Goal: Information Seeking & Learning: Learn about a topic

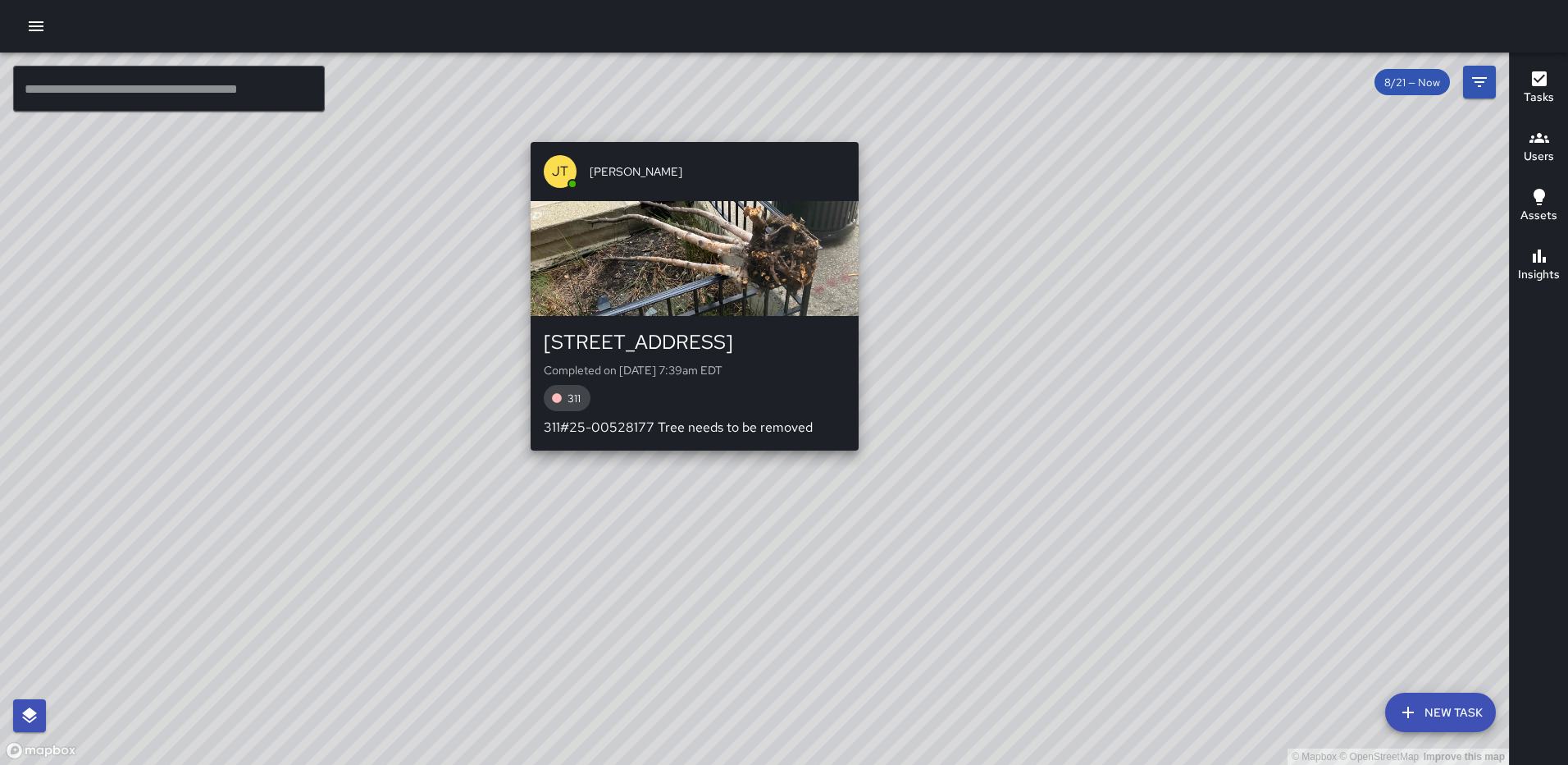
click at [688, 459] on div "© Mapbox © OpenStreetMap Improve this map [PERSON_NAME] [PERSON_NAME] [STREET_A…" at bounding box center [754, 409] width 1509 height 712
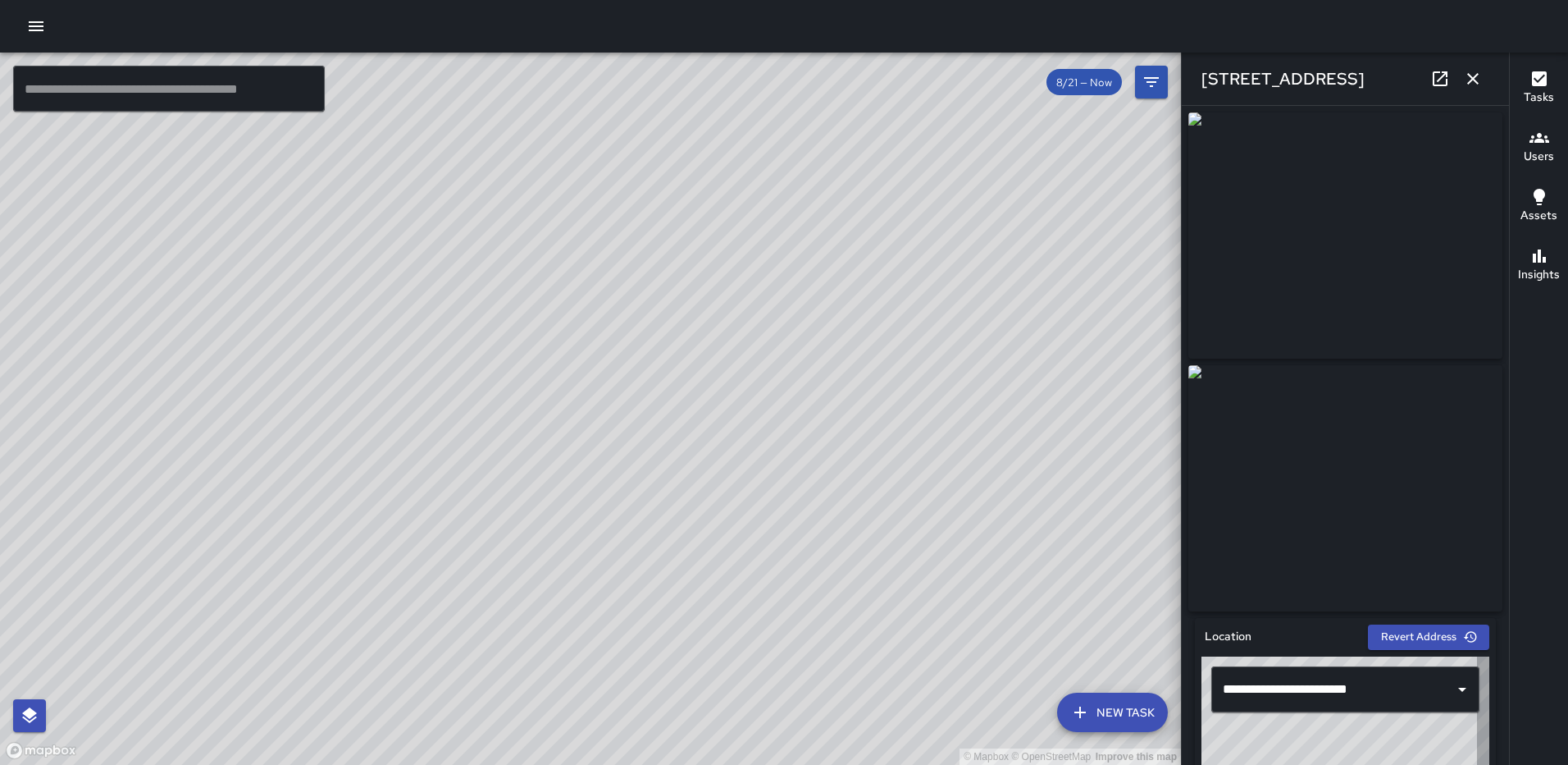
type input "**********"
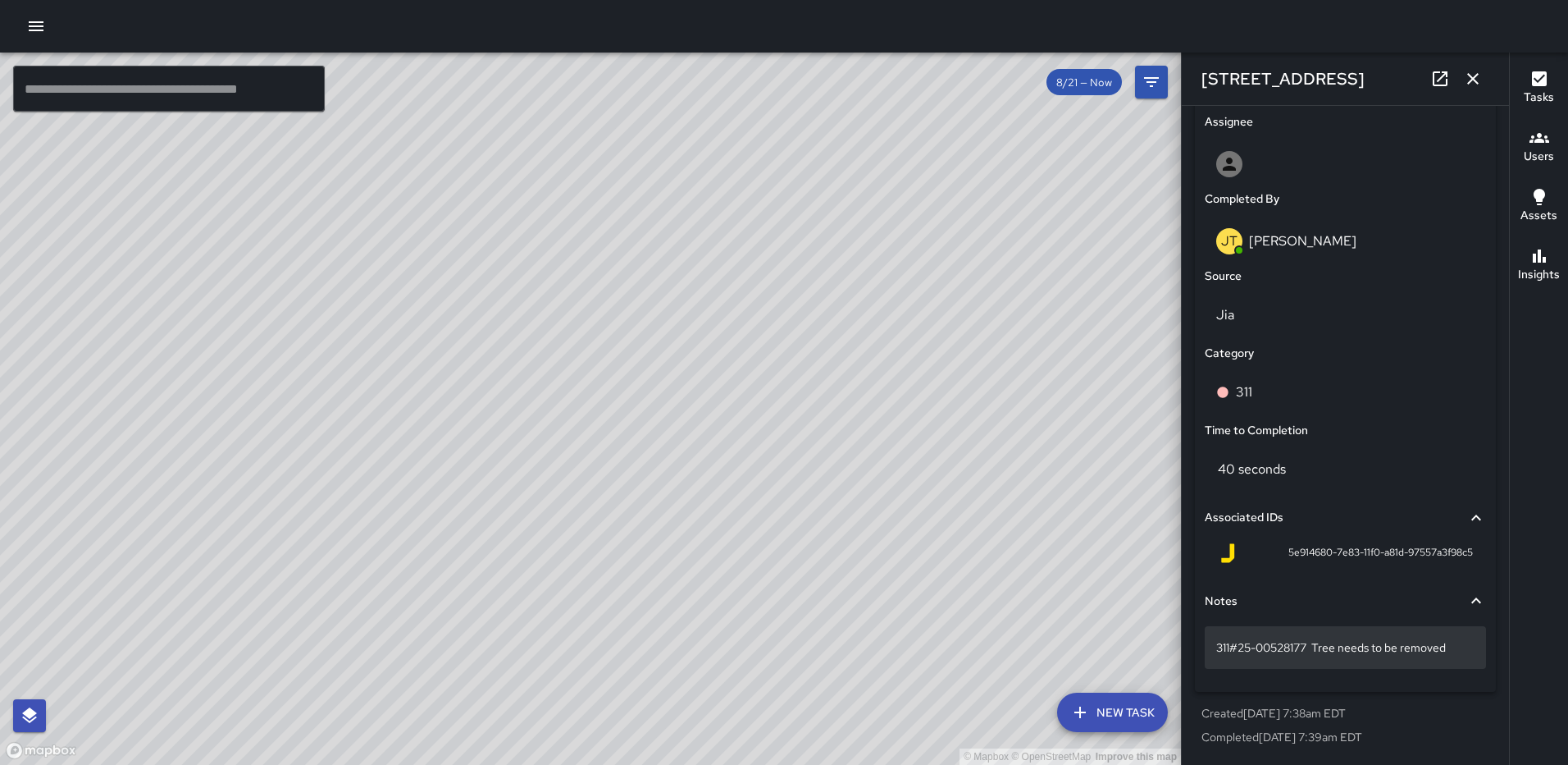
click at [1448, 650] on p "311#25-00528177 Tree needs to be removed" at bounding box center [1345, 647] width 258 height 16
click at [1452, 644] on p "311#25-00528177 Tree needs to be removed" at bounding box center [1345, 647] width 258 height 16
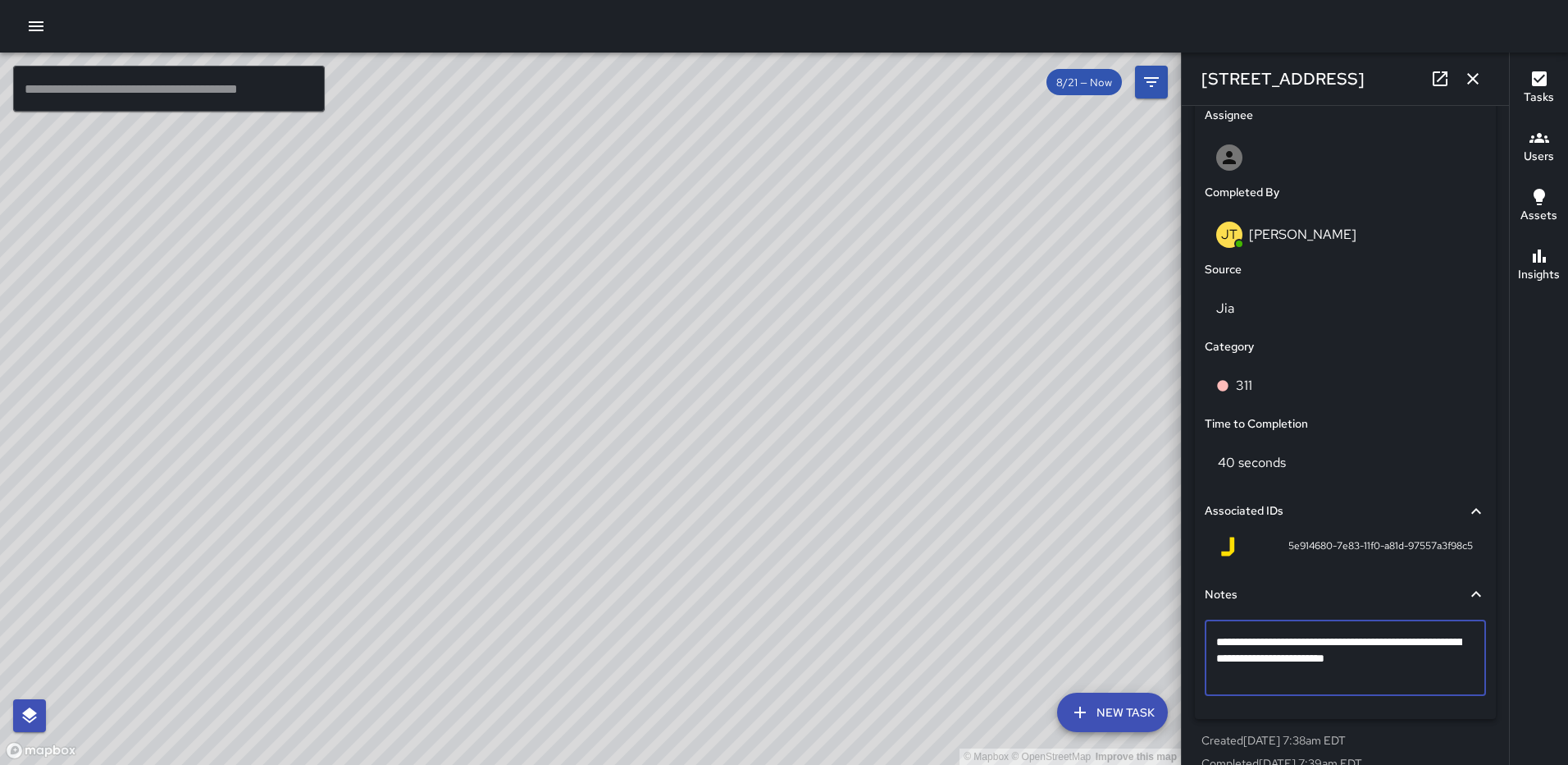
type textarea "**********"
click at [1486, 79] on button "button" at bounding box center [1473, 79] width 33 height 33
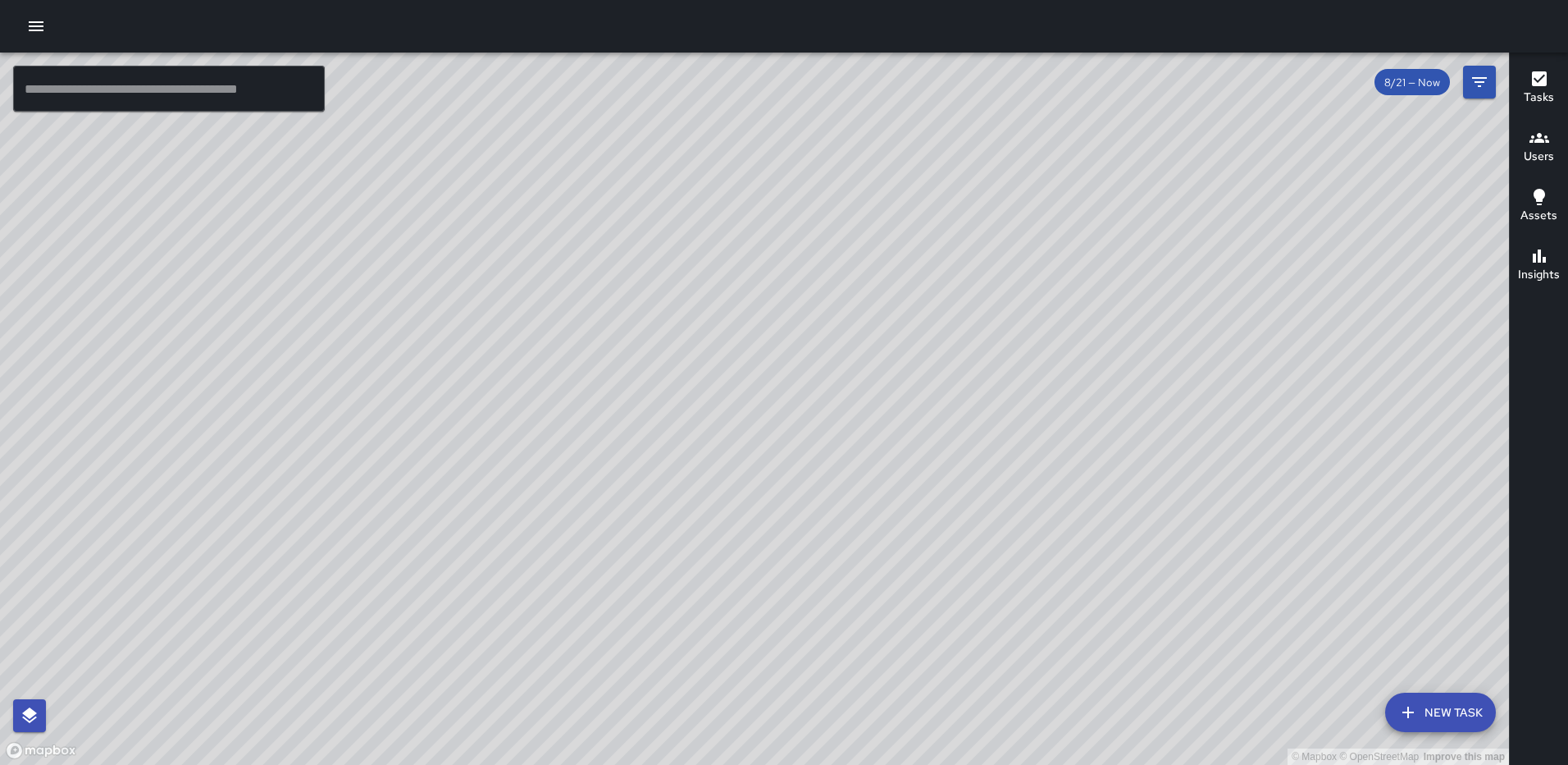
click at [210, 176] on div "© Mapbox © OpenStreetMap Improve this map" at bounding box center [754, 409] width 1509 height 712
click at [1553, 67] on button "Tasks" at bounding box center [1539, 89] width 58 height 59
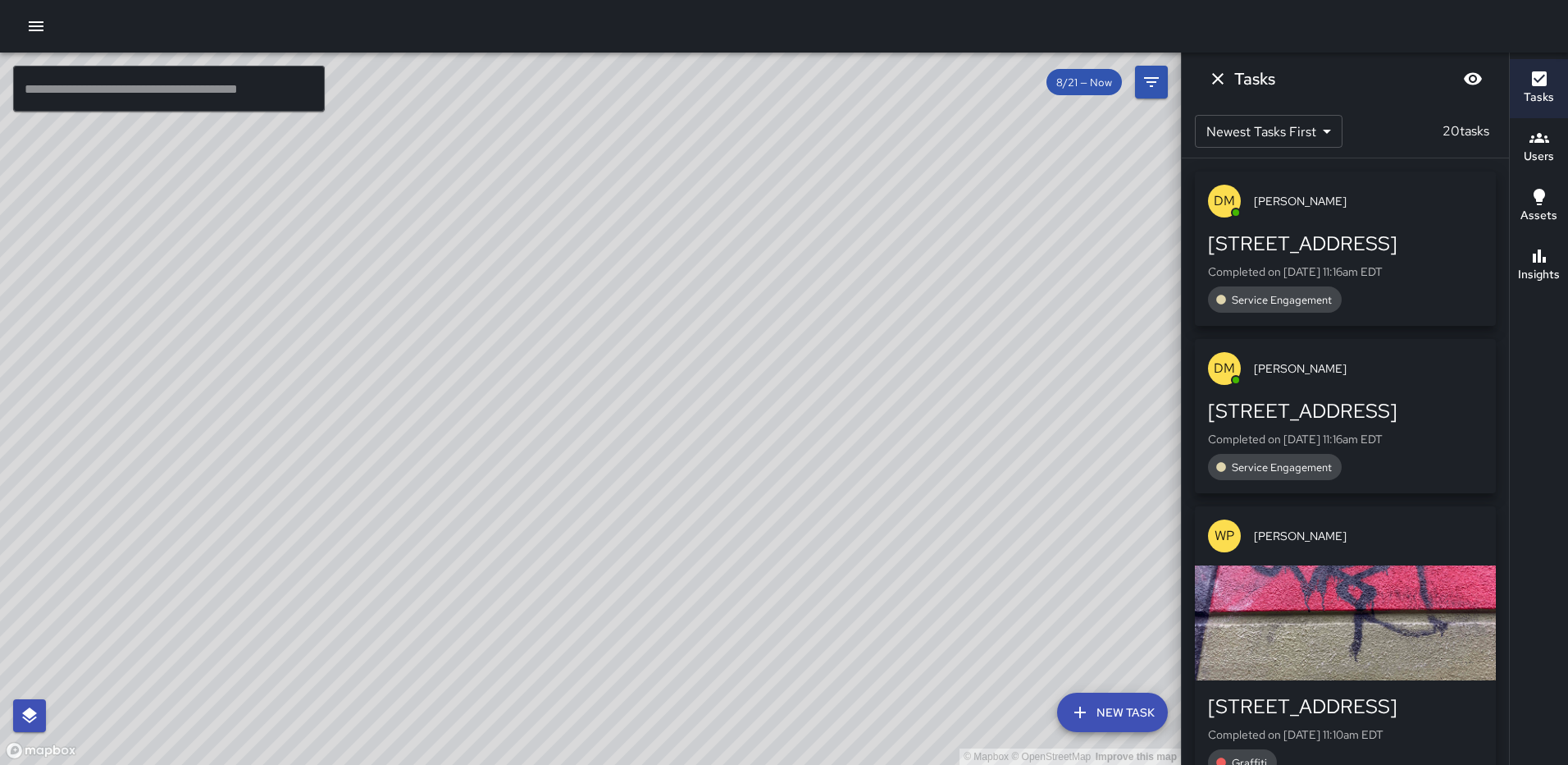
click at [1307, 627] on div "button" at bounding box center [1345, 623] width 301 height 115
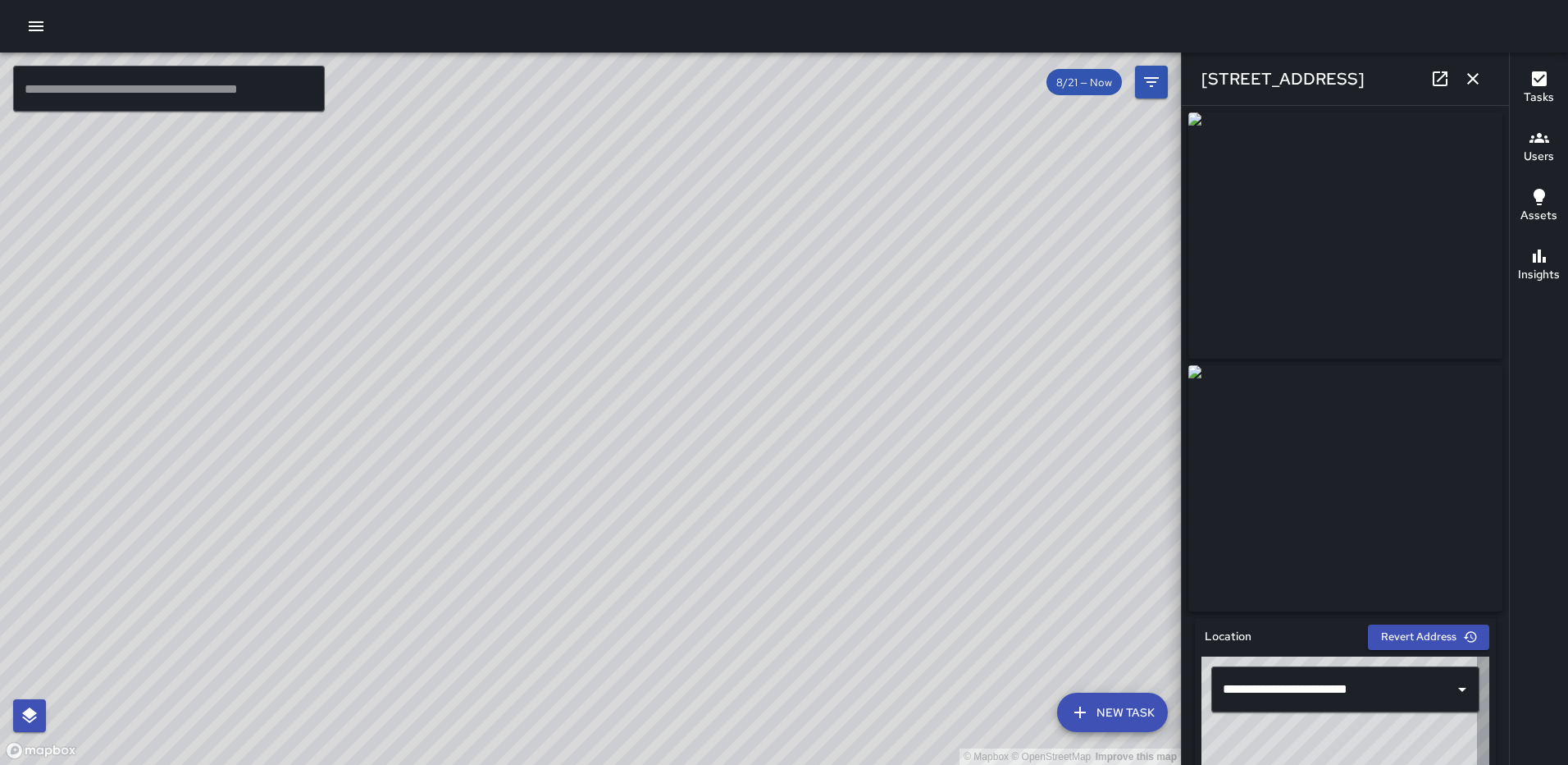
type input "**********"
click at [1469, 74] on icon "button" at bounding box center [1473, 79] width 20 height 20
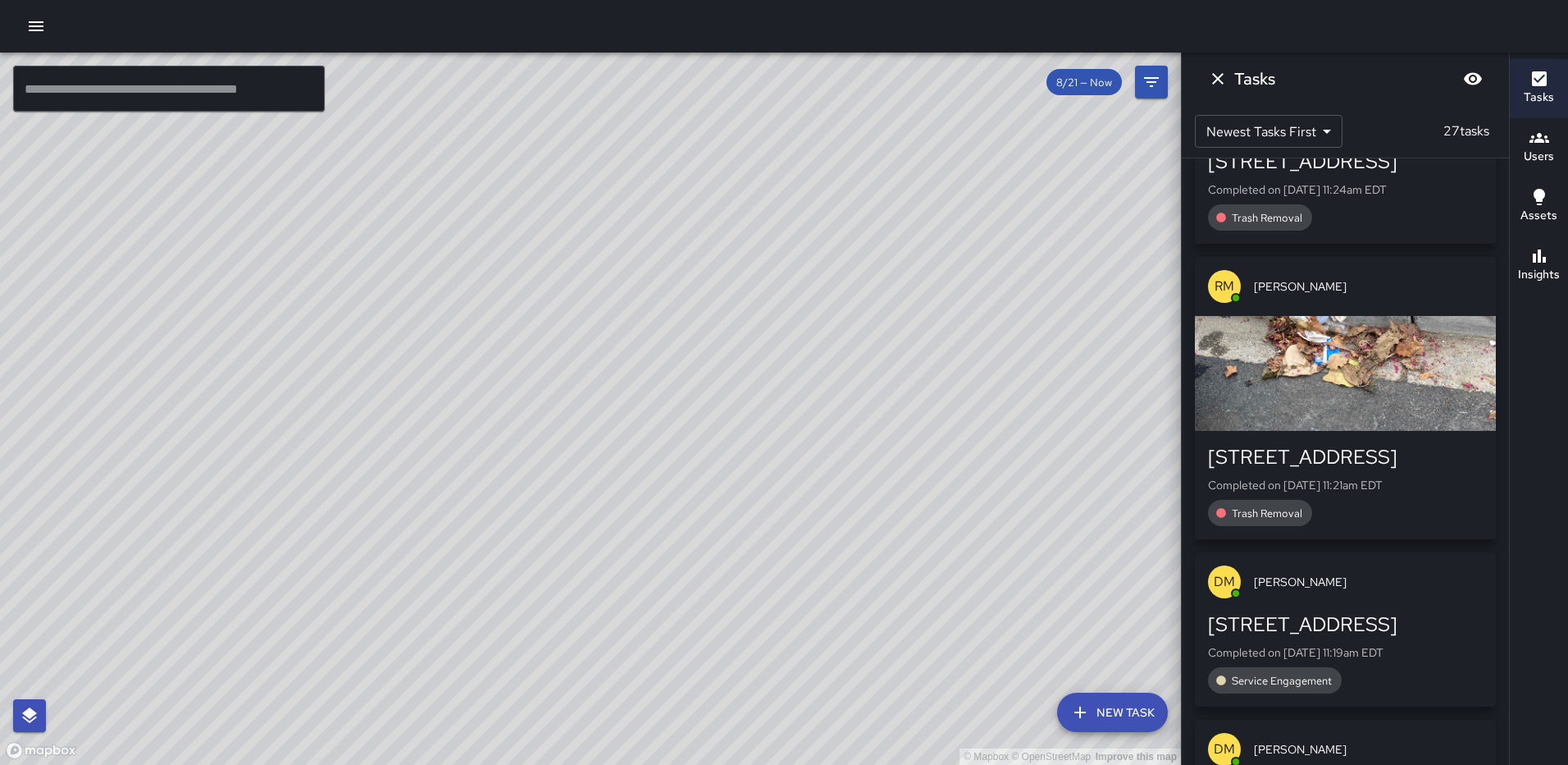
scroll to position [410, 0]
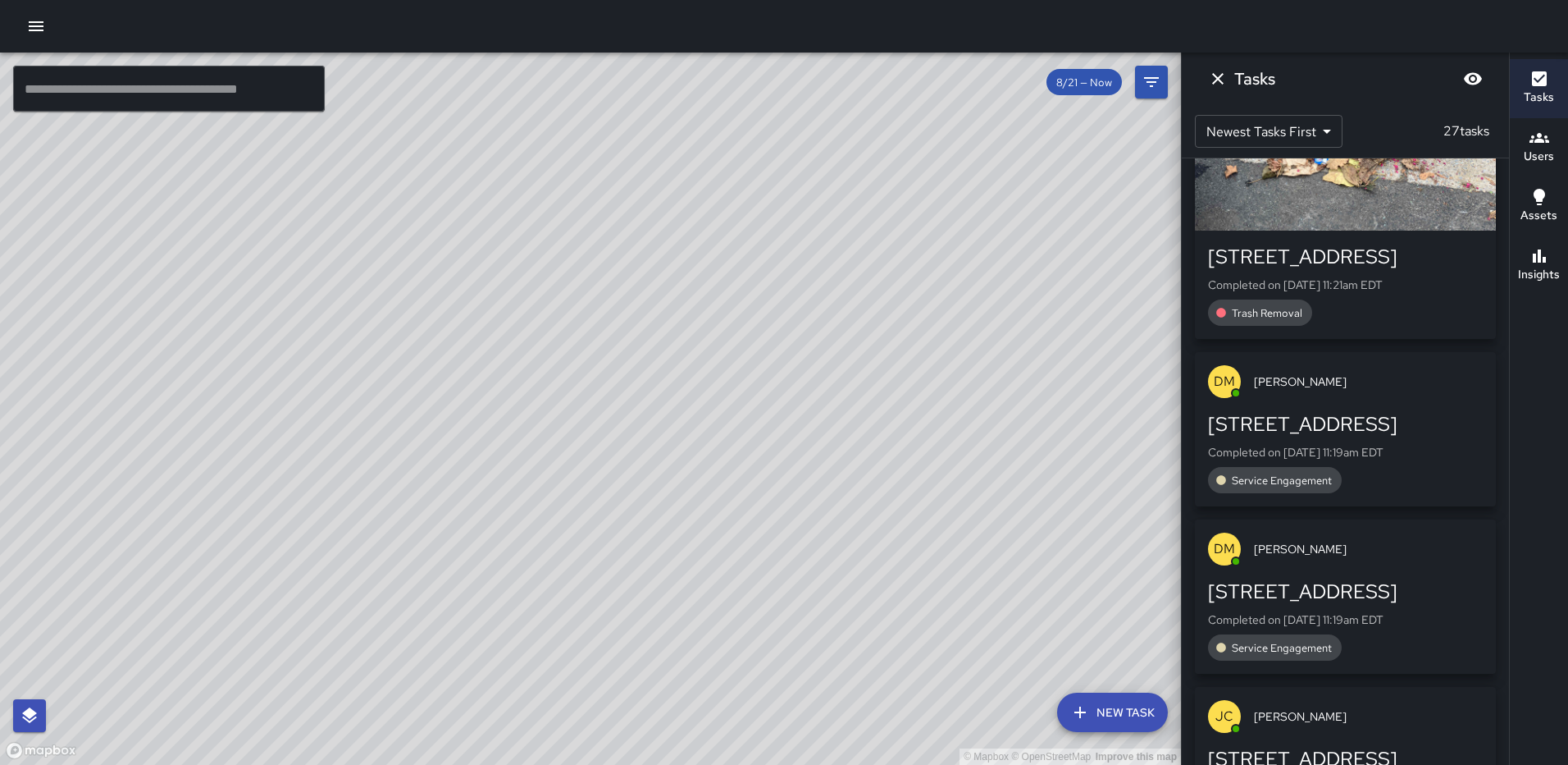
click at [1213, 77] on icon "Dismiss" at bounding box center [1218, 79] width 20 height 20
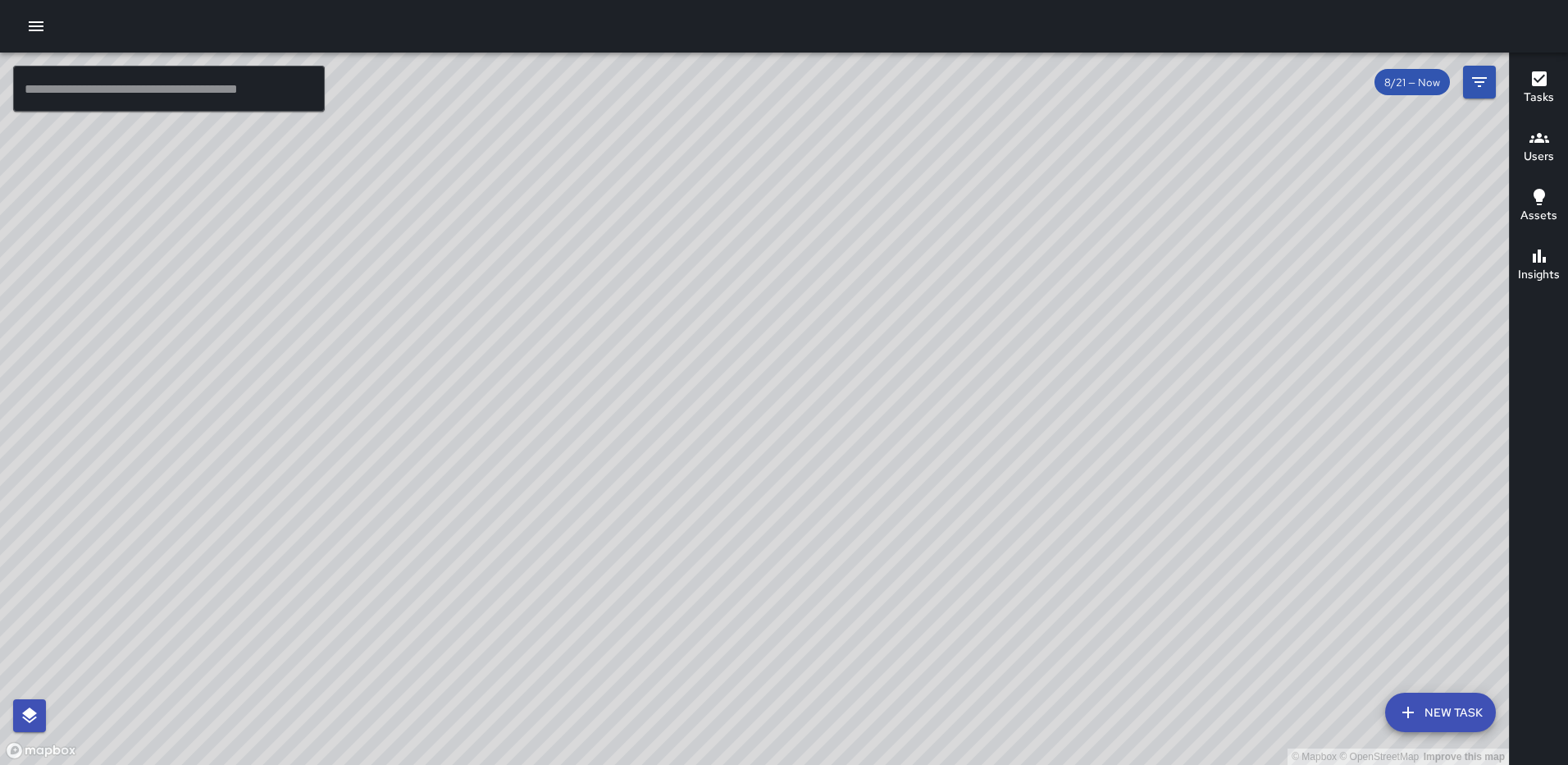
drag, startPoint x: 826, startPoint y: 601, endPoint x: 838, endPoint y: 282, distance: 319.2
click at [838, 286] on div "© Mapbox © OpenStreetMap Improve this map" at bounding box center [754, 409] width 1509 height 712
click at [643, 454] on div "© Mapbox © OpenStreetMap Improve this map" at bounding box center [754, 409] width 1509 height 712
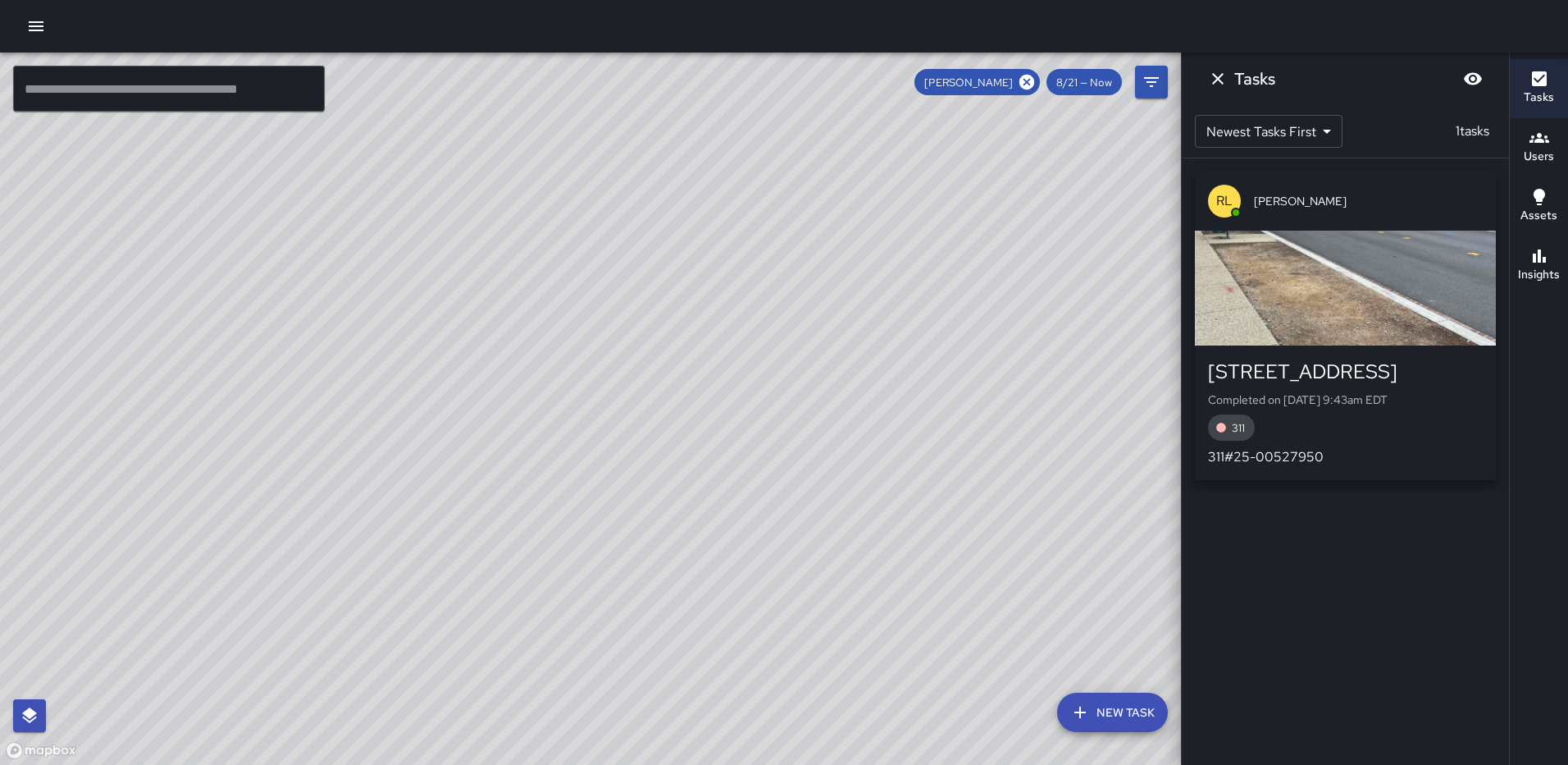
scroll to position [0, 0]
click at [1208, 78] on icon "Dismiss" at bounding box center [1218, 79] width 20 height 20
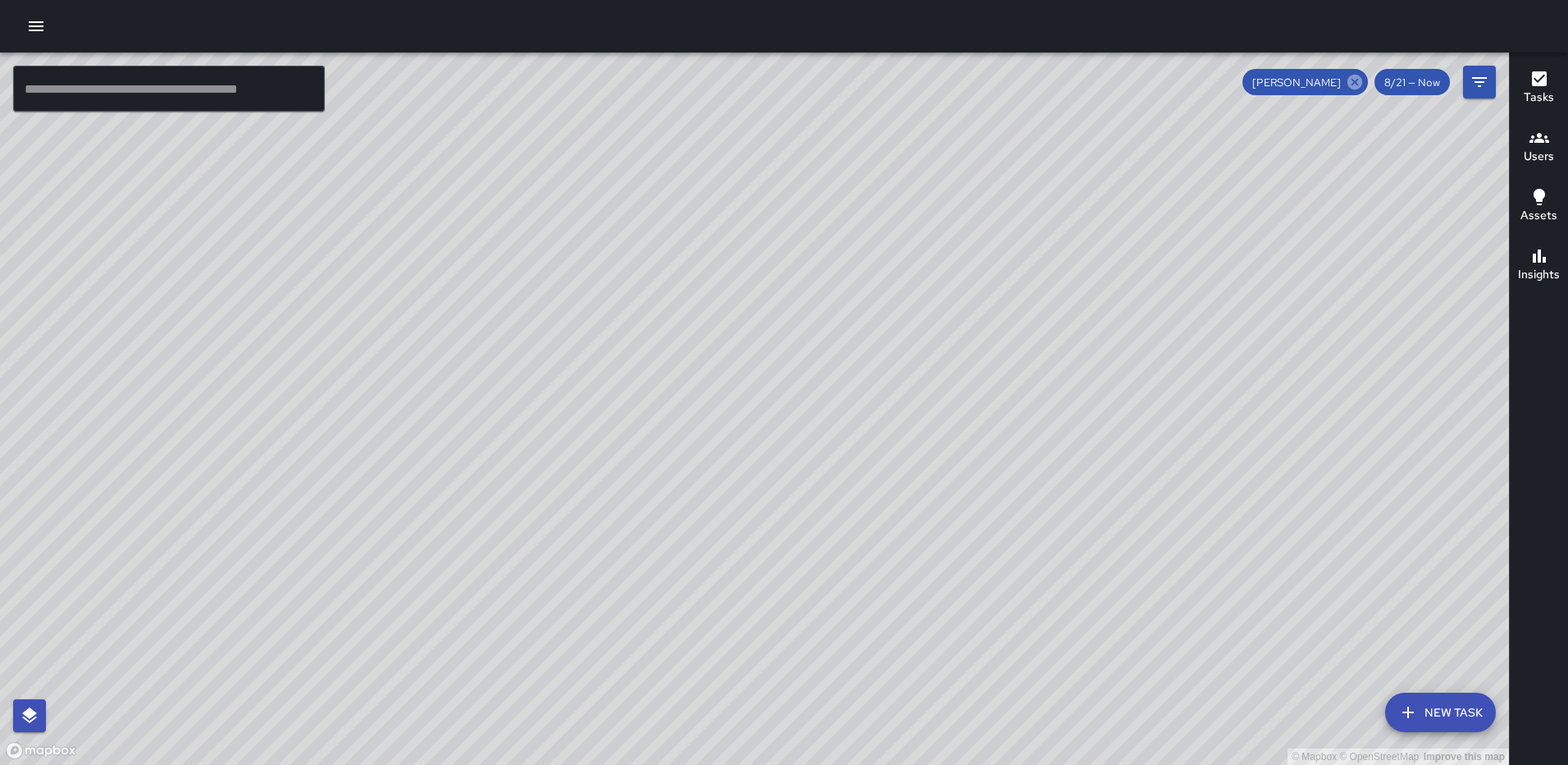
click at [1358, 74] on icon at bounding box center [1355, 82] width 18 height 18
click at [1537, 134] on icon "button" at bounding box center [1540, 138] width 20 height 10
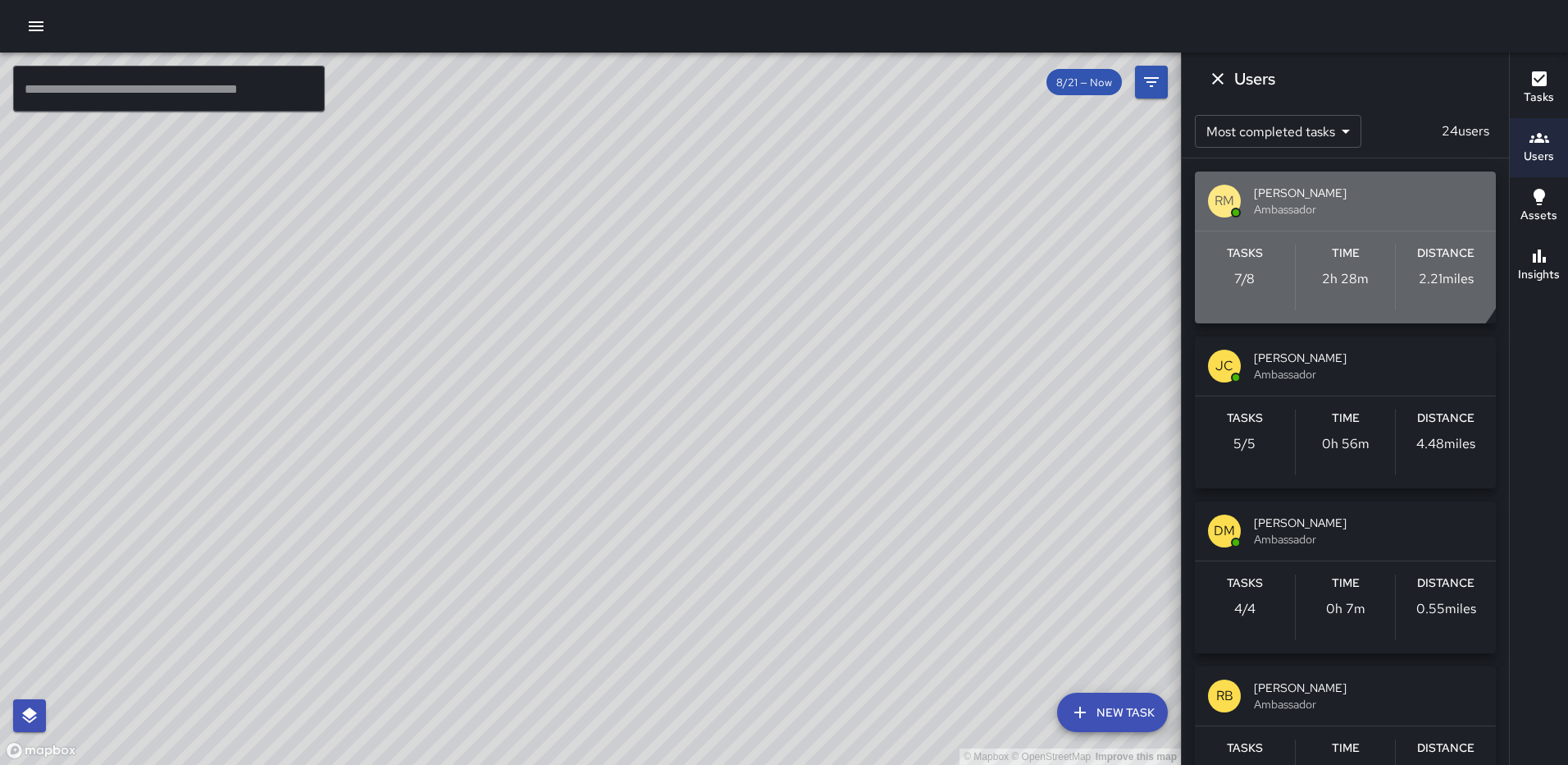
click at [1330, 206] on span "Ambassador" at bounding box center [1368, 209] width 229 height 16
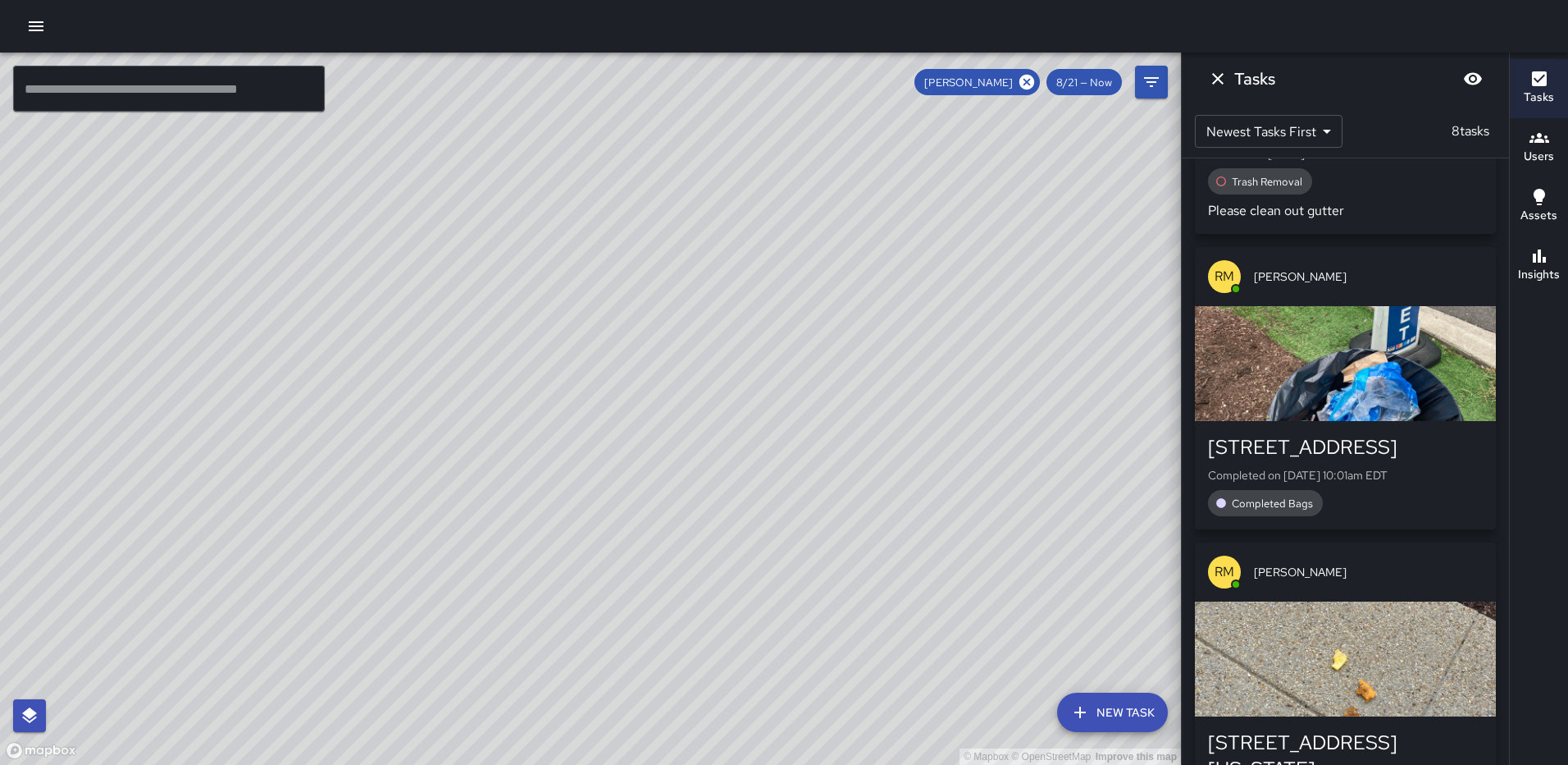
scroll to position [821, 0]
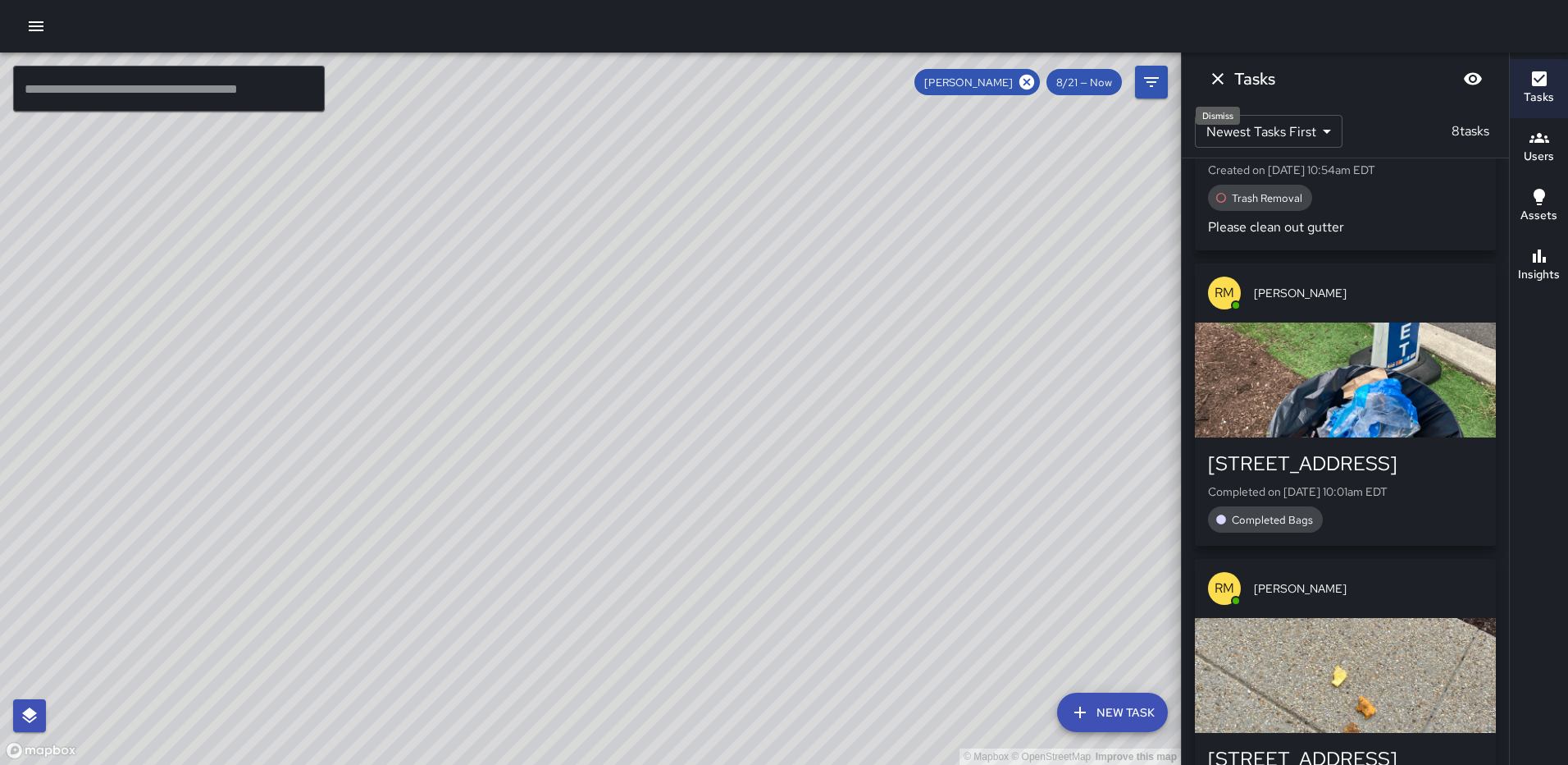
click at [1215, 76] on icon "Dismiss" at bounding box center [1218, 79] width 12 height 12
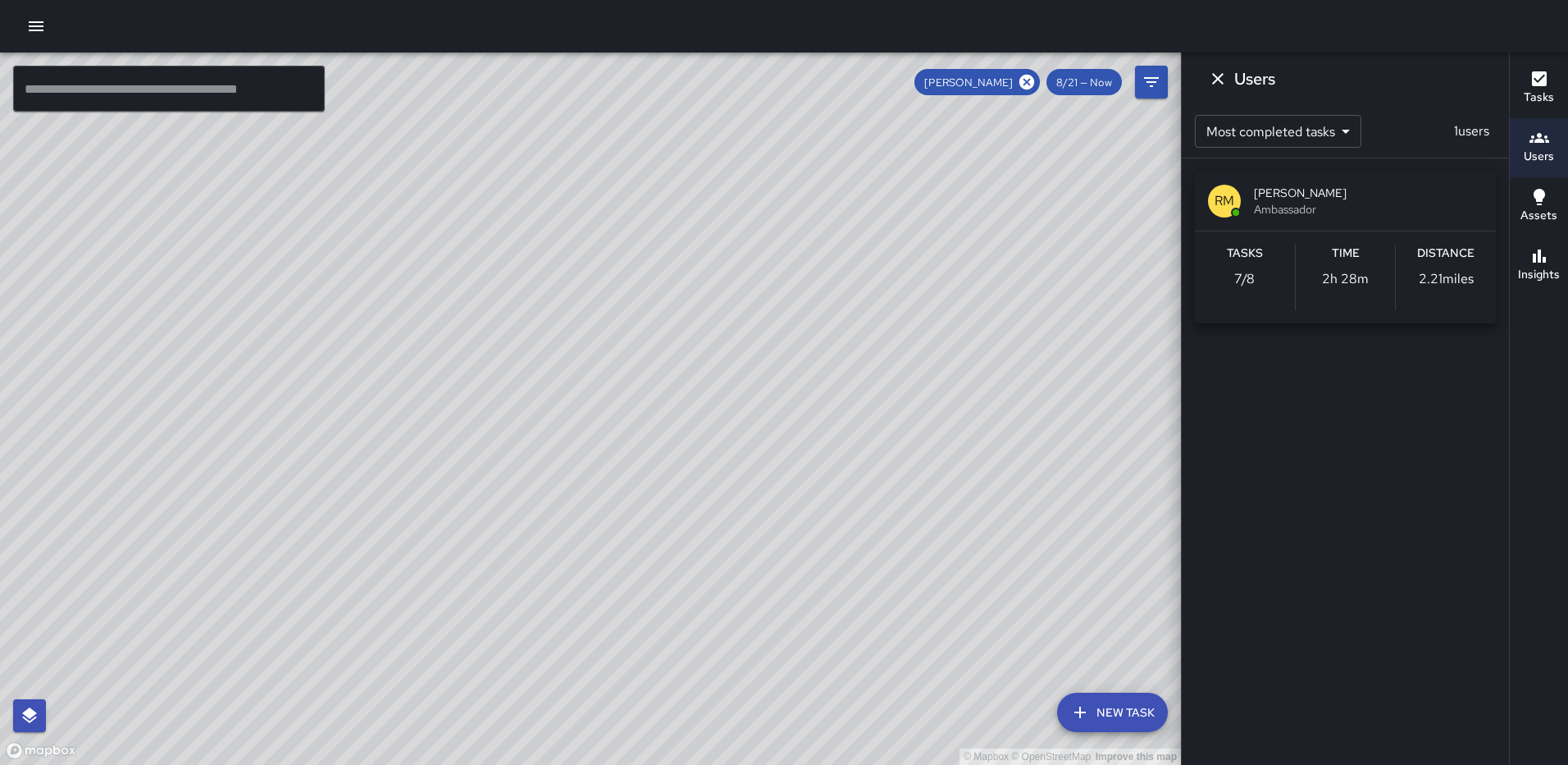
click at [1207, 83] on button "Dismiss" at bounding box center [1218, 79] width 33 height 33
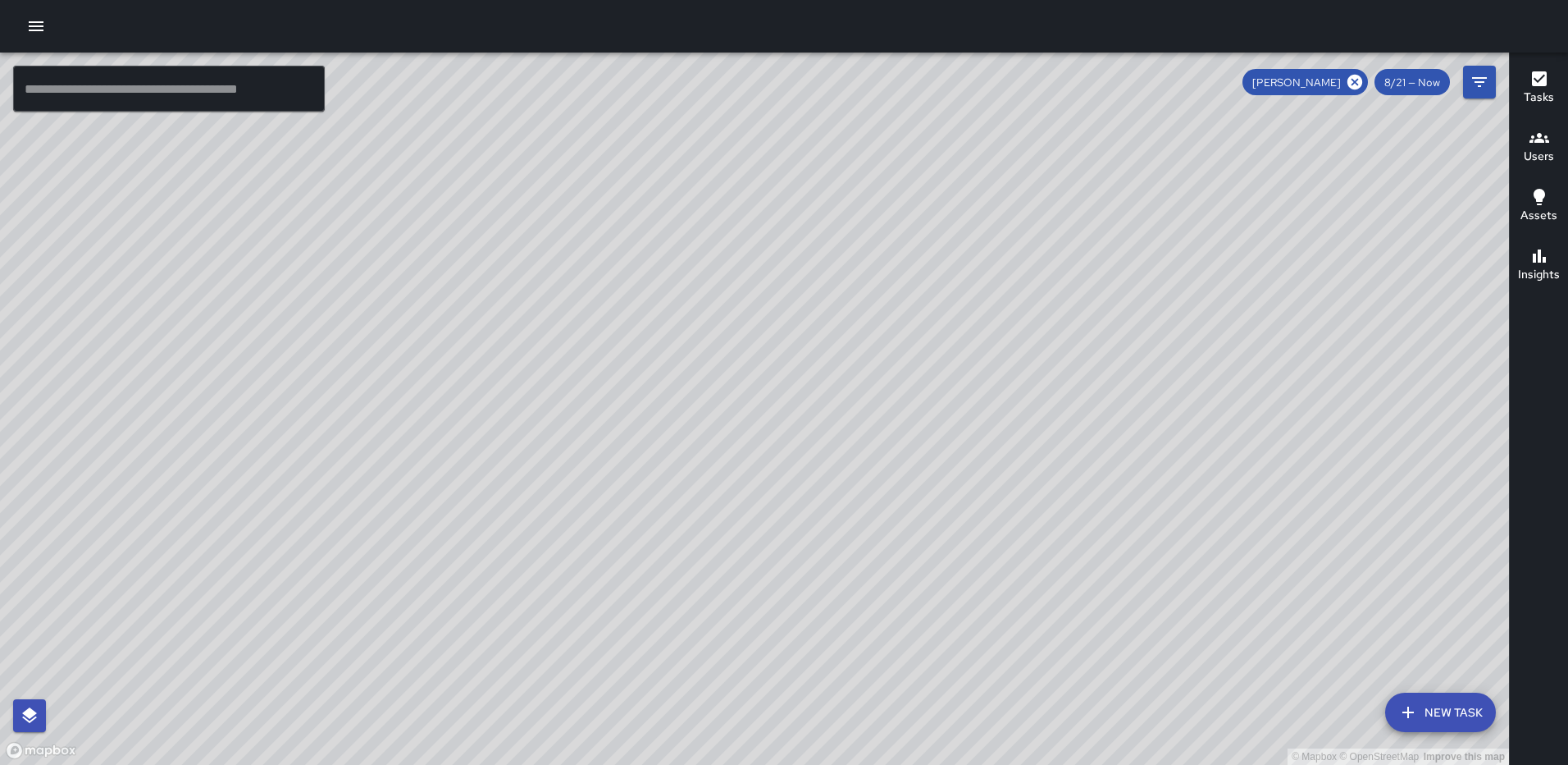
click at [1354, 89] on icon at bounding box center [1354, 82] width 15 height 15
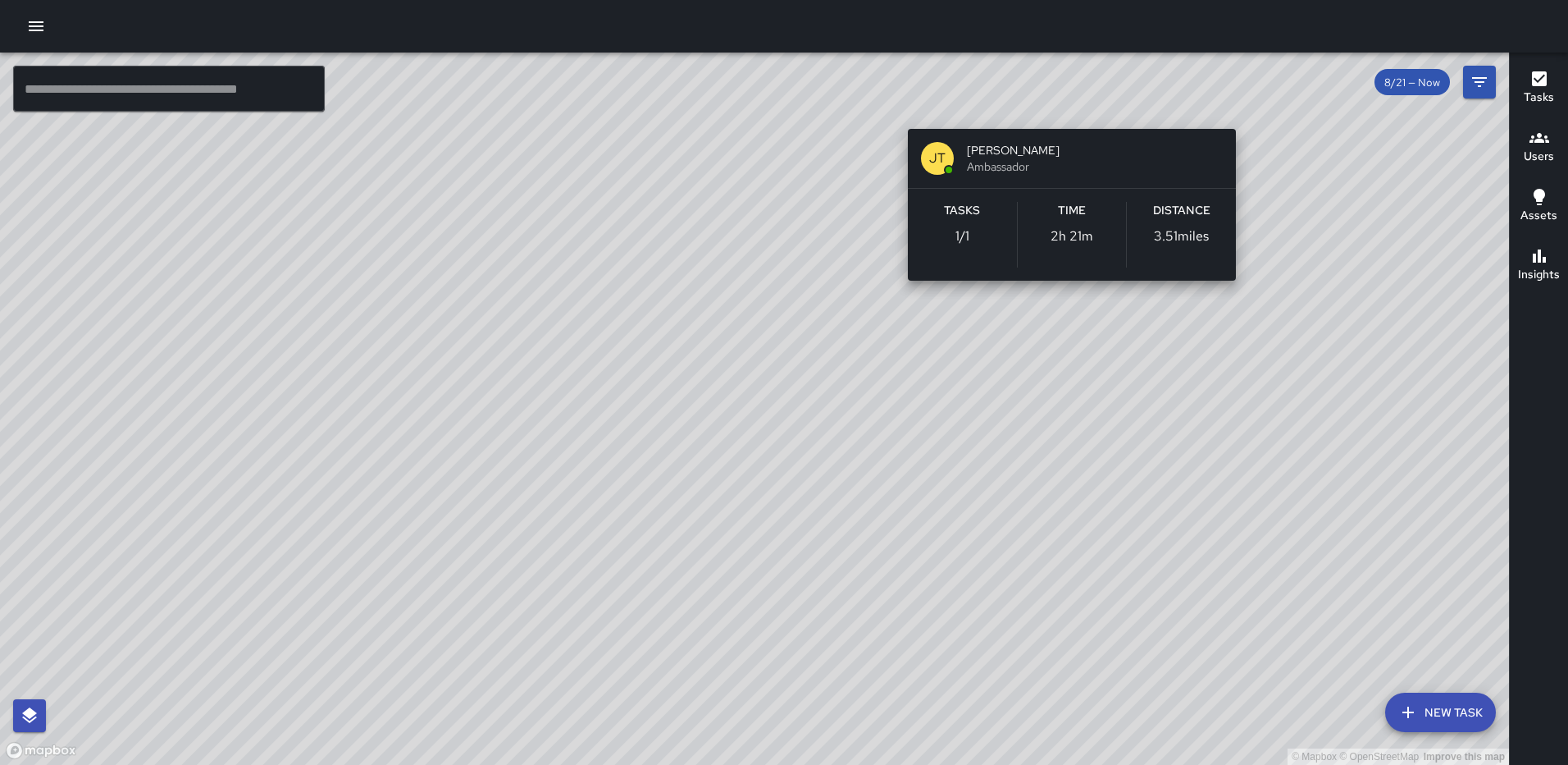
click at [1070, 106] on div "© Mapbox © OpenStreetMap Improve this map [PERSON_NAME] [PERSON_NAME] Ambassado…" at bounding box center [754, 409] width 1509 height 712
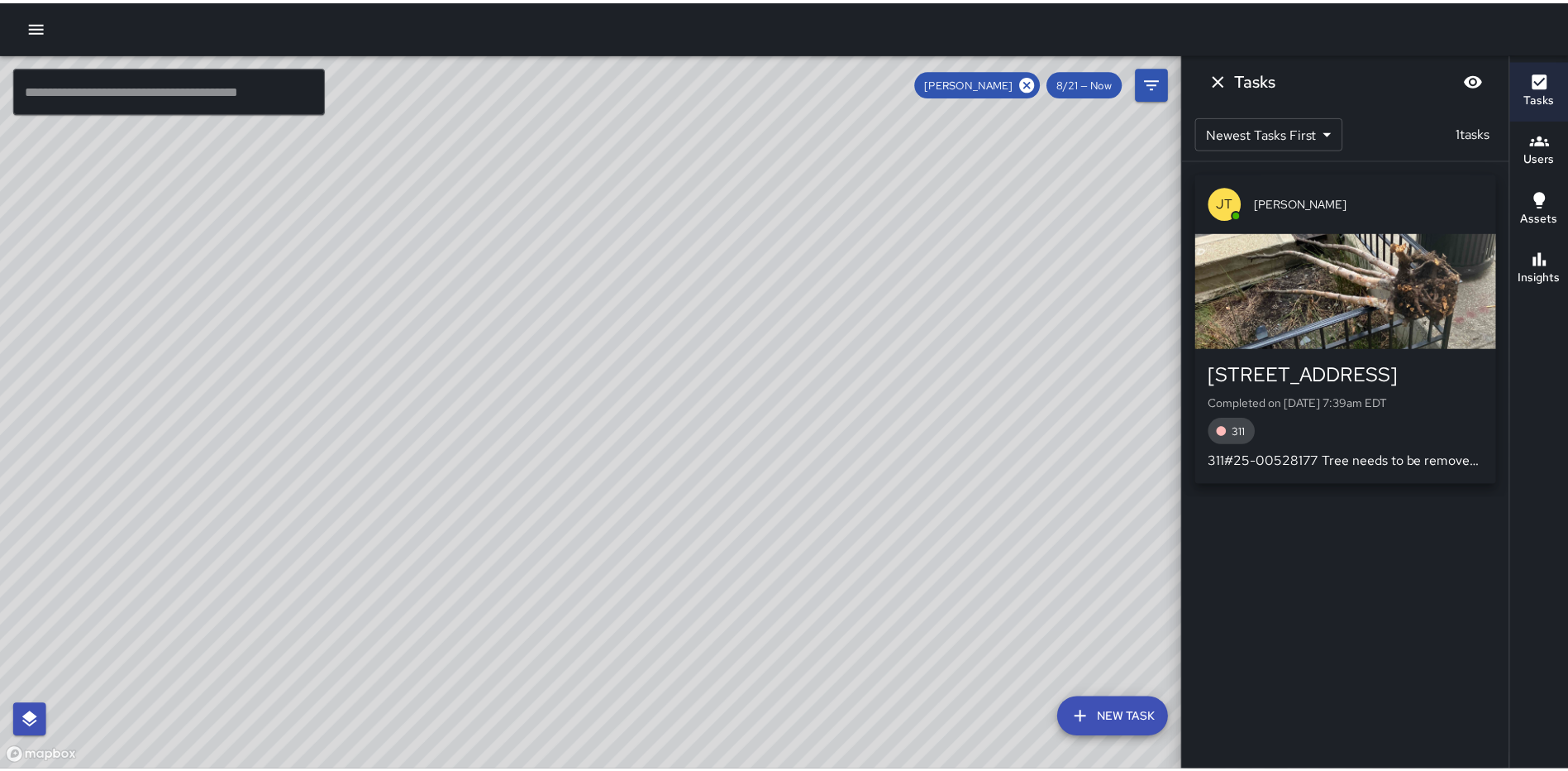
scroll to position [0, 0]
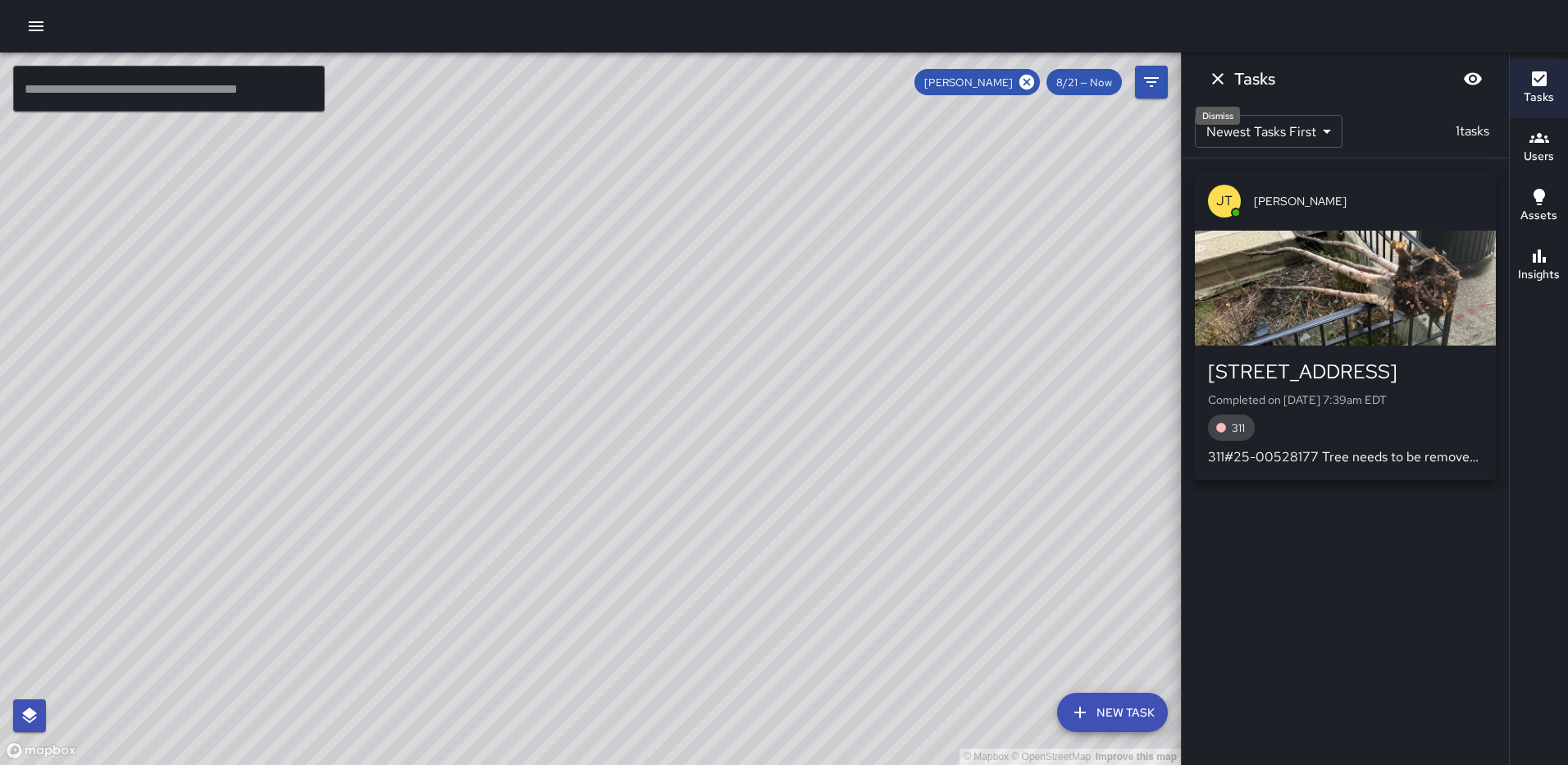
click at [1218, 80] on icon "Dismiss" at bounding box center [1218, 79] width 20 height 20
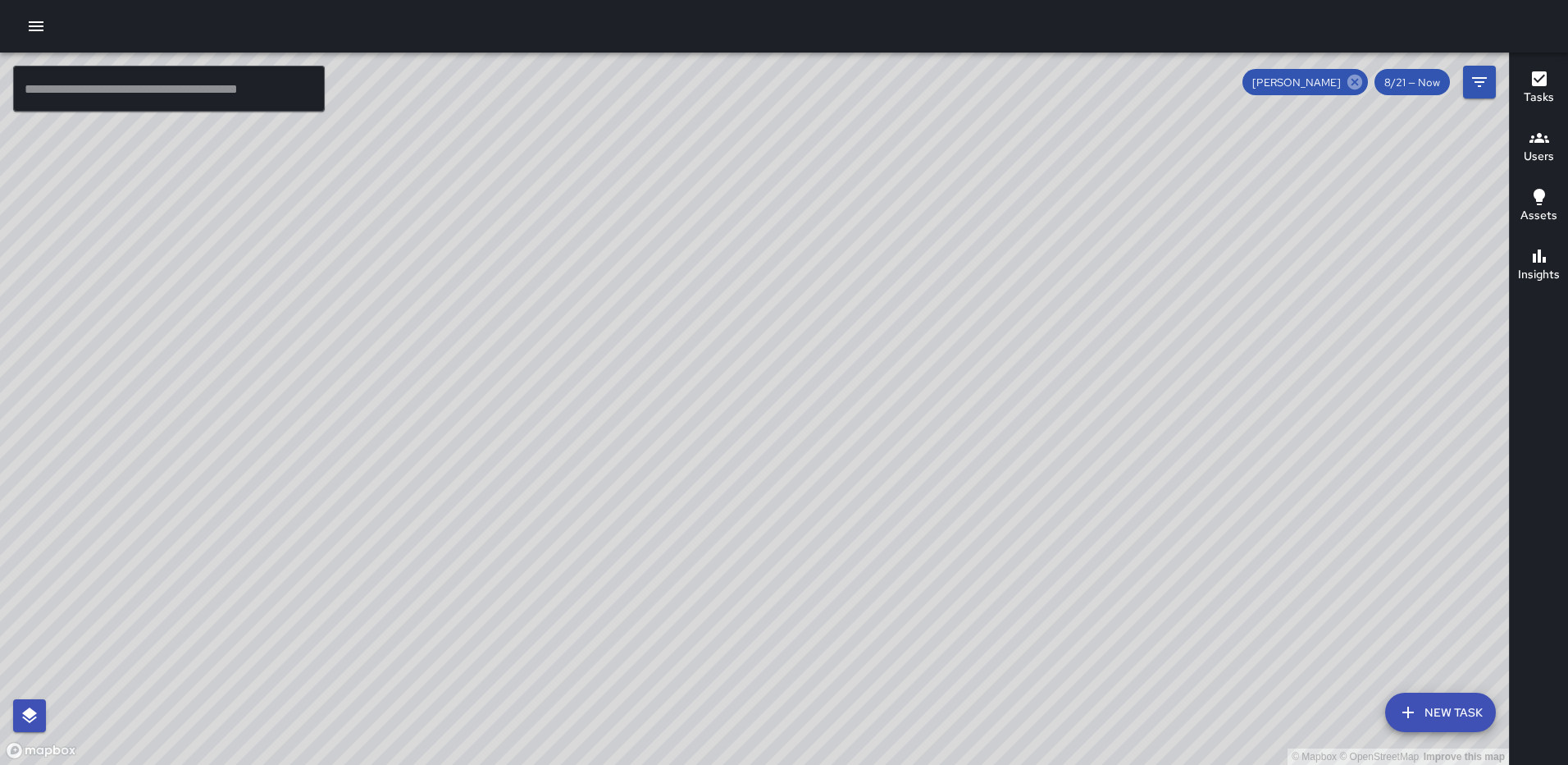
click at [1355, 87] on icon at bounding box center [1354, 82] width 15 height 15
click at [45, 29] on icon "button" at bounding box center [37, 26] width 20 height 20
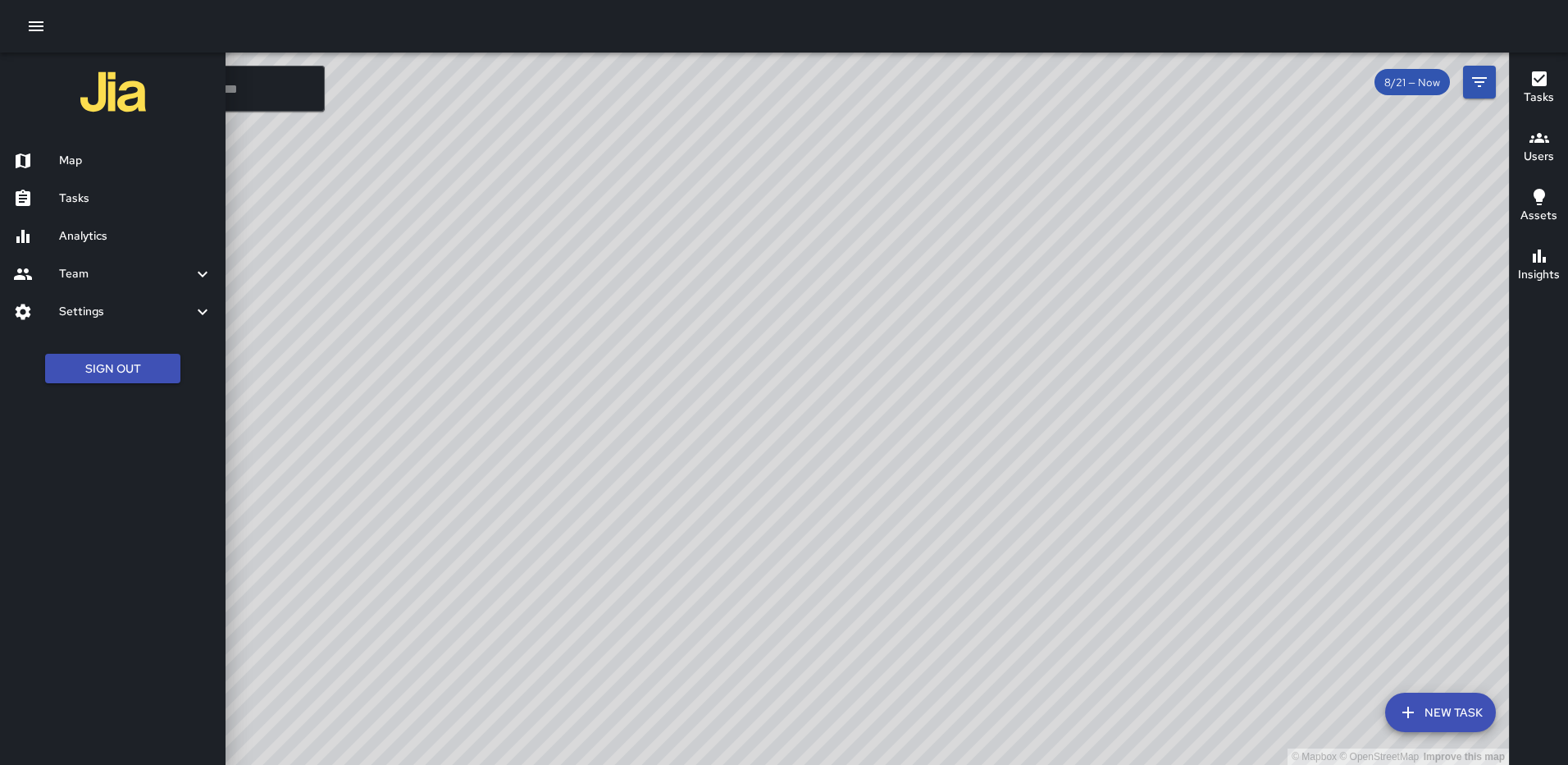
click at [92, 194] on h6 "Tasks" at bounding box center [136, 199] width 153 height 18
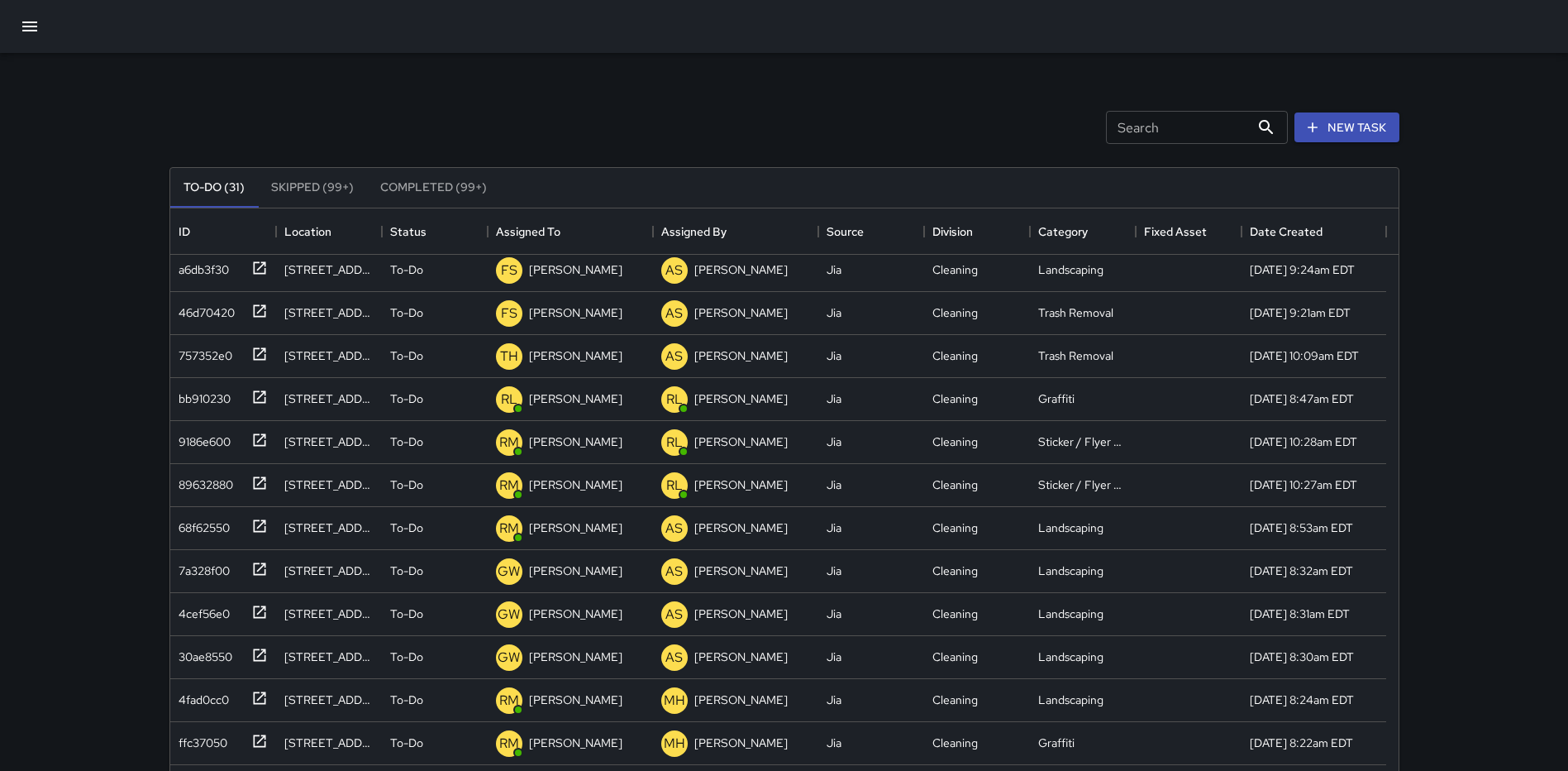
scroll to position [413, 0]
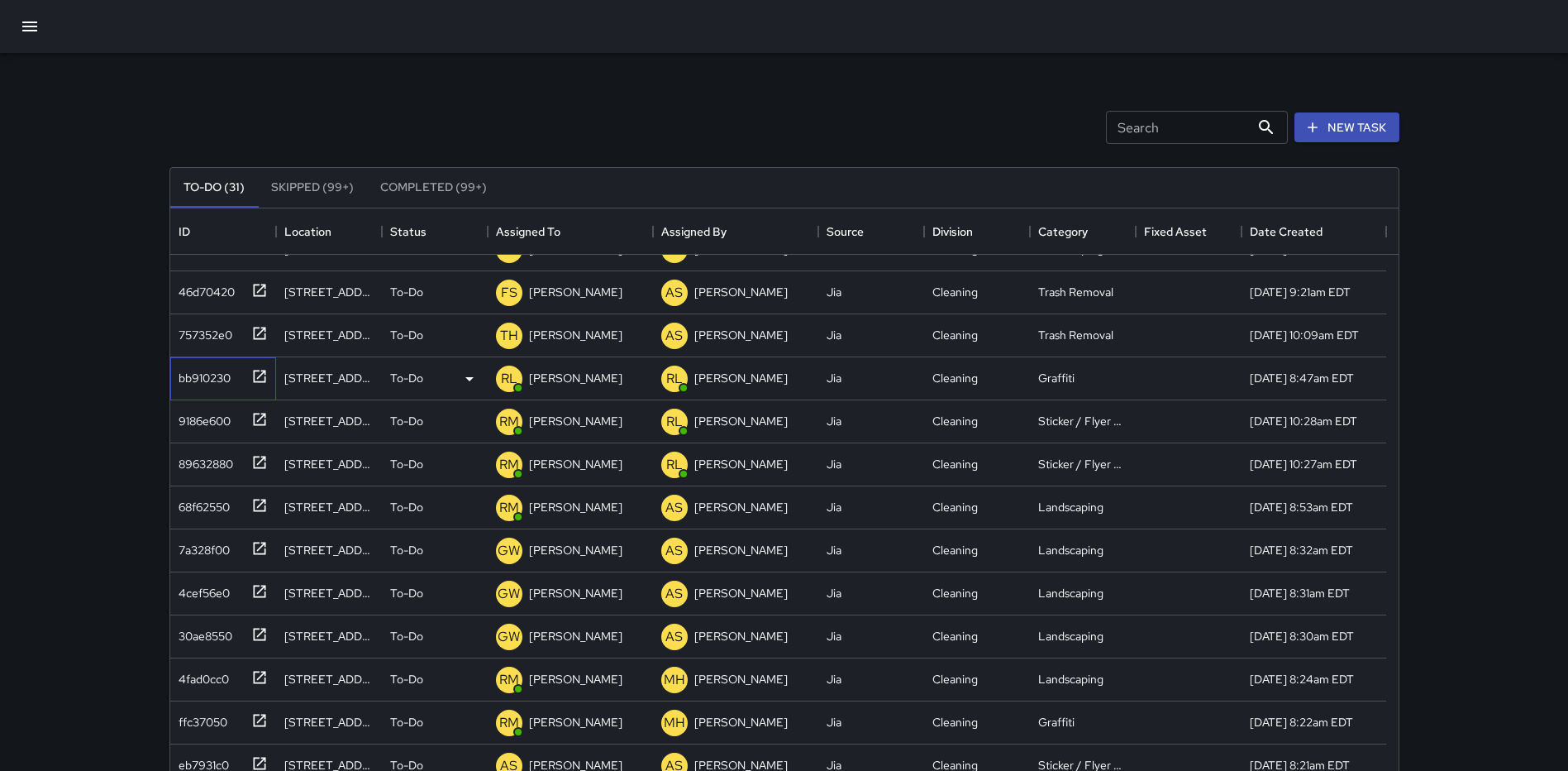
click at [262, 370] on icon at bounding box center [259, 376] width 17 height 17
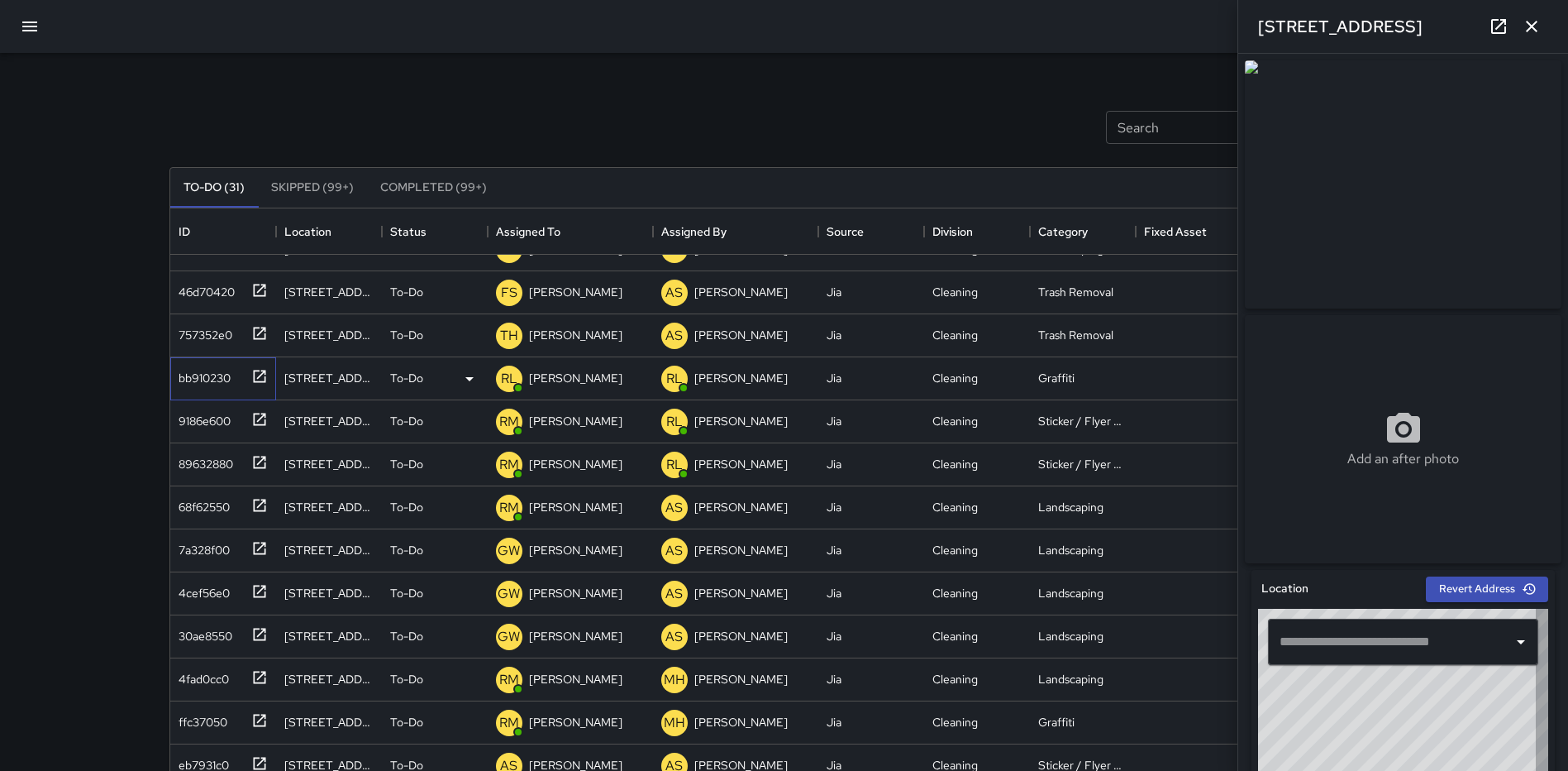
type input "**********"
click at [1539, 20] on icon "button" at bounding box center [1531, 27] width 20 height 20
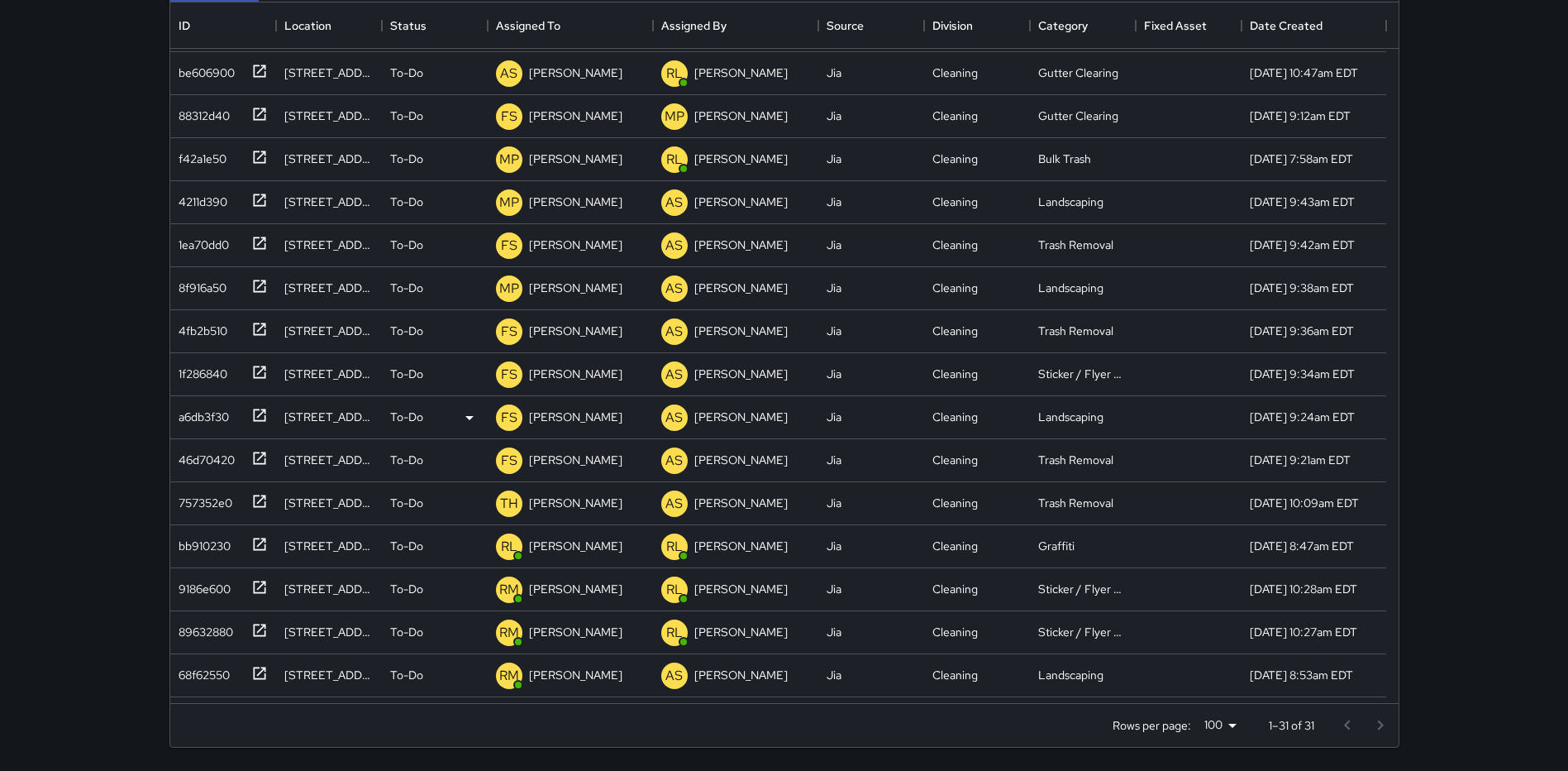
scroll to position [0, 0]
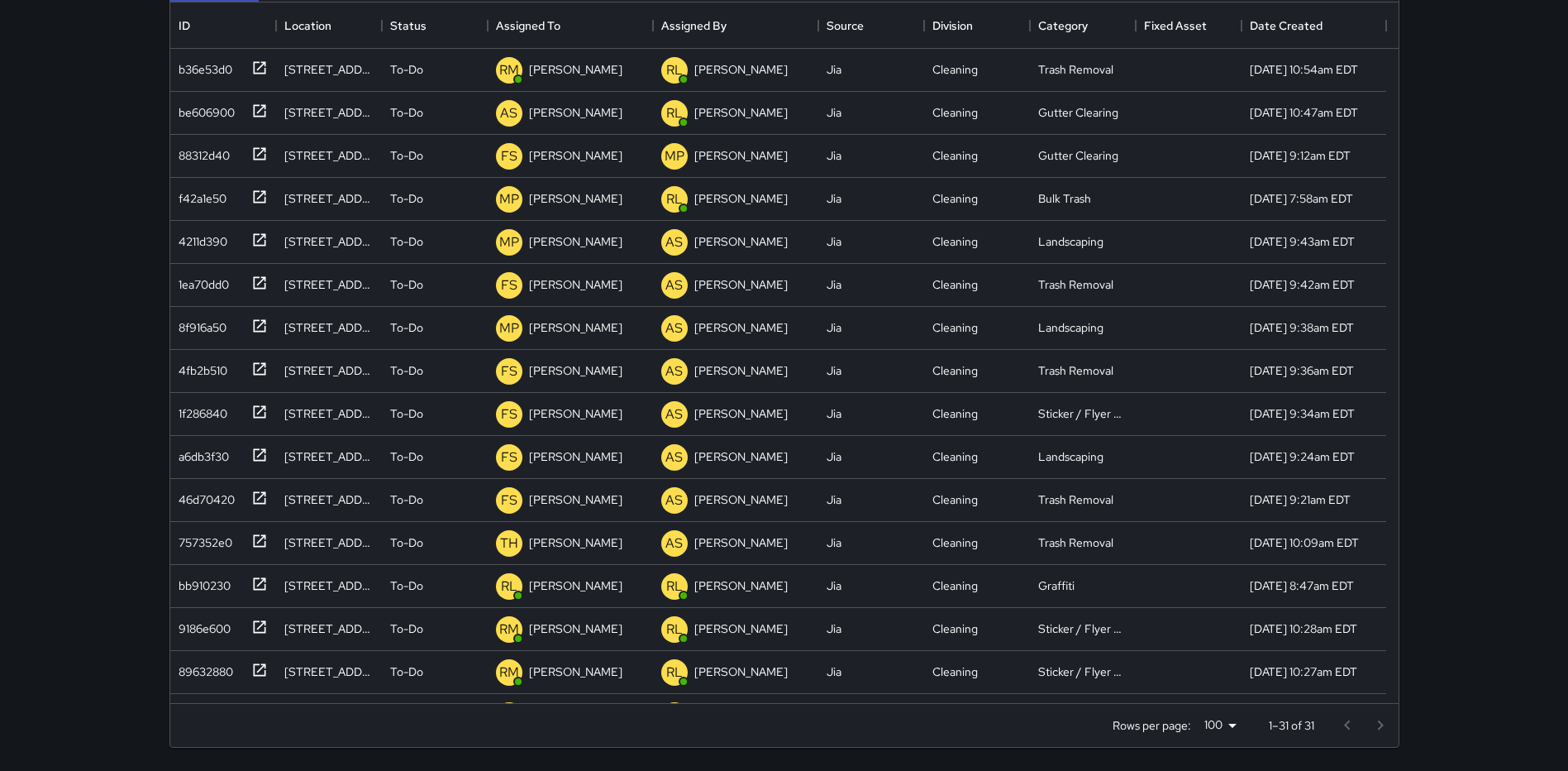
click at [42, 242] on div "Search Search New Task To-Do (31) Skipped (99+) Completed (99+) ID Location Sta…" at bounding box center [784, 282] width 1568 height 976
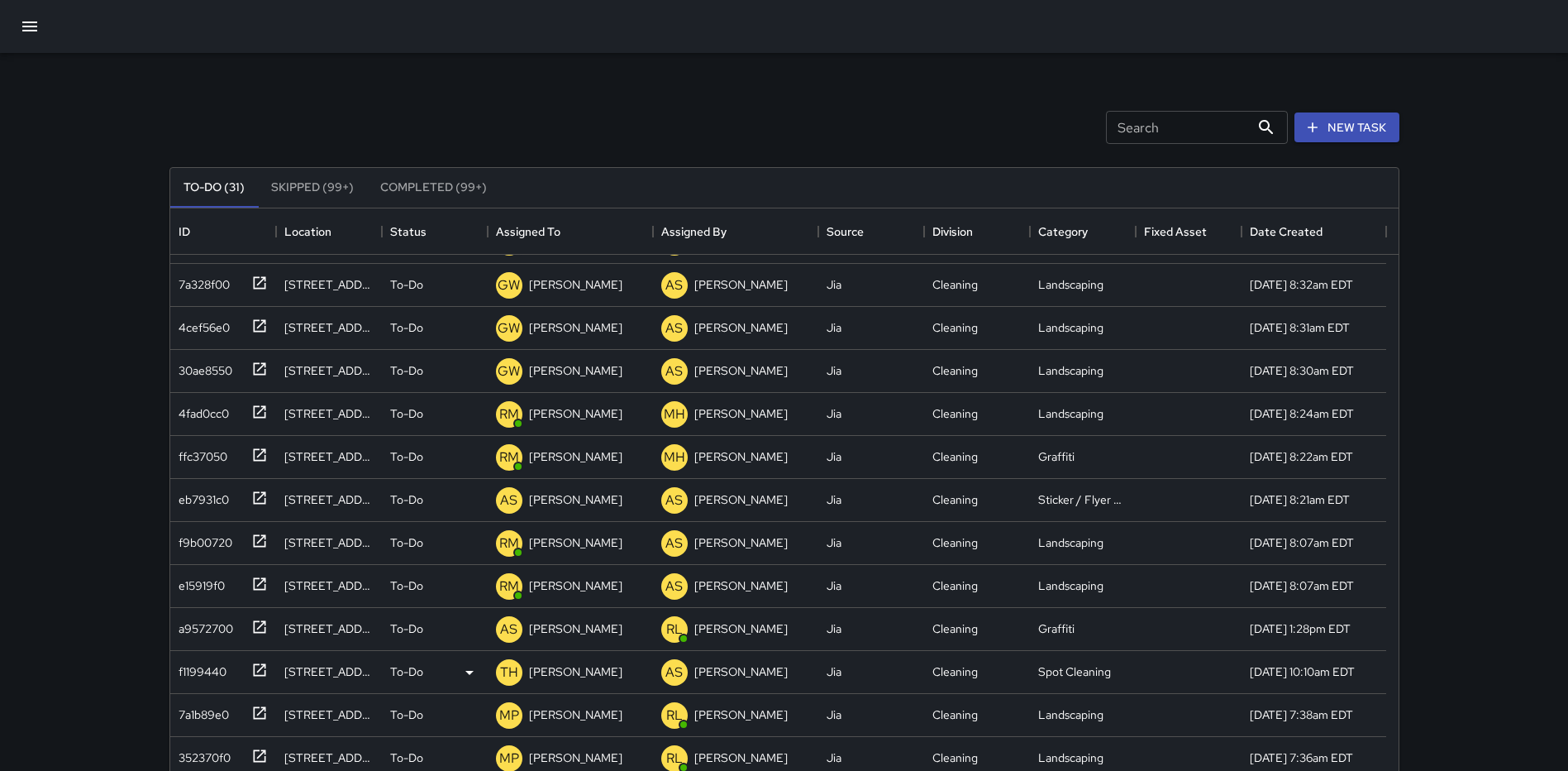
scroll to position [166, 0]
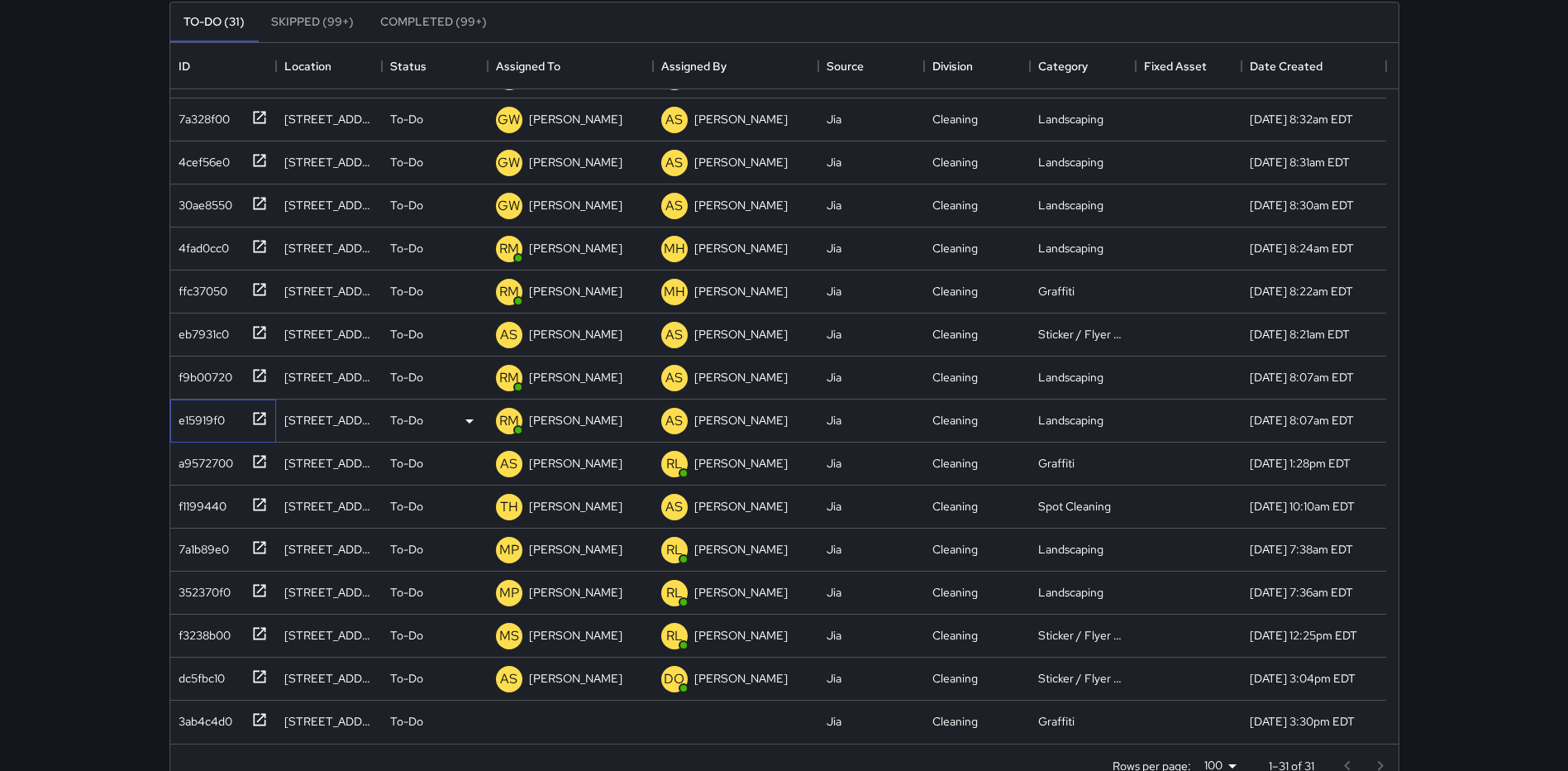
click at [264, 415] on icon at bounding box center [259, 419] width 17 height 17
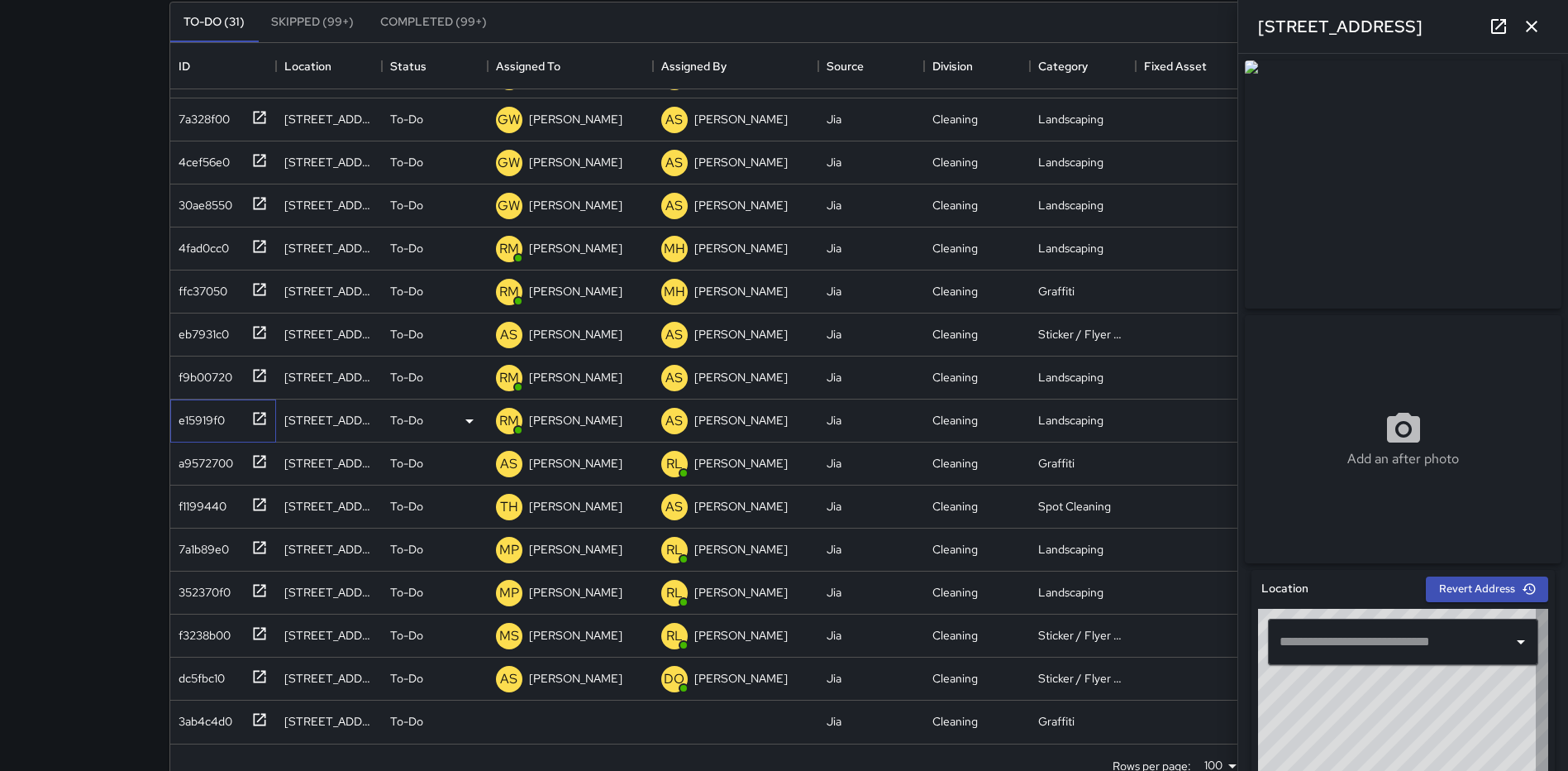
type input "**********"
drag, startPoint x: 1527, startPoint y: 26, endPoint x: 1515, endPoint y: 30, distance: 12.6
click at [1527, 25] on icon "button" at bounding box center [1531, 27] width 20 height 20
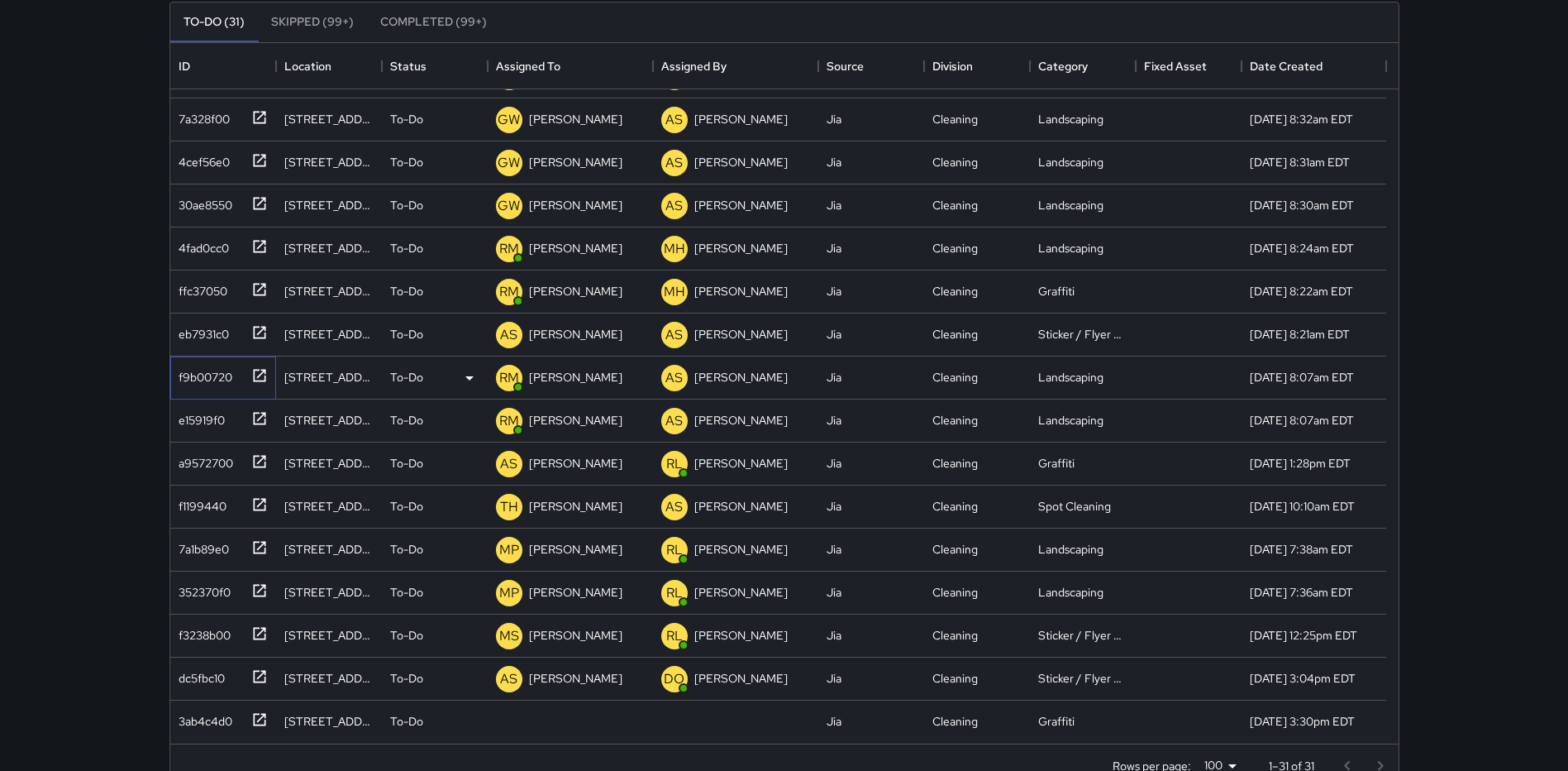
click at [260, 361] on div at bounding box center [256, 374] width 23 height 28
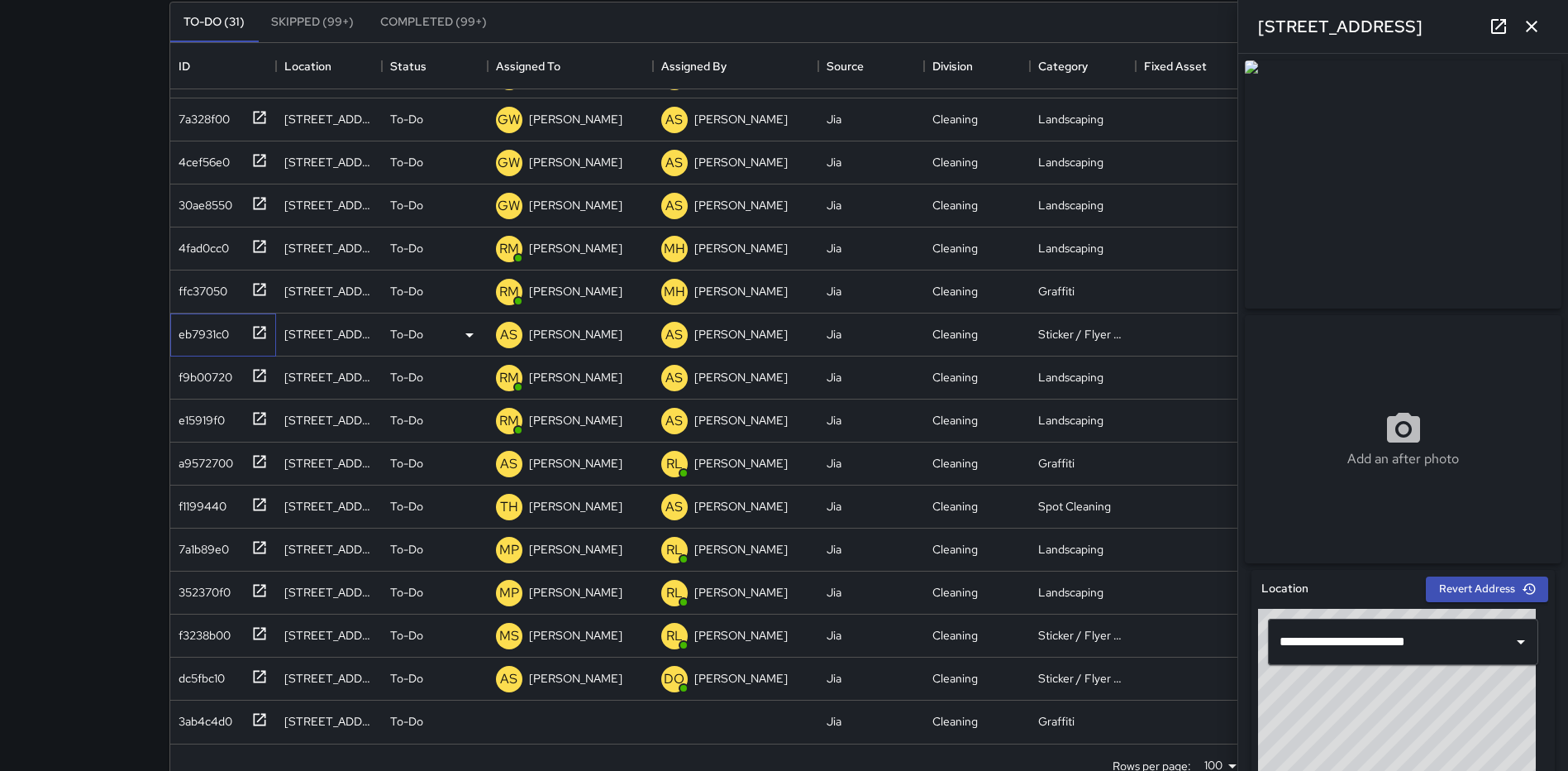
click at [261, 335] on icon at bounding box center [259, 332] width 17 height 17
click at [1525, 21] on icon "button" at bounding box center [1531, 27] width 20 height 20
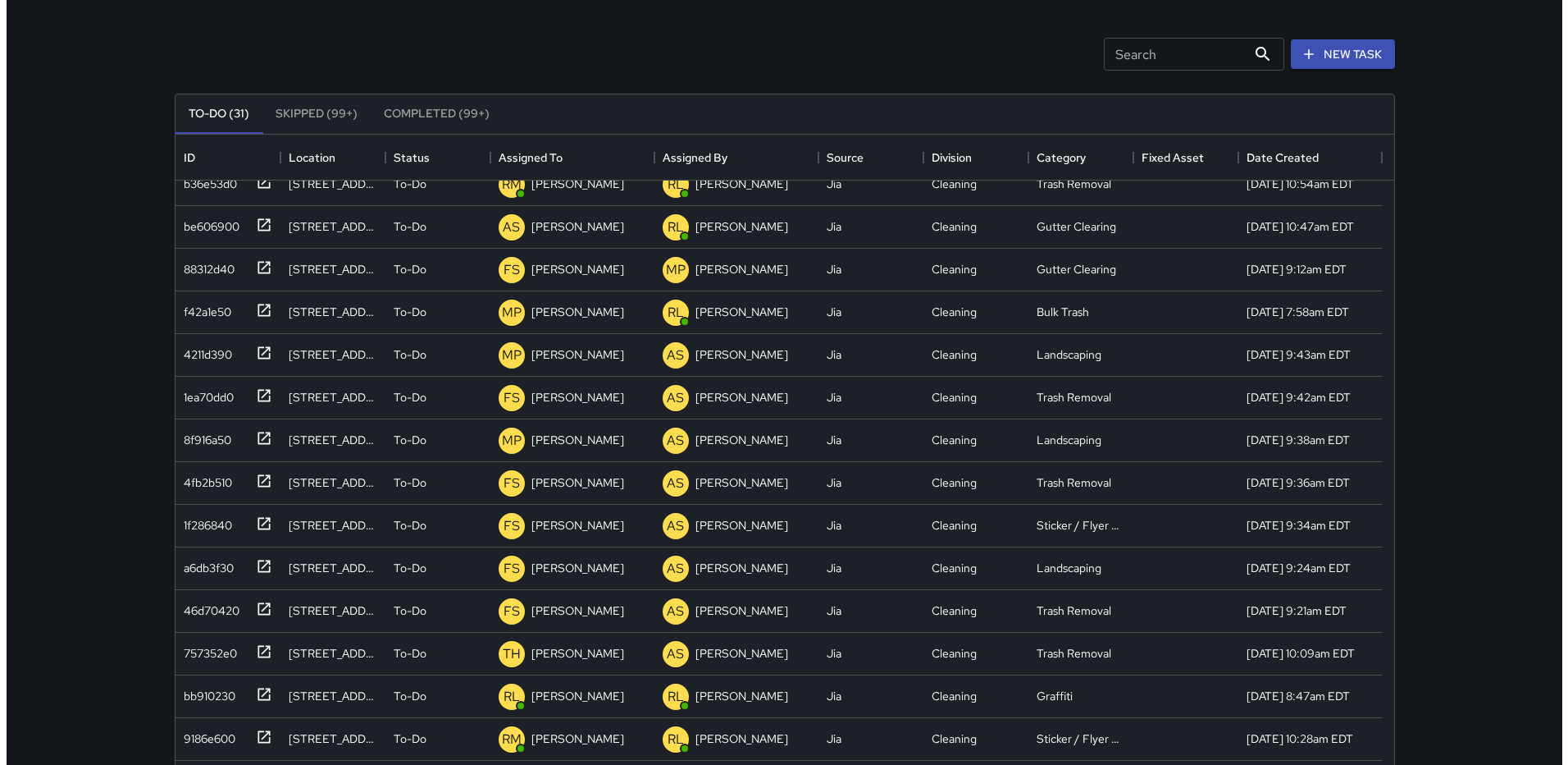
scroll to position [0, 0]
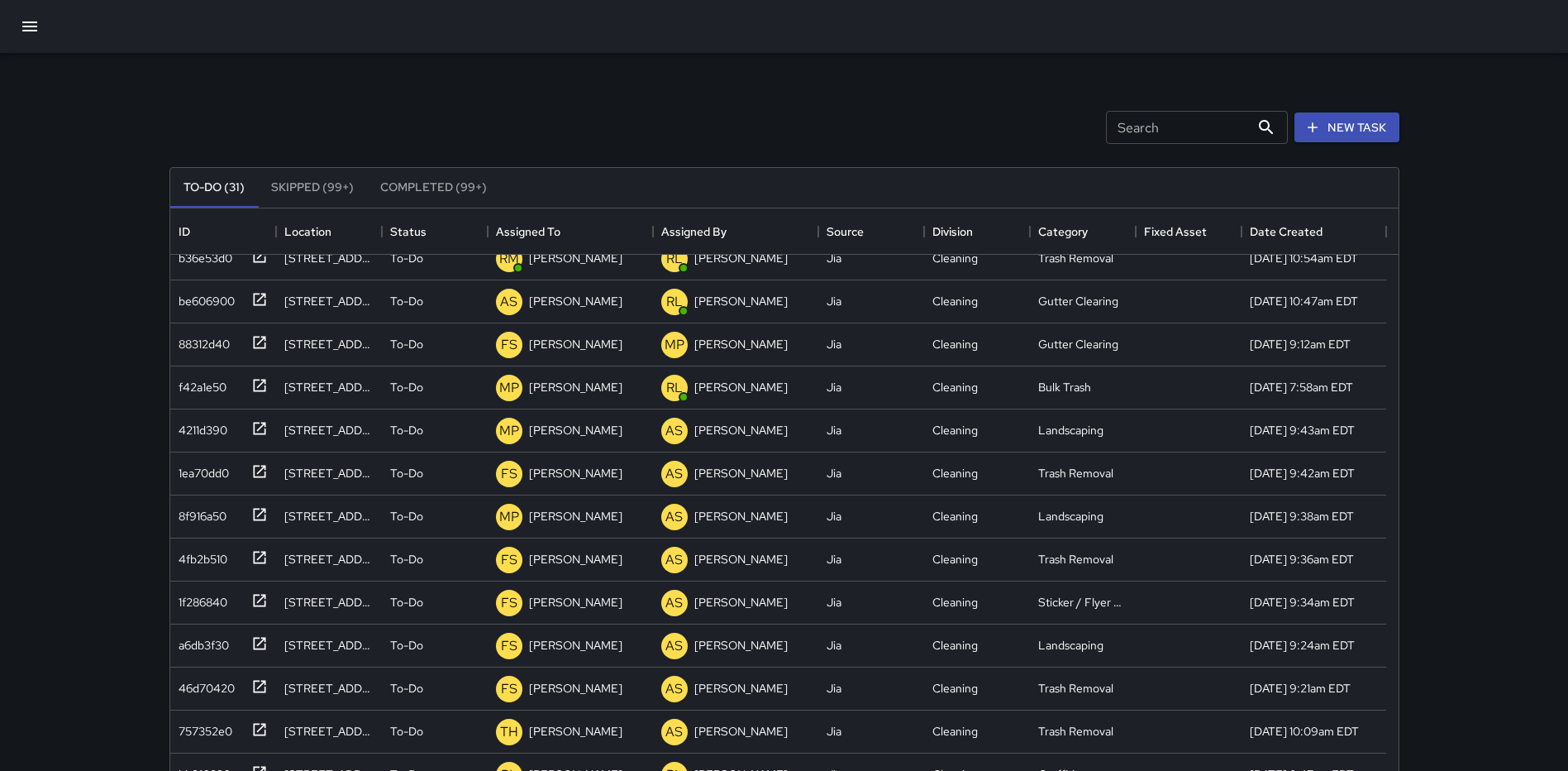
click at [33, 29] on icon "button" at bounding box center [29, 26] width 15 height 10
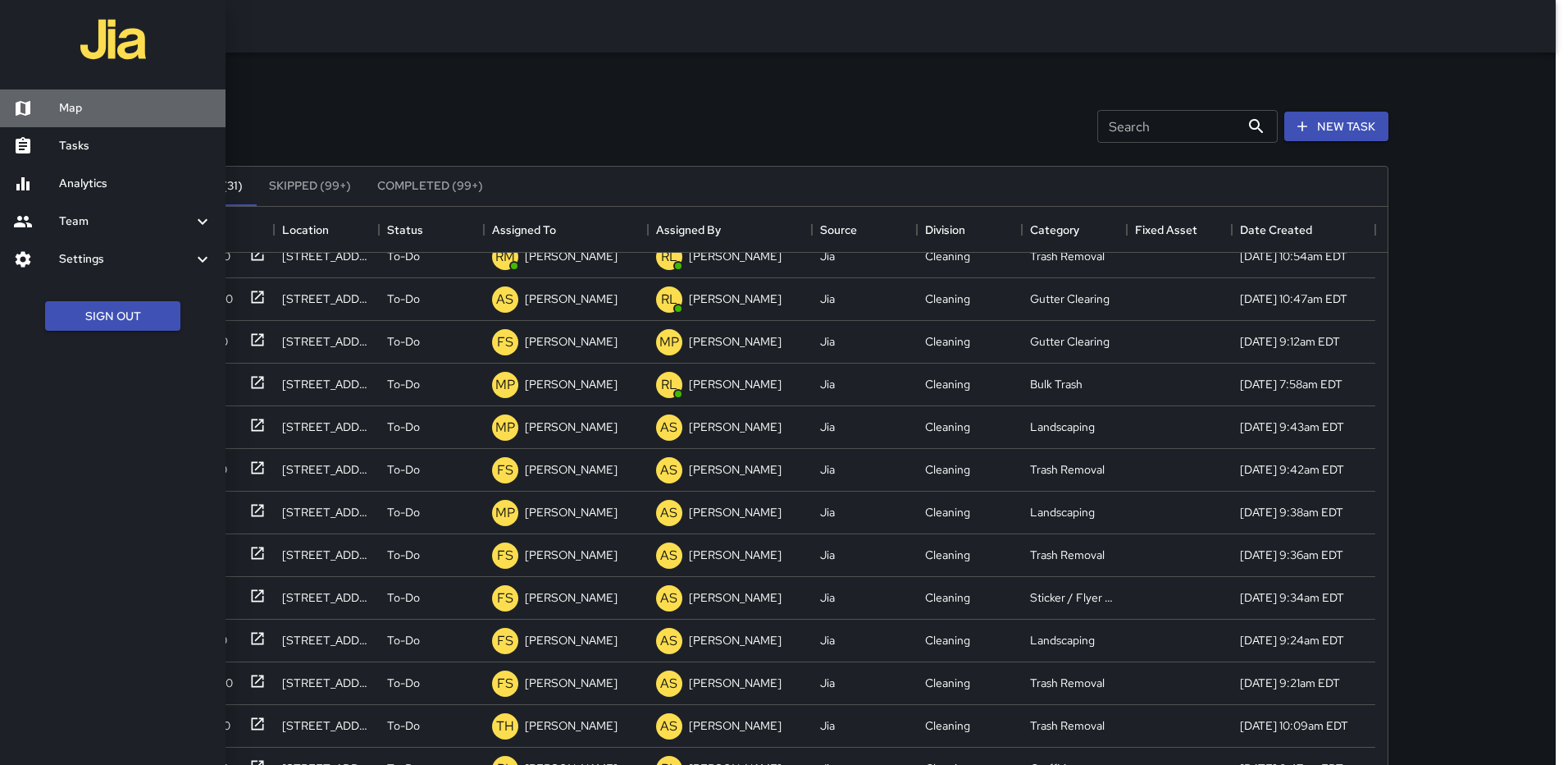
click at [68, 102] on h6 "Map" at bounding box center [136, 109] width 153 height 18
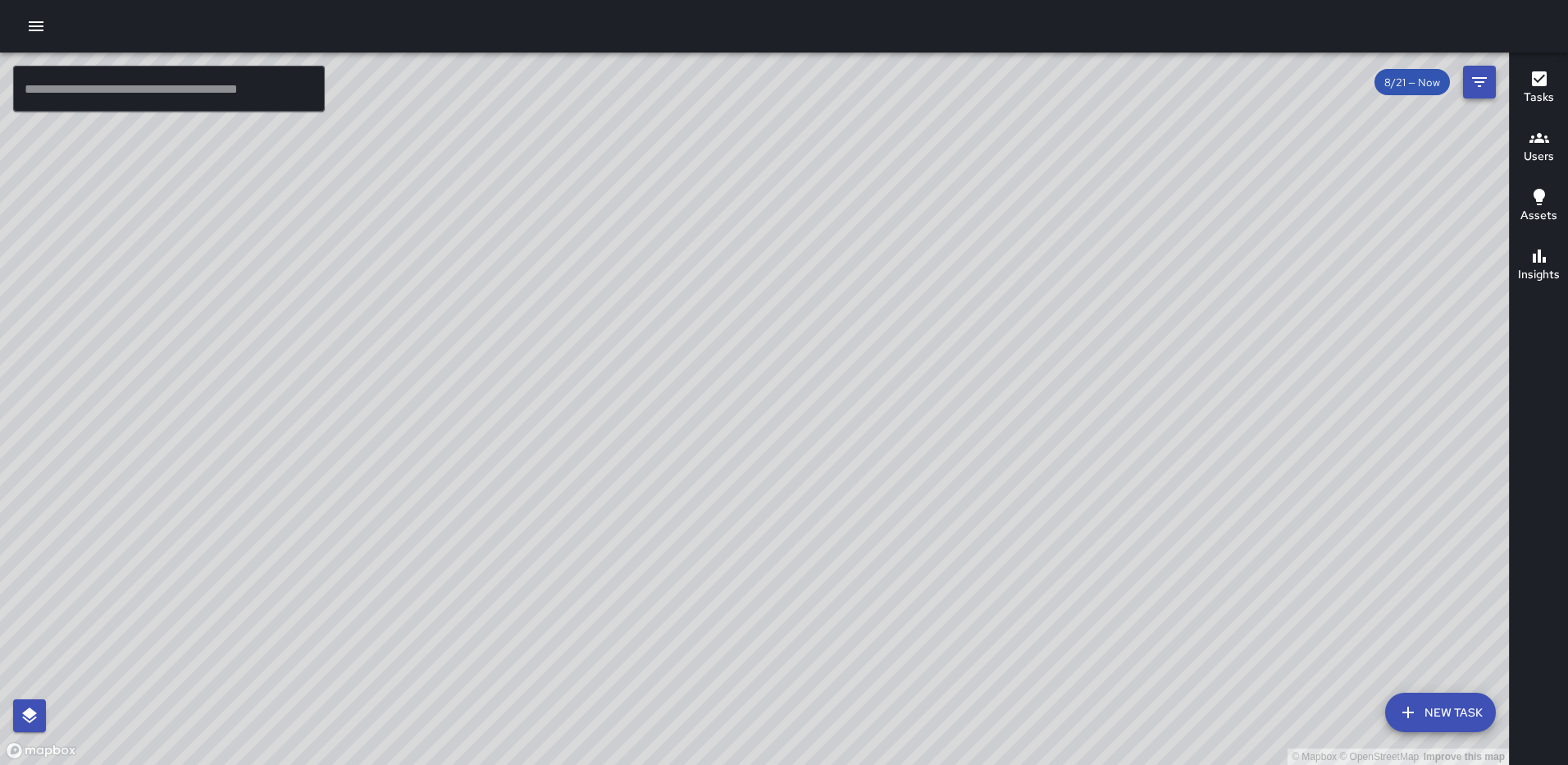
click at [1490, 79] on button "Filters" at bounding box center [1479, 82] width 33 height 33
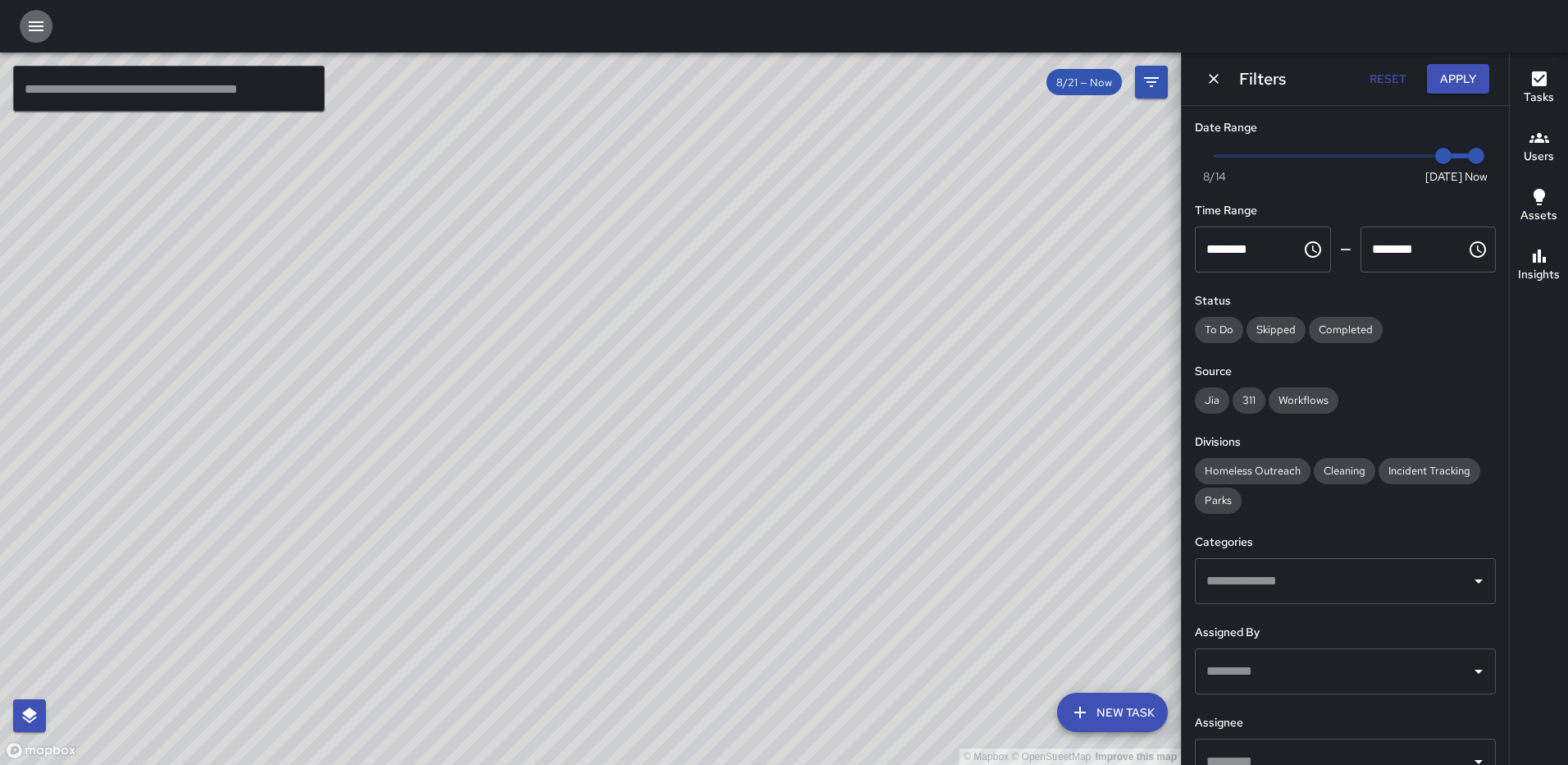
click at [35, 29] on icon "button" at bounding box center [36, 26] width 15 height 10
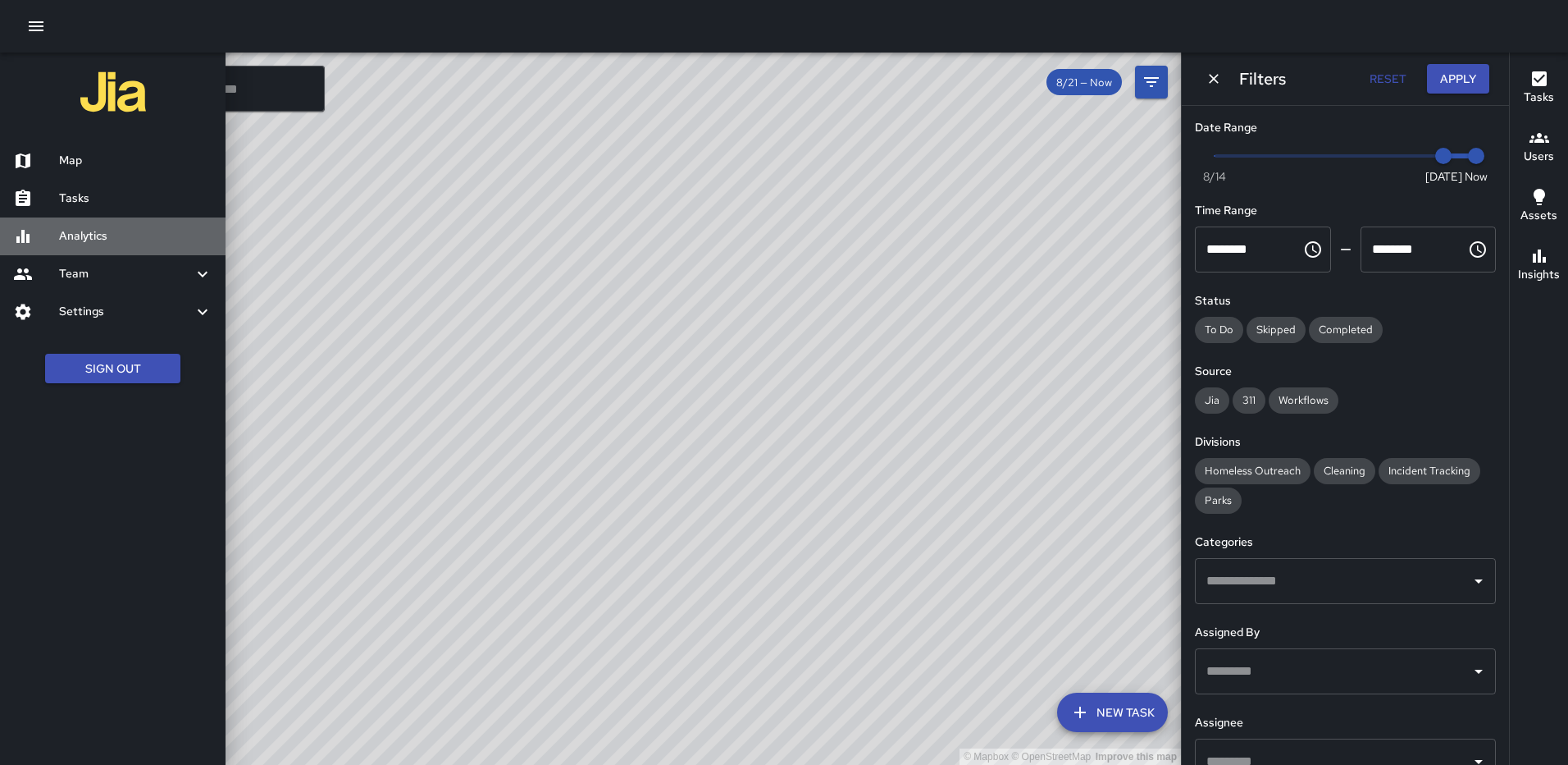
click at [96, 227] on h6 "Analytics" at bounding box center [136, 236] width 153 height 18
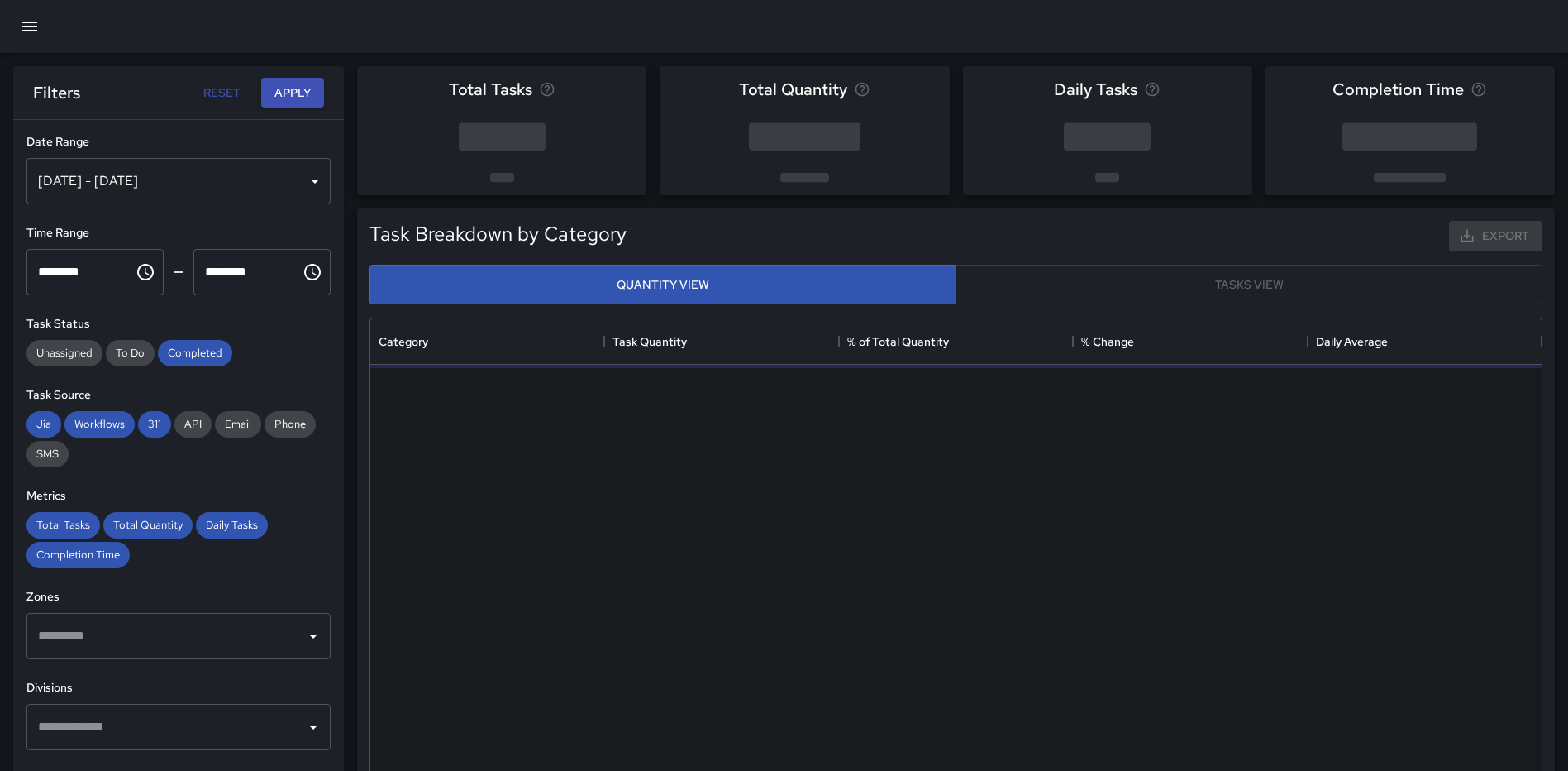
click at [298, 189] on div "[DATE] - [DATE]" at bounding box center [178, 181] width 304 height 46
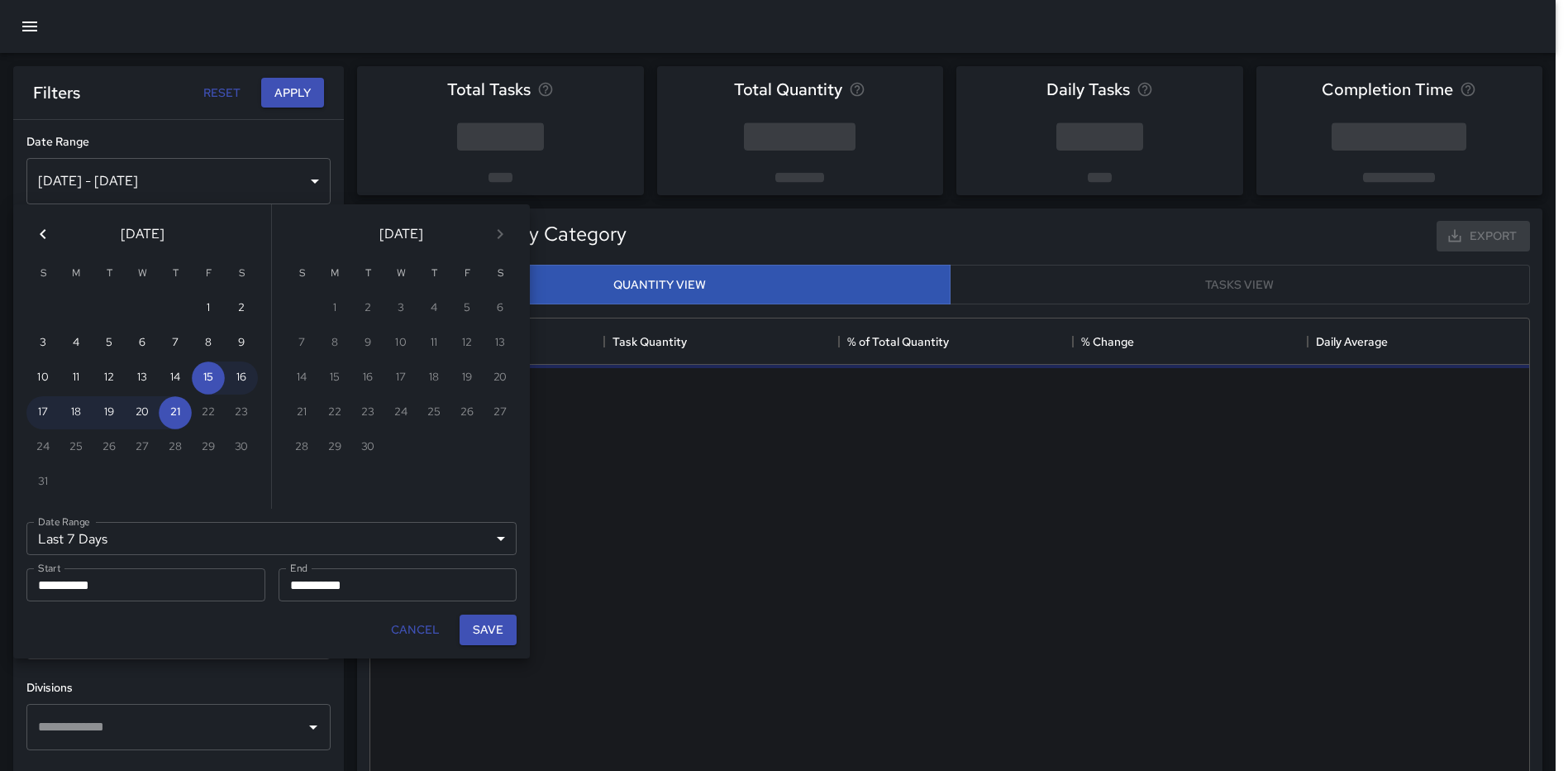
scroll to position [482, 1159]
click at [212, 298] on button "1" at bounding box center [208, 308] width 33 height 33
type input "******"
type input "**********"
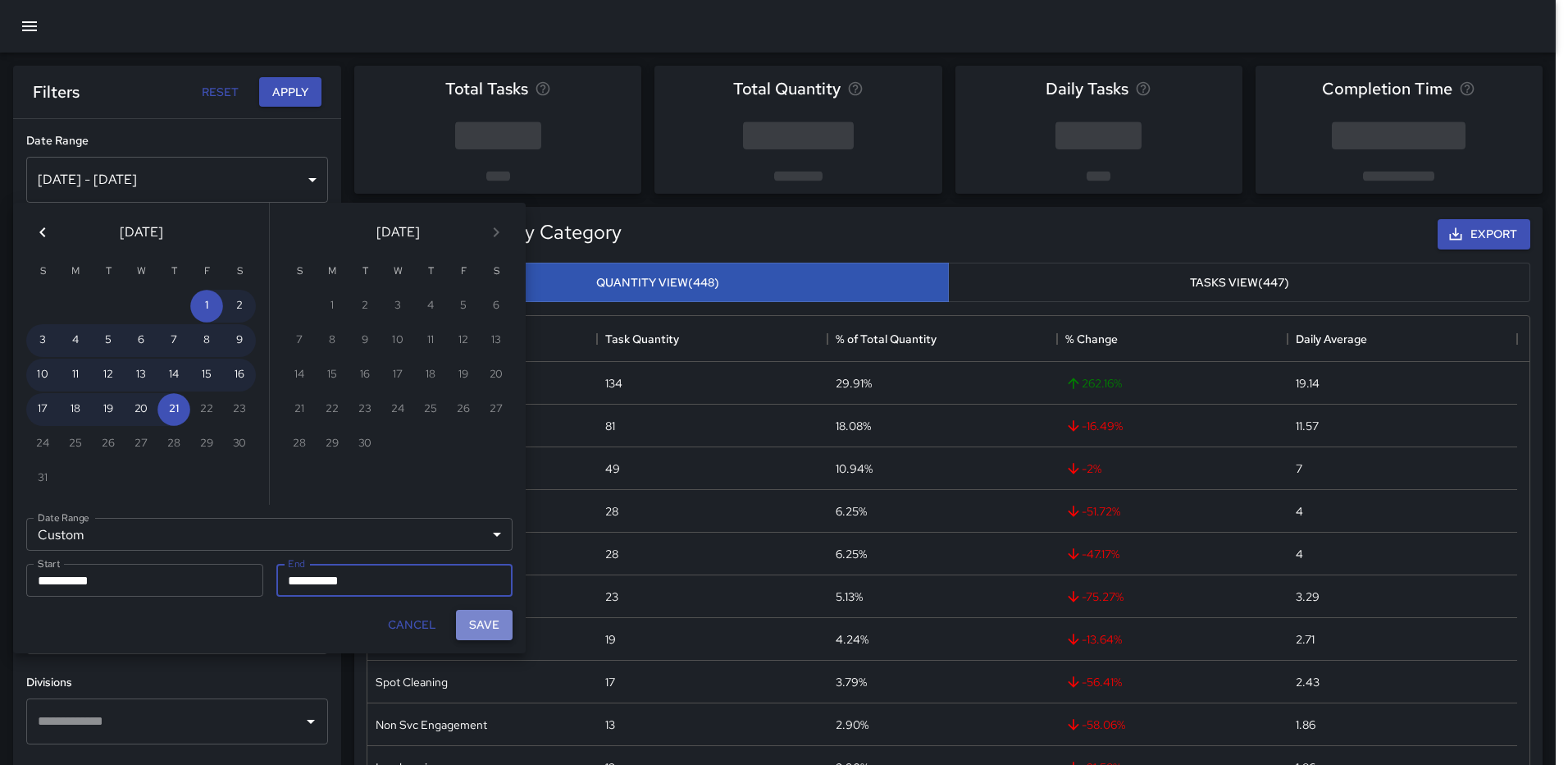
click at [491, 624] on button "Save" at bounding box center [485, 624] width 57 height 30
type input "**********"
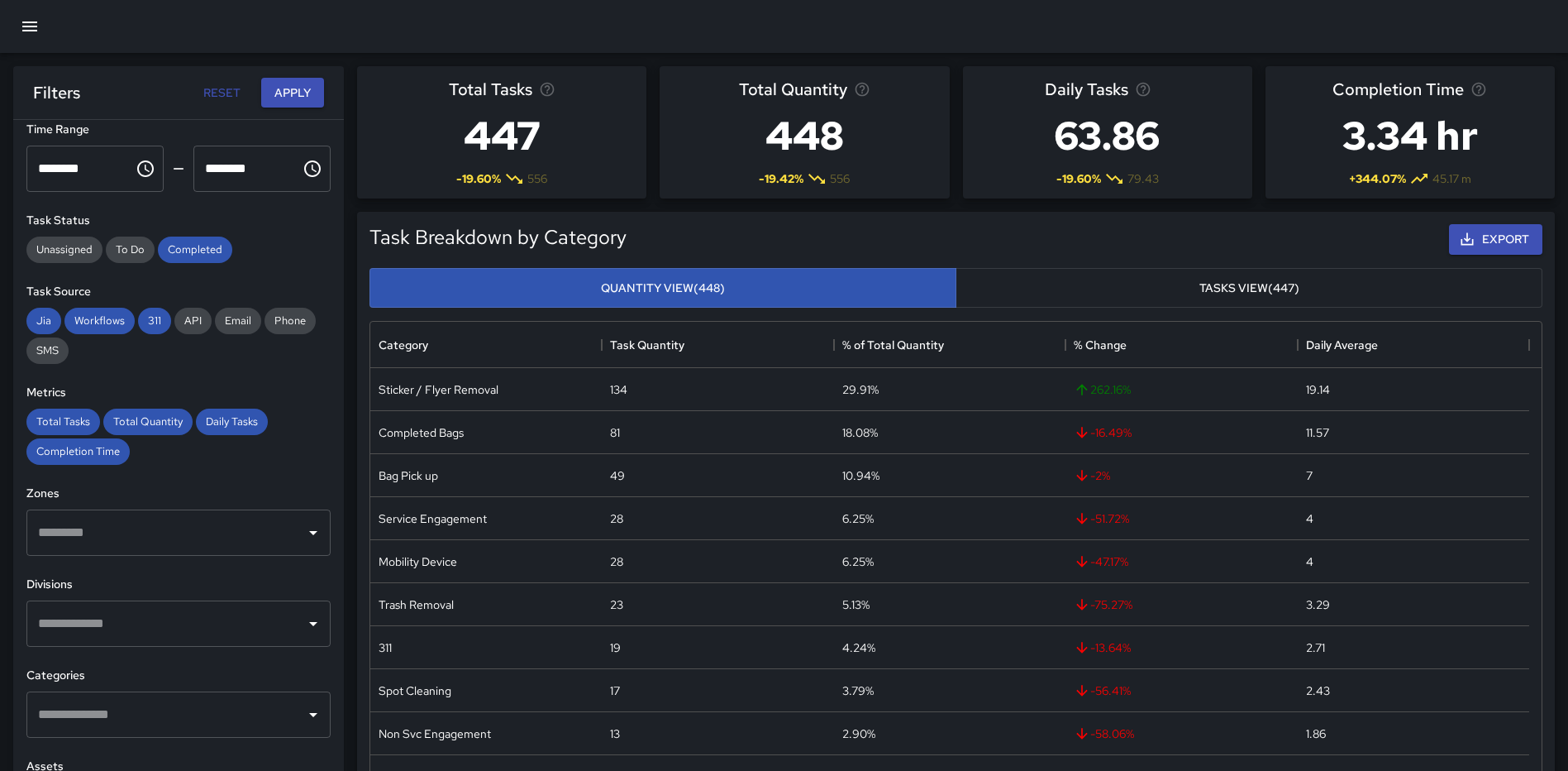
scroll to position [248, 0]
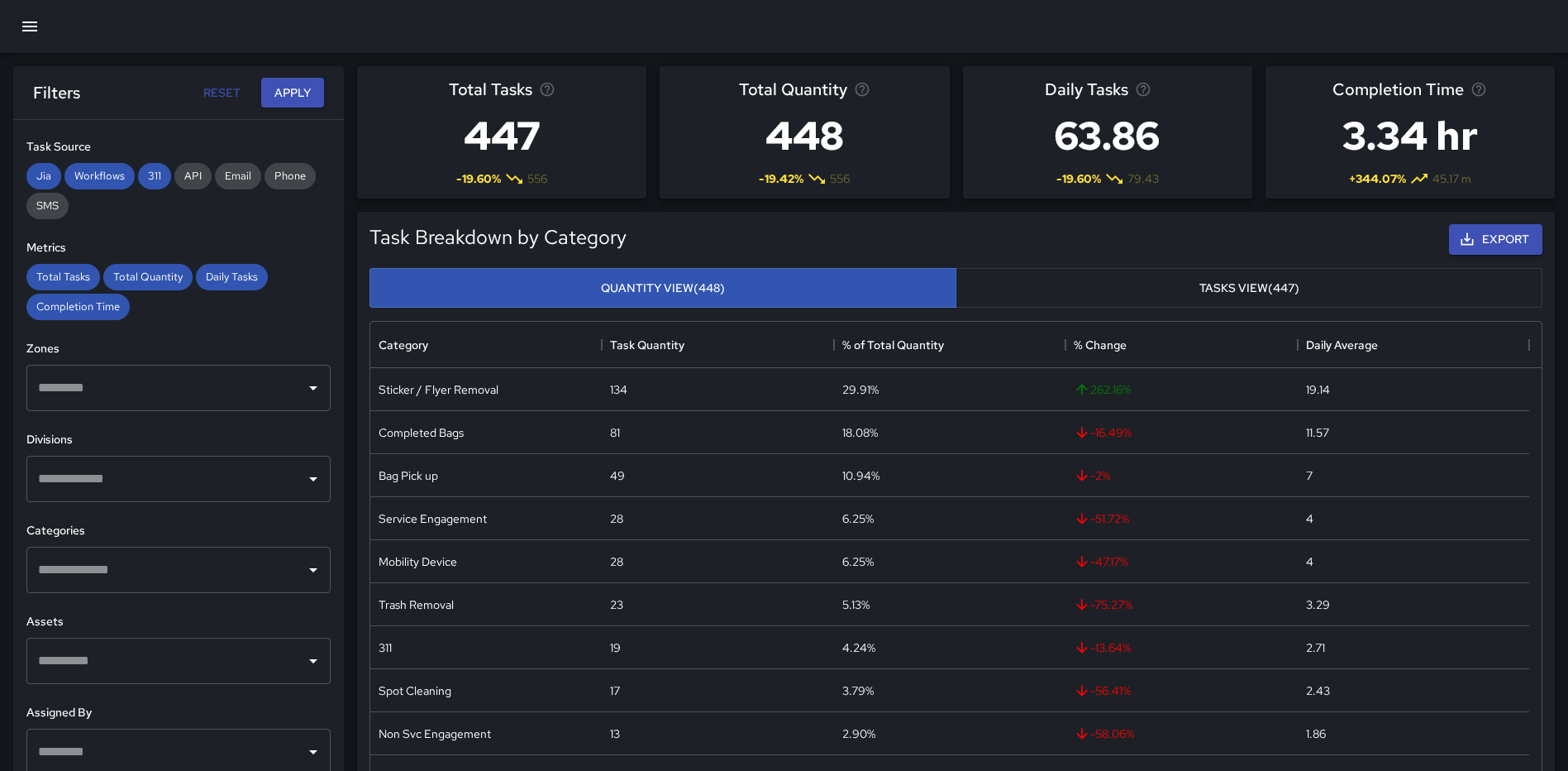
click at [249, 581] on input "text" at bounding box center [166, 570] width 265 height 31
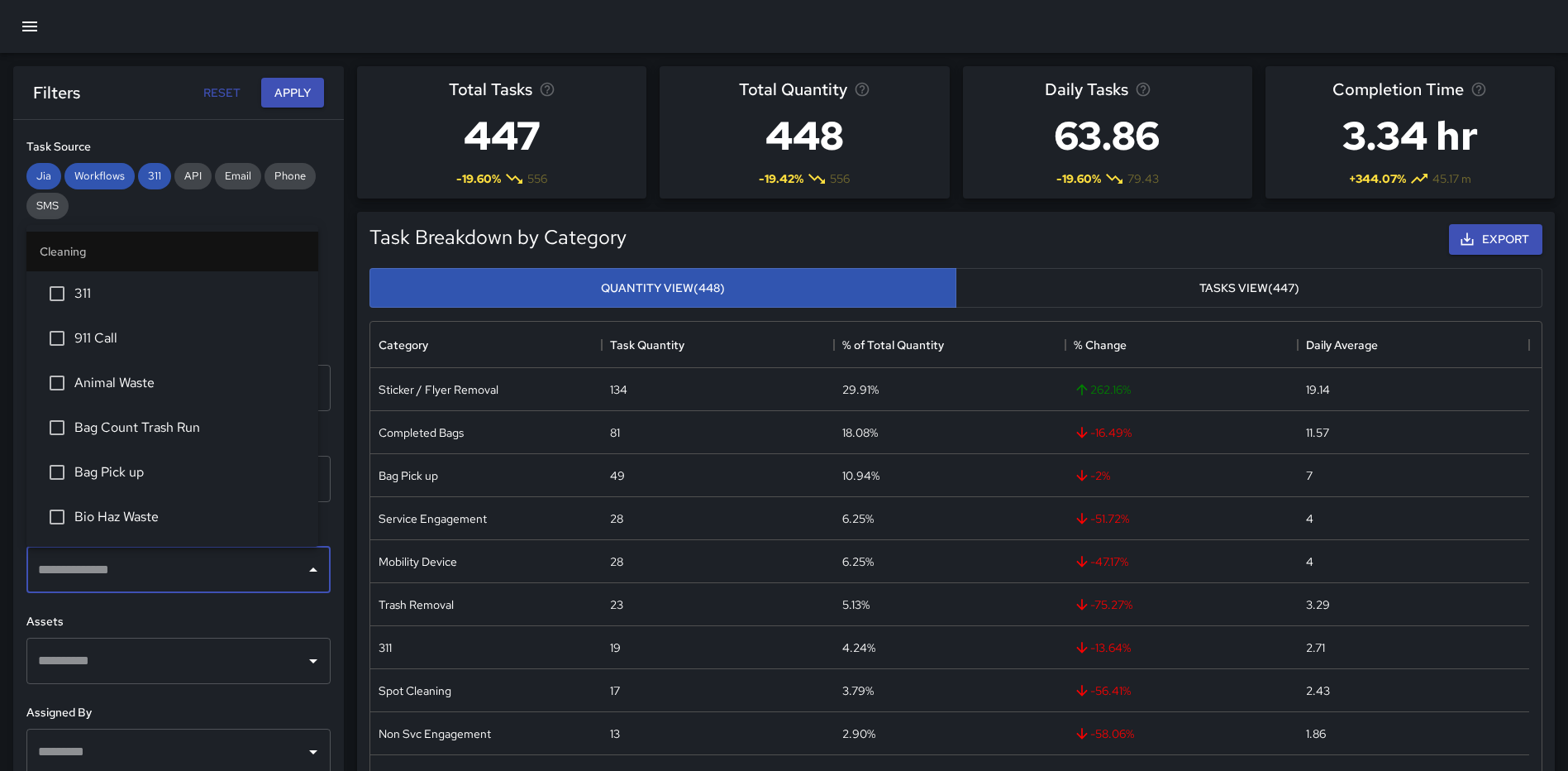
click at [212, 436] on span "Bag Count Trash Run" at bounding box center [189, 428] width 231 height 20
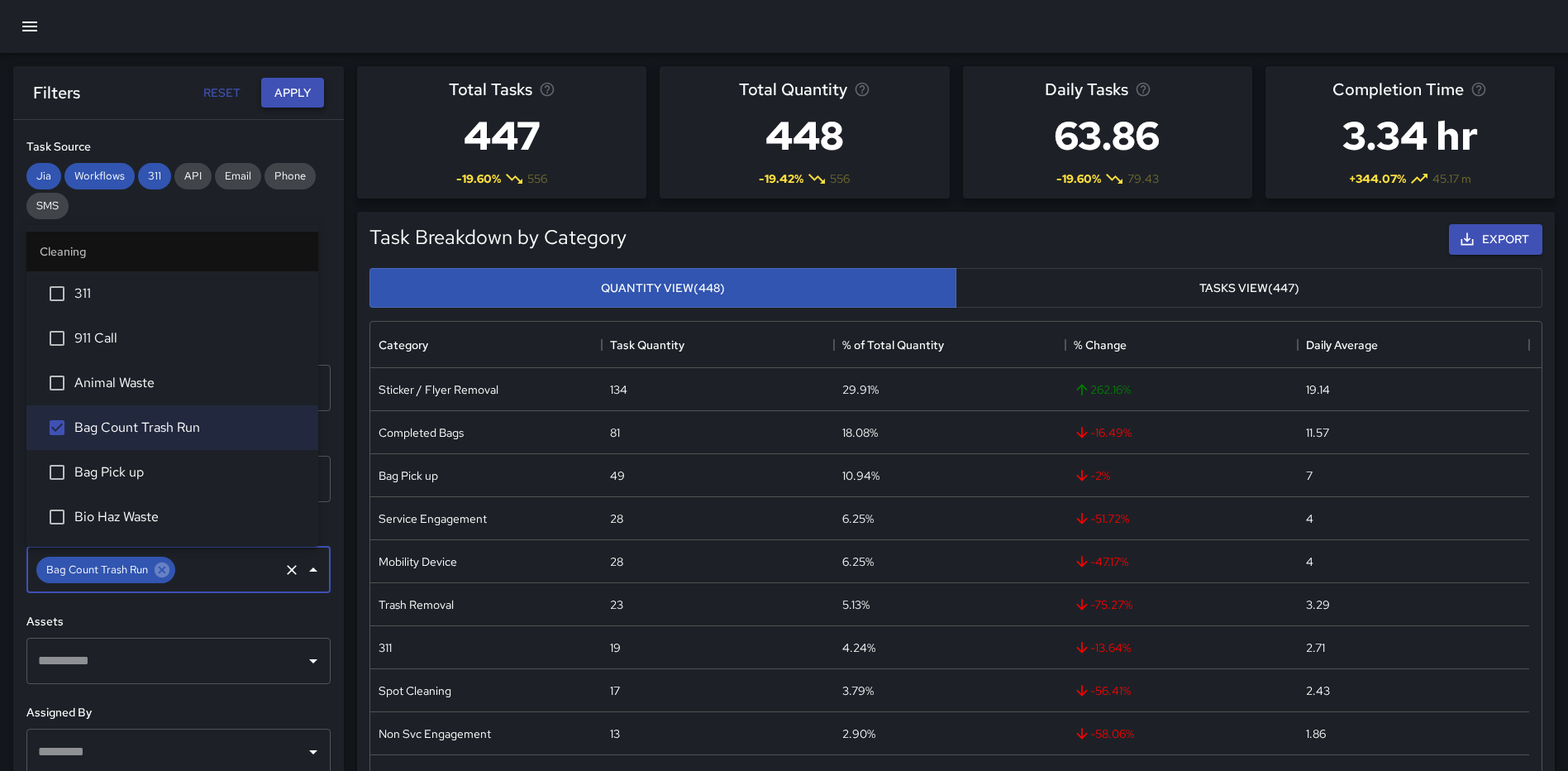
click at [303, 89] on button "Apply" at bounding box center [292, 92] width 63 height 30
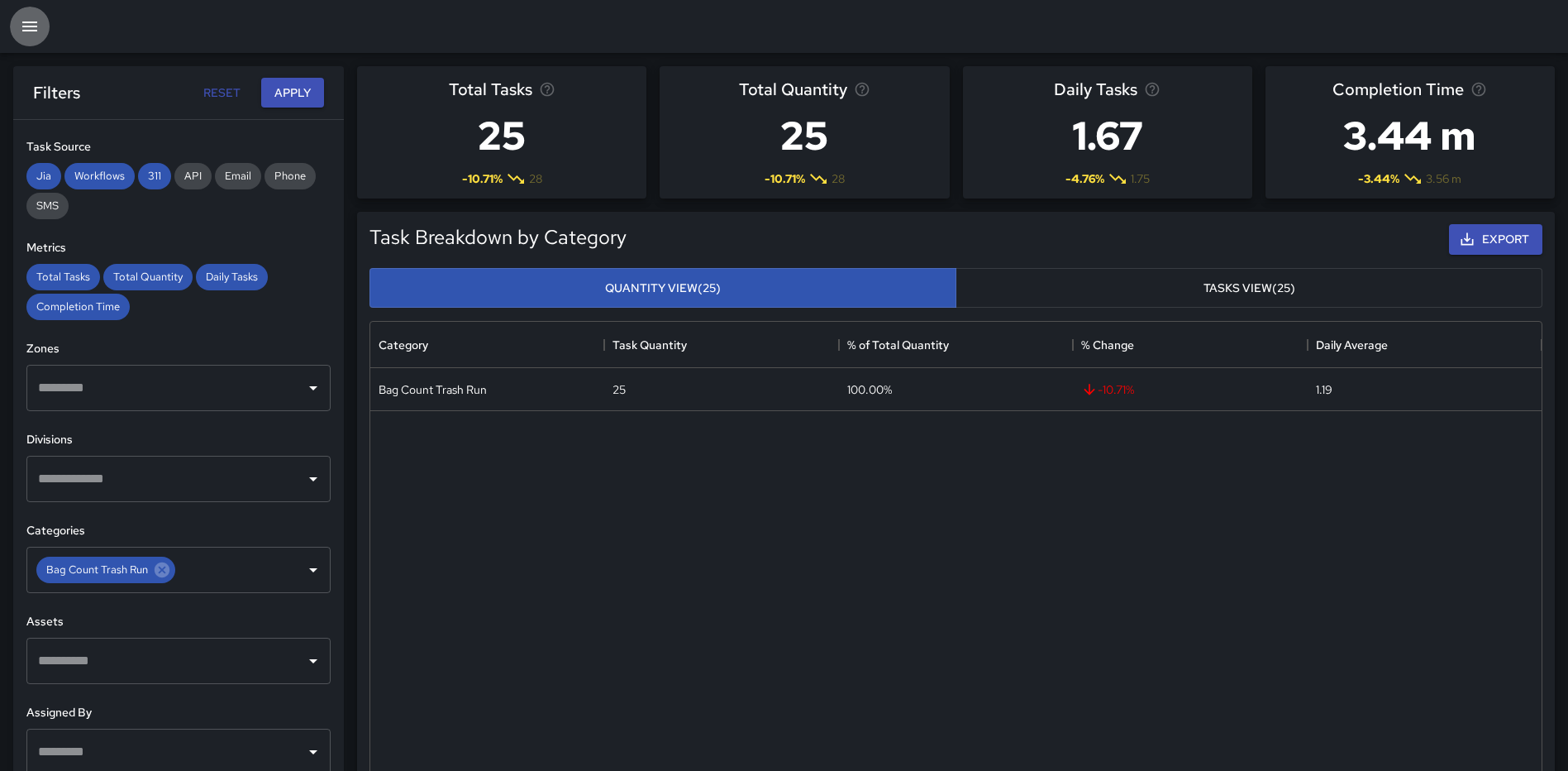
click at [34, 23] on icon "button" at bounding box center [29, 26] width 15 height 10
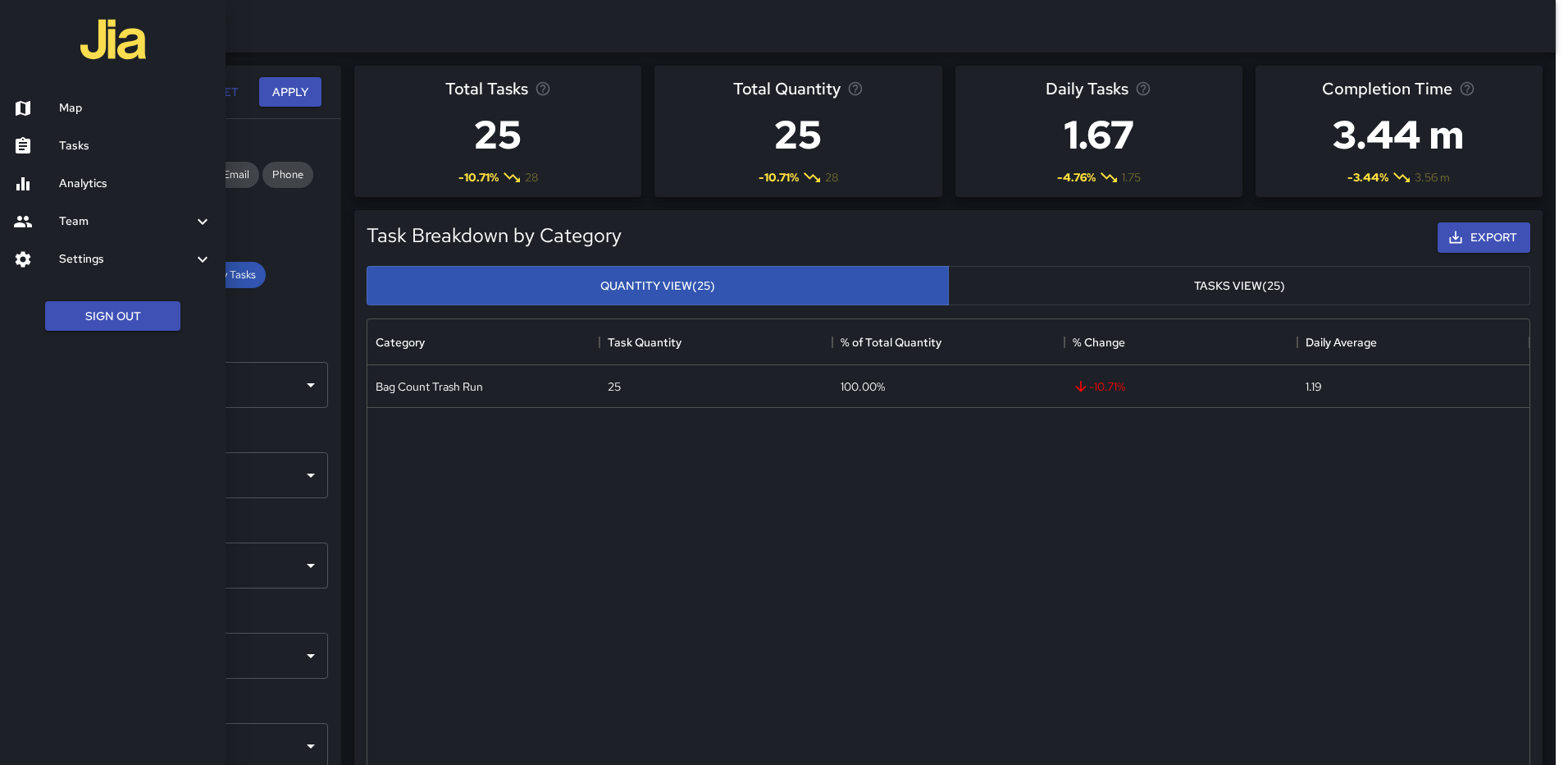
click at [73, 106] on h6 "Map" at bounding box center [136, 109] width 153 height 18
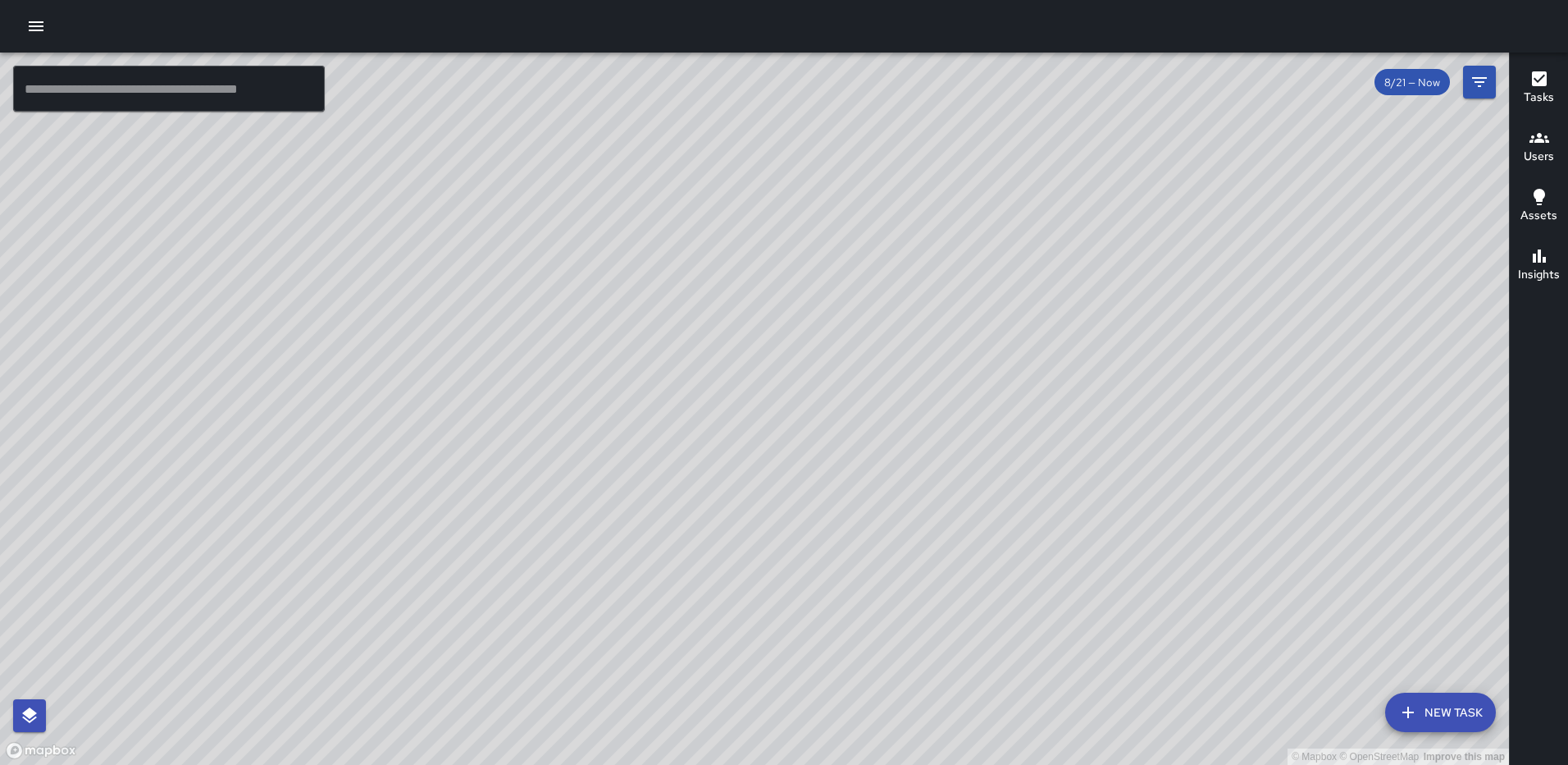
click at [32, 27] on icon "button" at bounding box center [36, 26] width 15 height 10
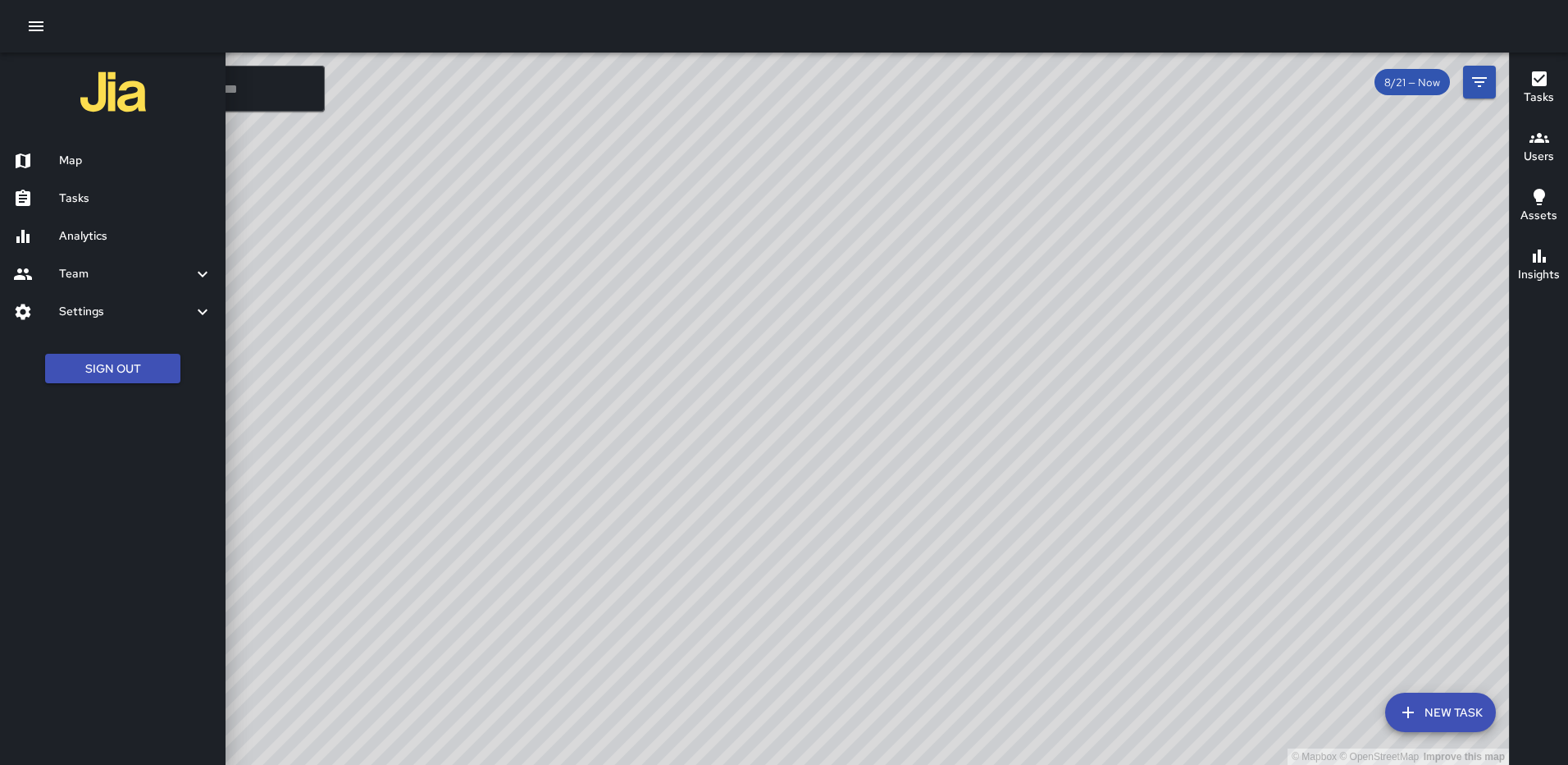
click at [100, 158] on h6 "Map" at bounding box center [136, 161] width 153 height 18
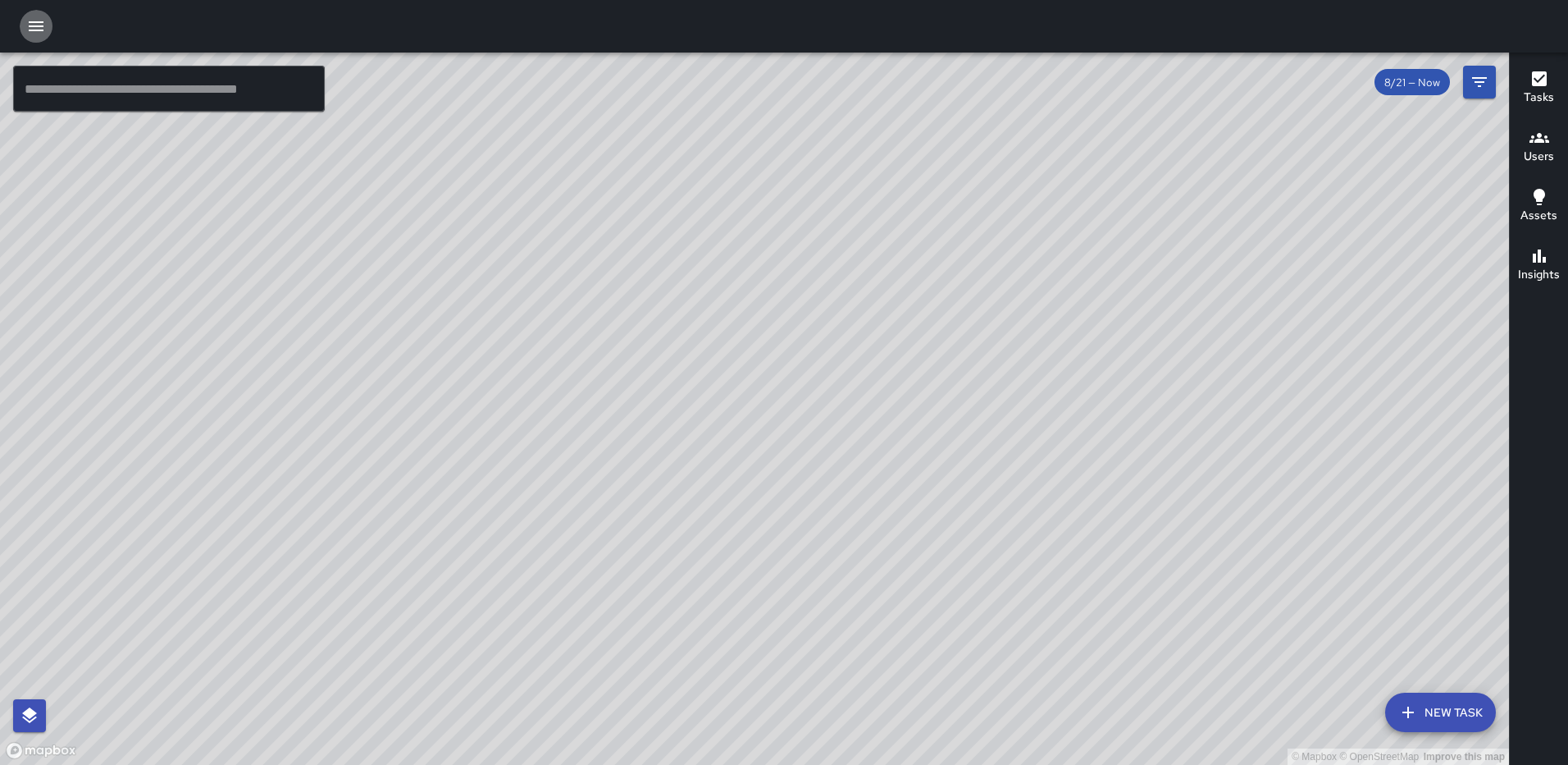
click at [35, 22] on icon "button" at bounding box center [36, 26] width 15 height 10
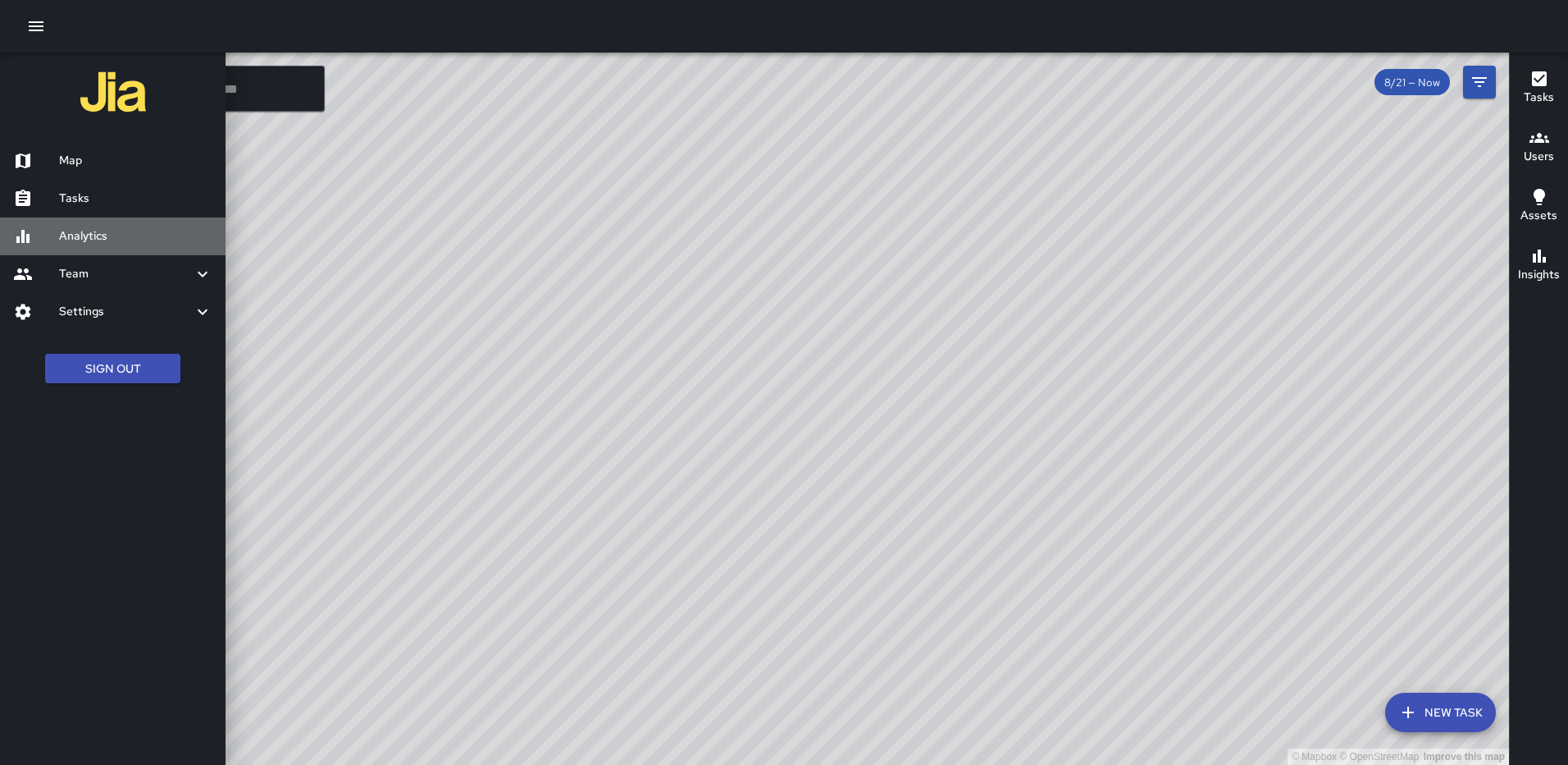
click at [104, 229] on h6 "Analytics" at bounding box center [136, 236] width 153 height 18
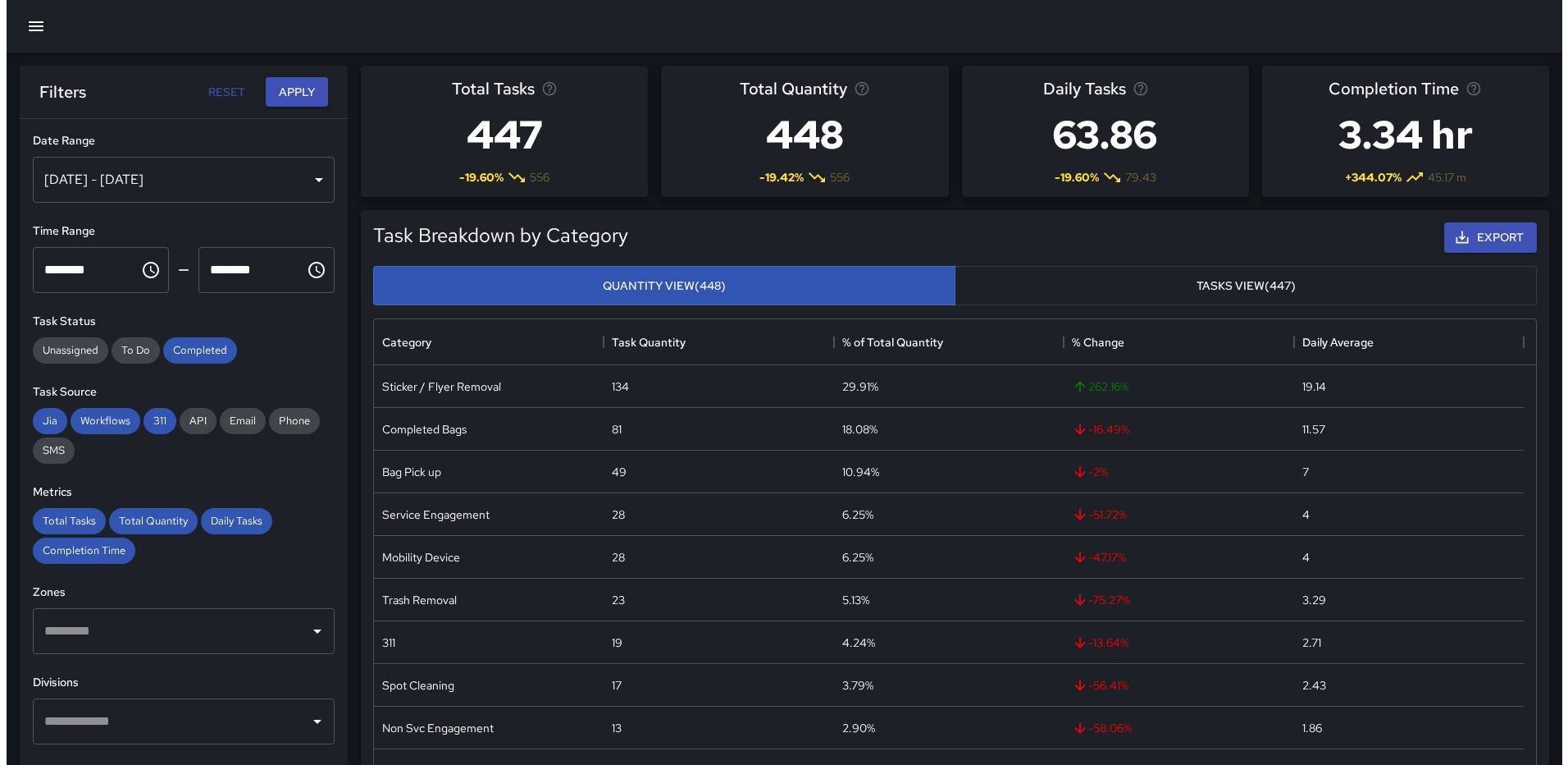
scroll to position [478, 1150]
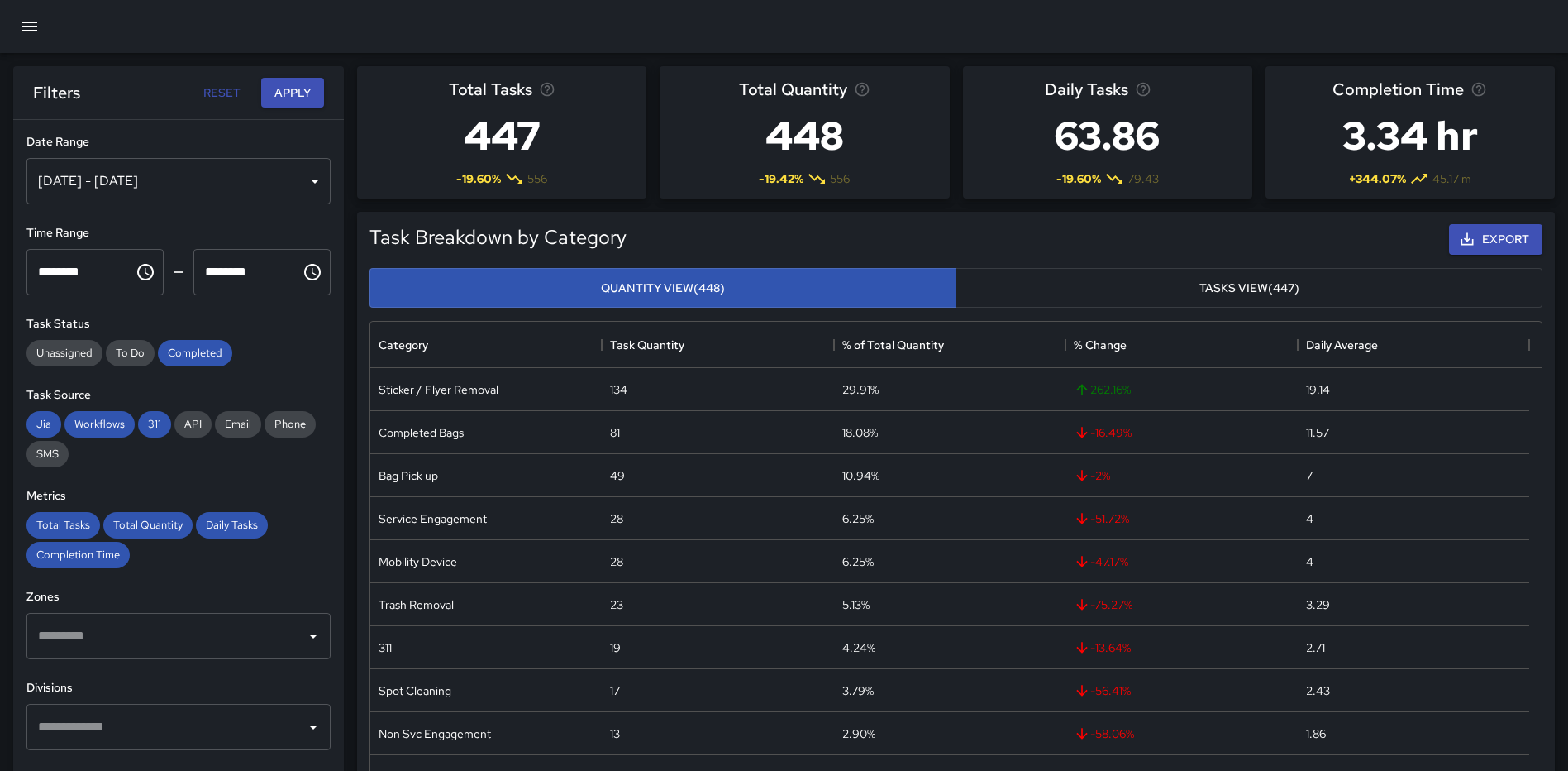
click at [302, 180] on div "[DATE] - [DATE]" at bounding box center [178, 181] width 304 height 46
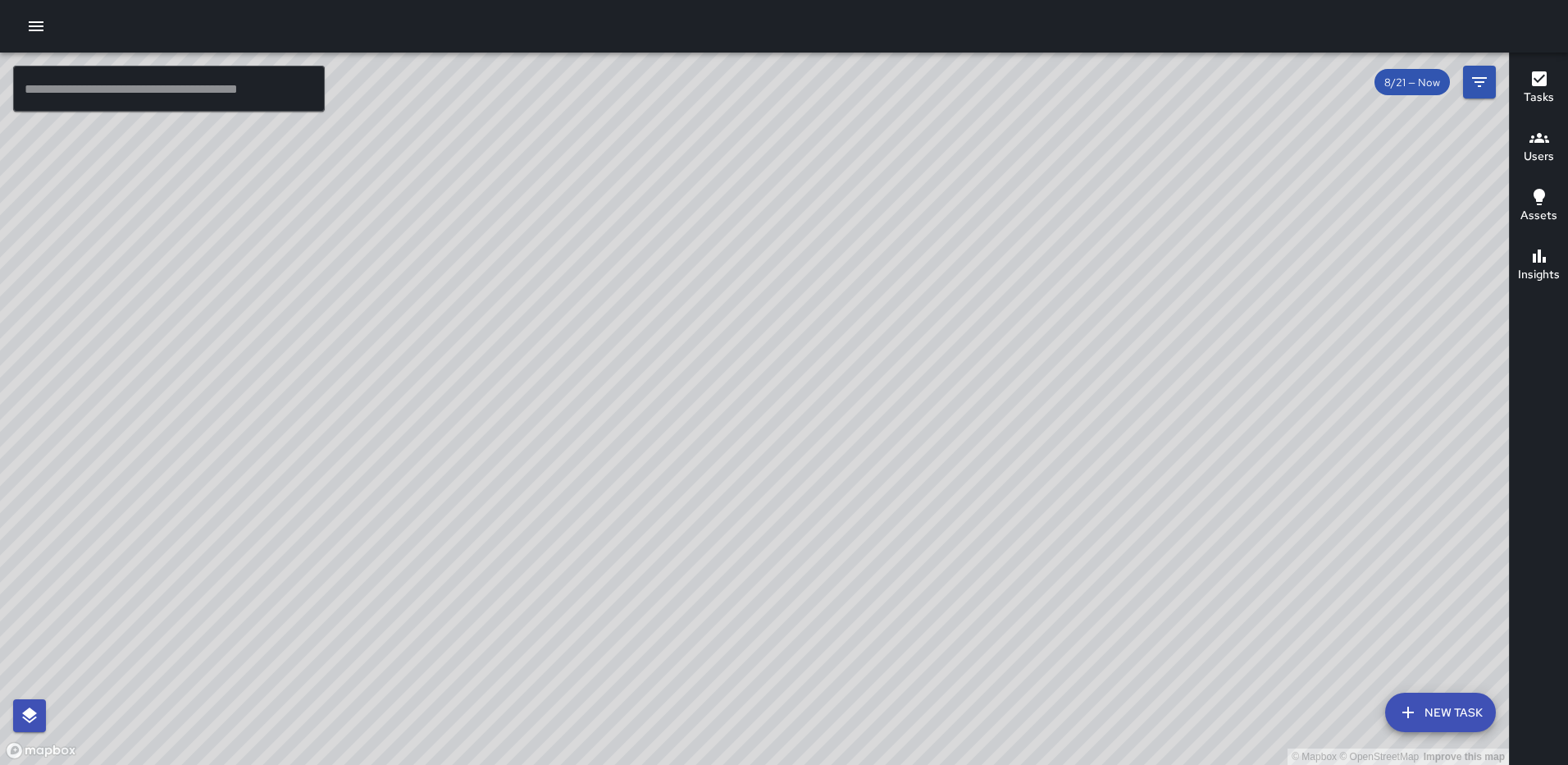
click at [1532, 85] on icon "button" at bounding box center [1540, 79] width 15 height 15
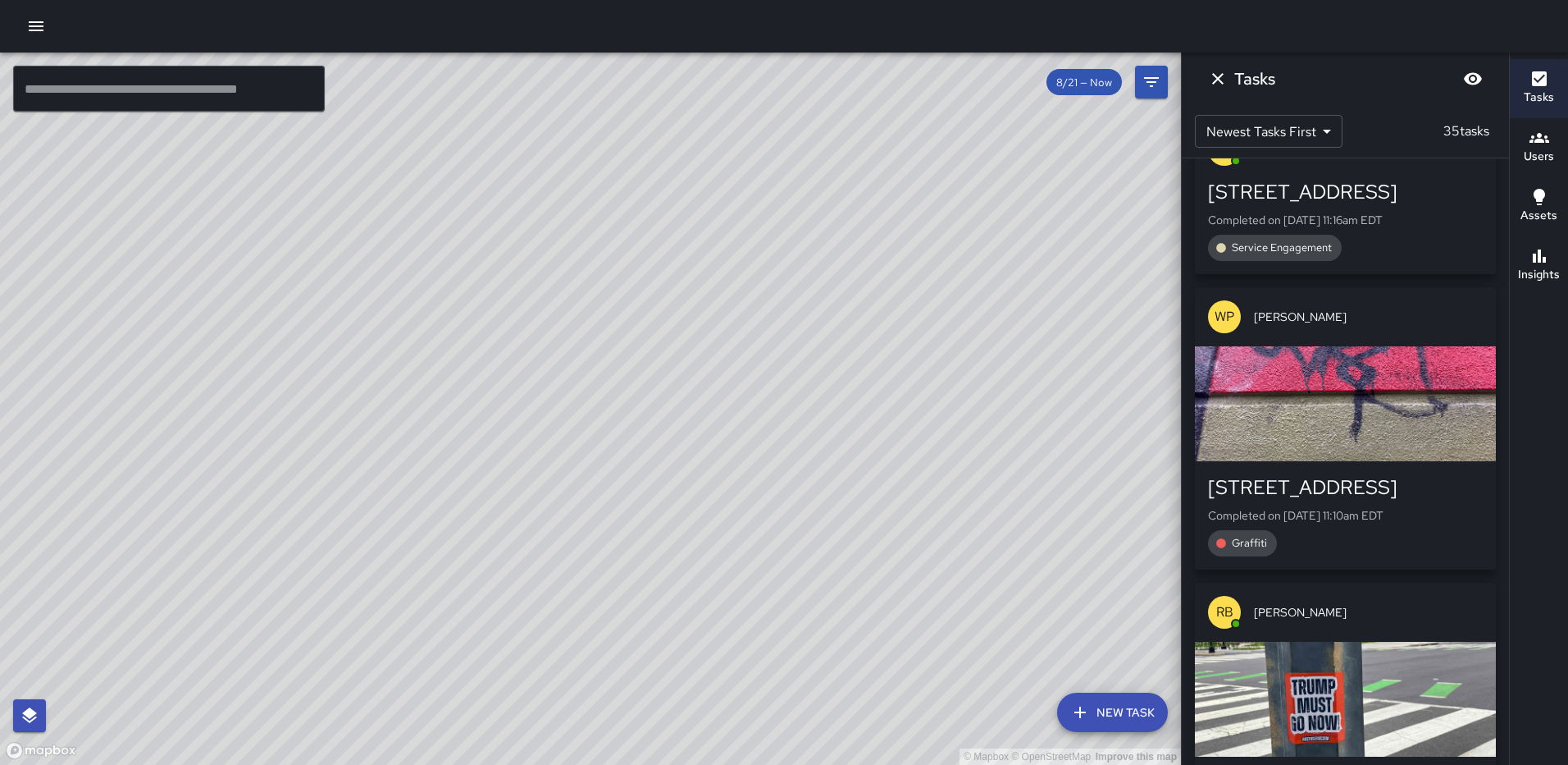
scroll to position [3692, 0]
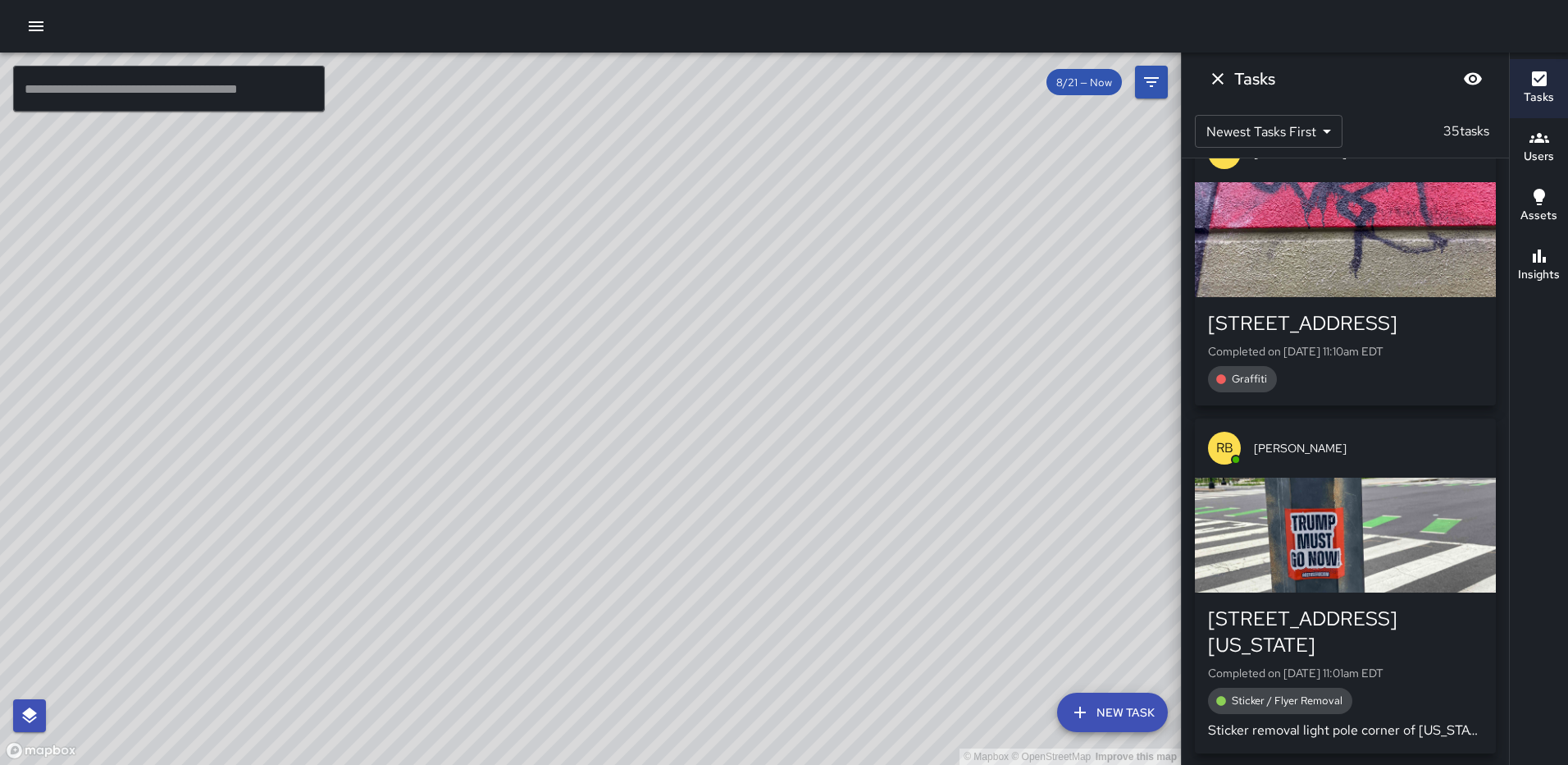
click at [1389, 215] on div "button" at bounding box center [1345, 239] width 301 height 115
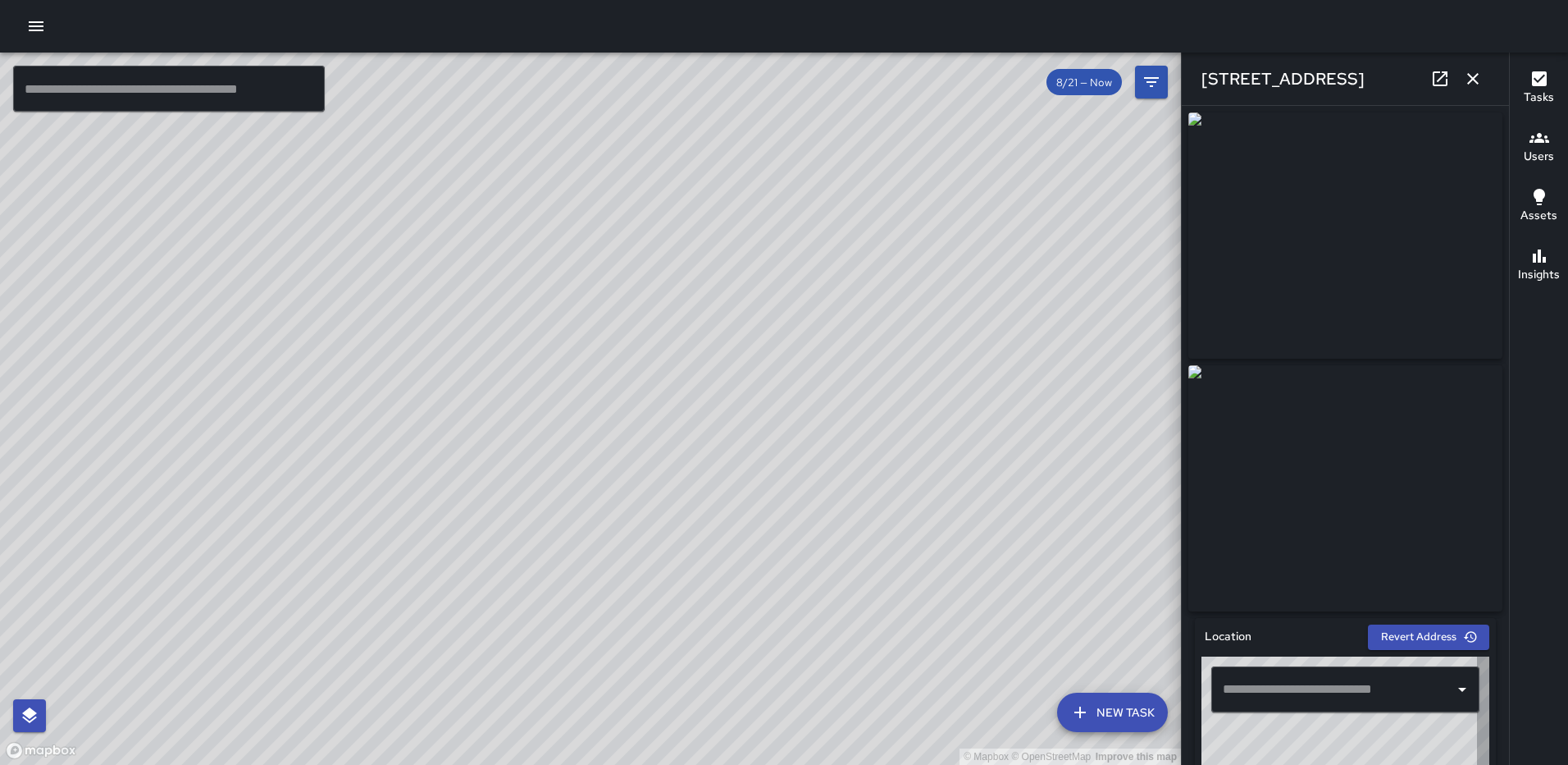
type input "**********"
click at [1463, 84] on icon "button" at bounding box center [1473, 79] width 20 height 20
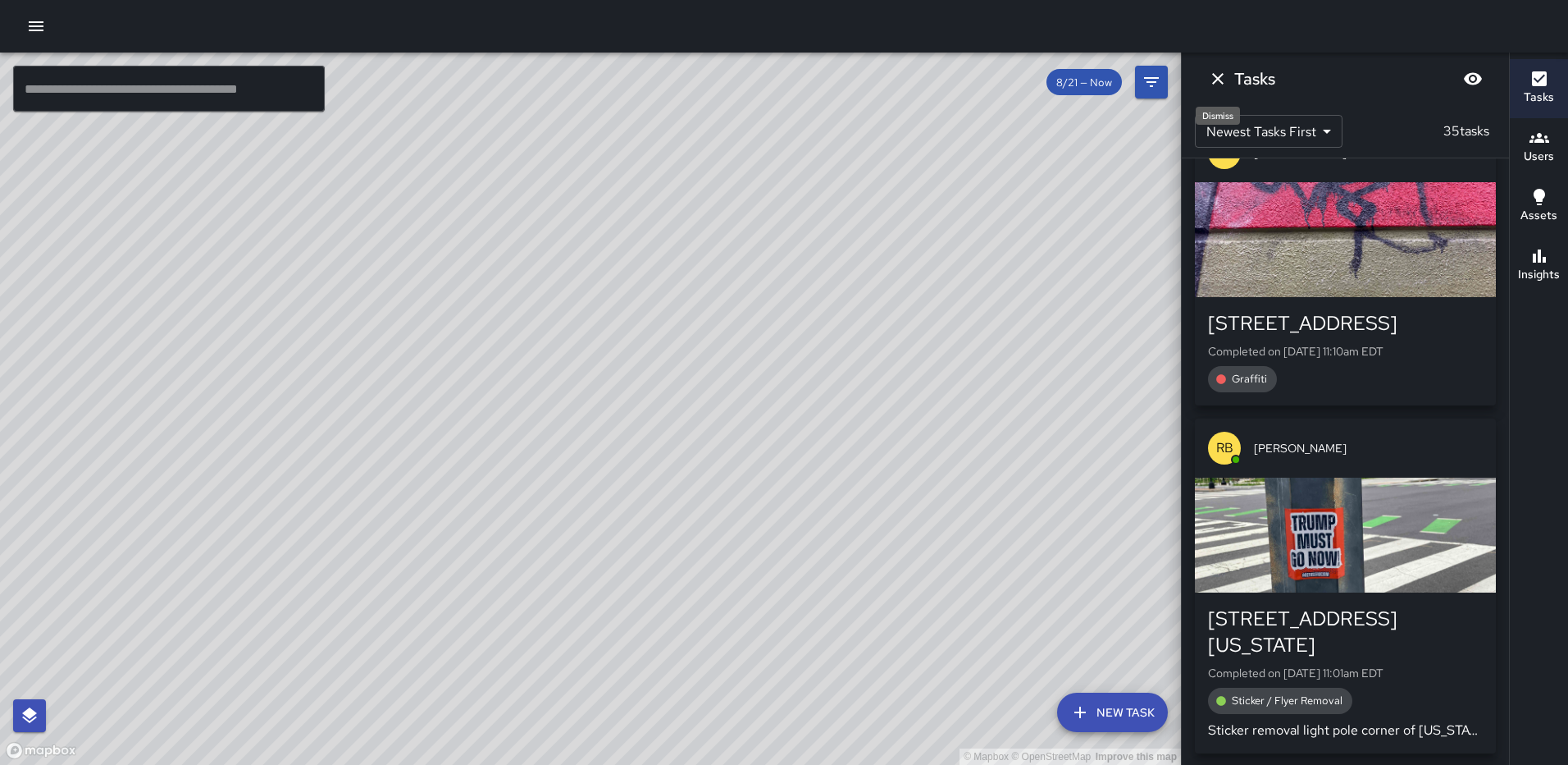
click at [1210, 73] on icon "Dismiss" at bounding box center [1218, 79] width 20 height 20
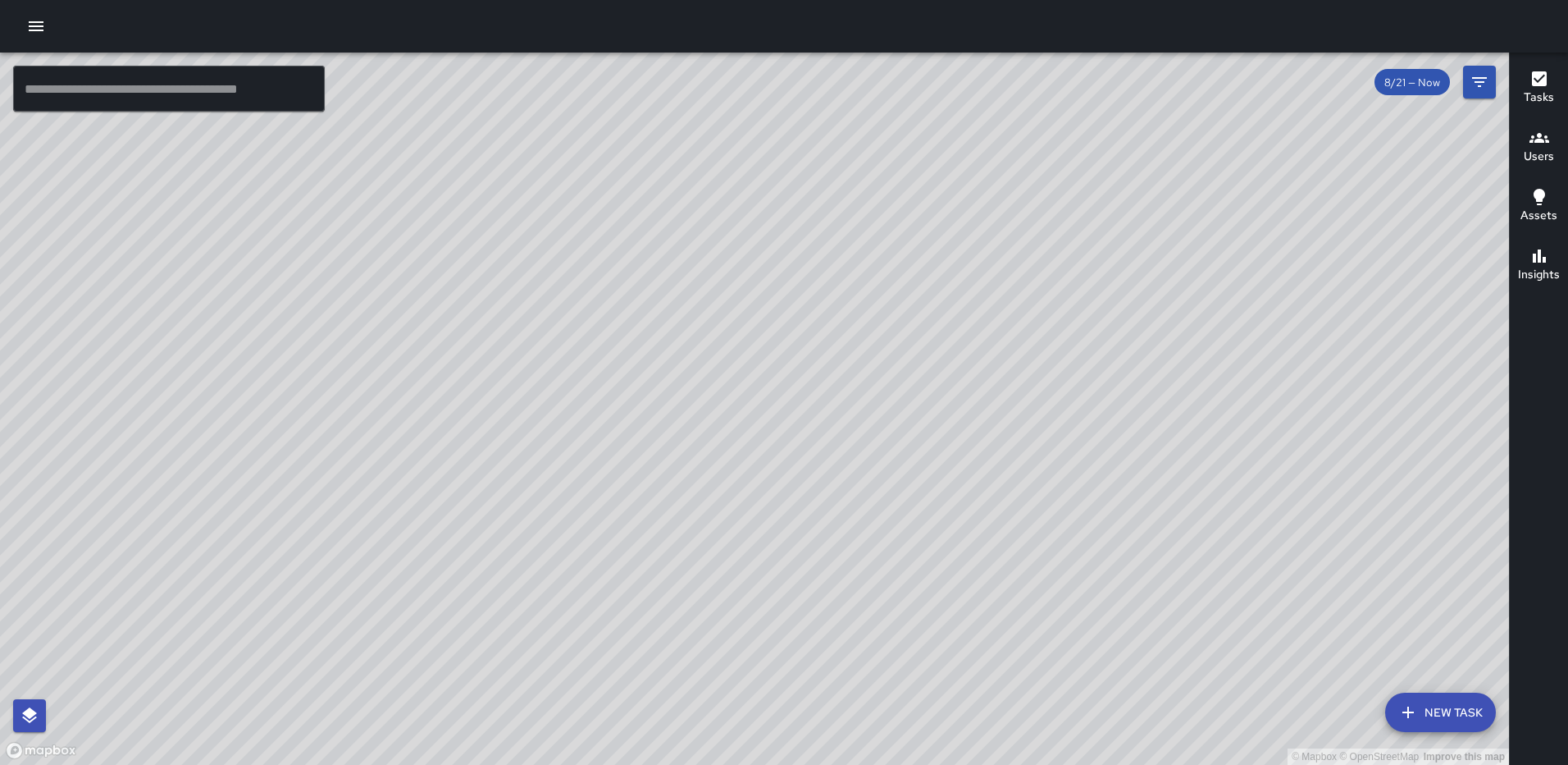
click at [43, 34] on icon "button" at bounding box center [37, 26] width 20 height 20
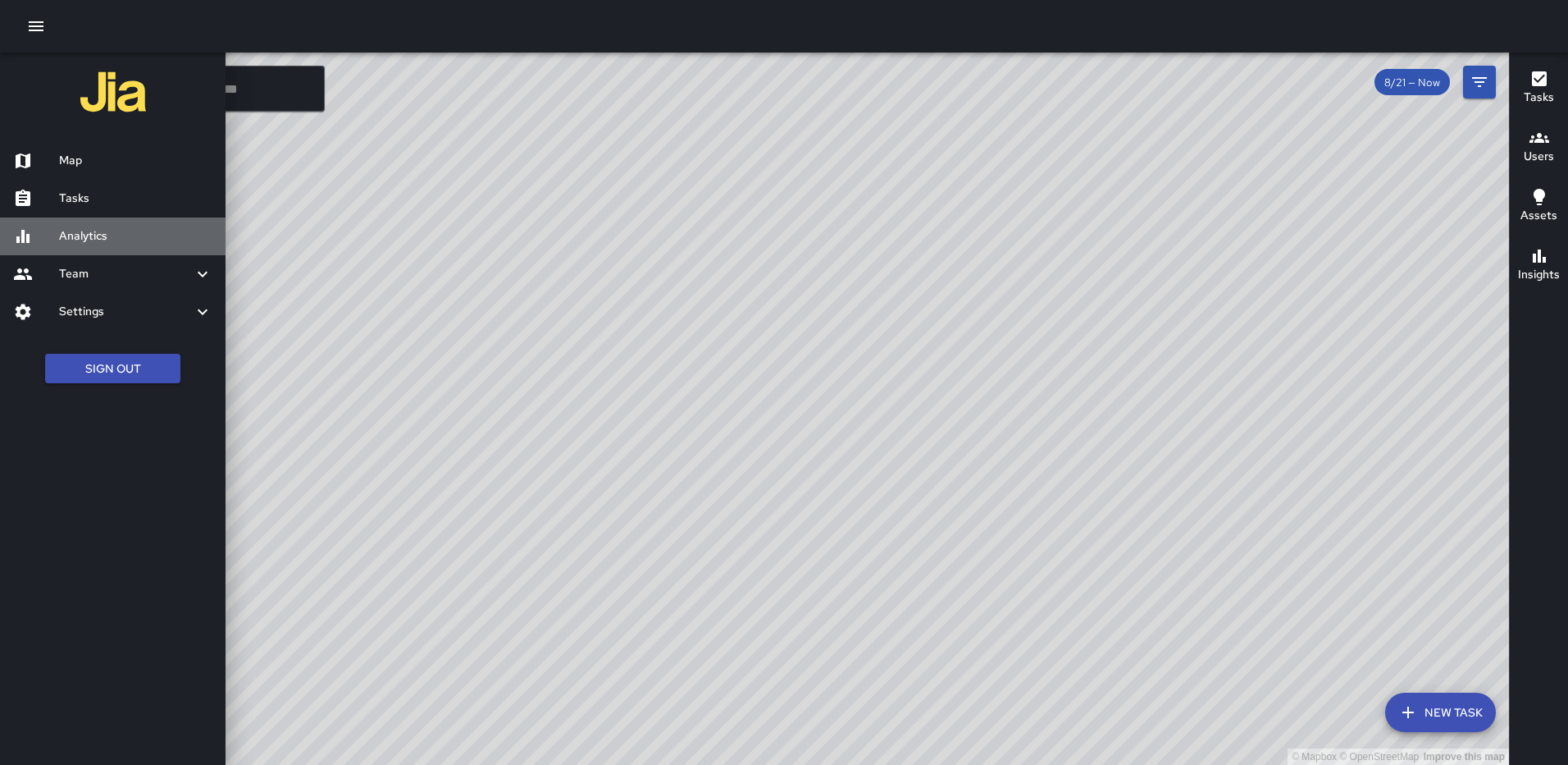
click at [118, 241] on h6 "Analytics" at bounding box center [136, 236] width 153 height 18
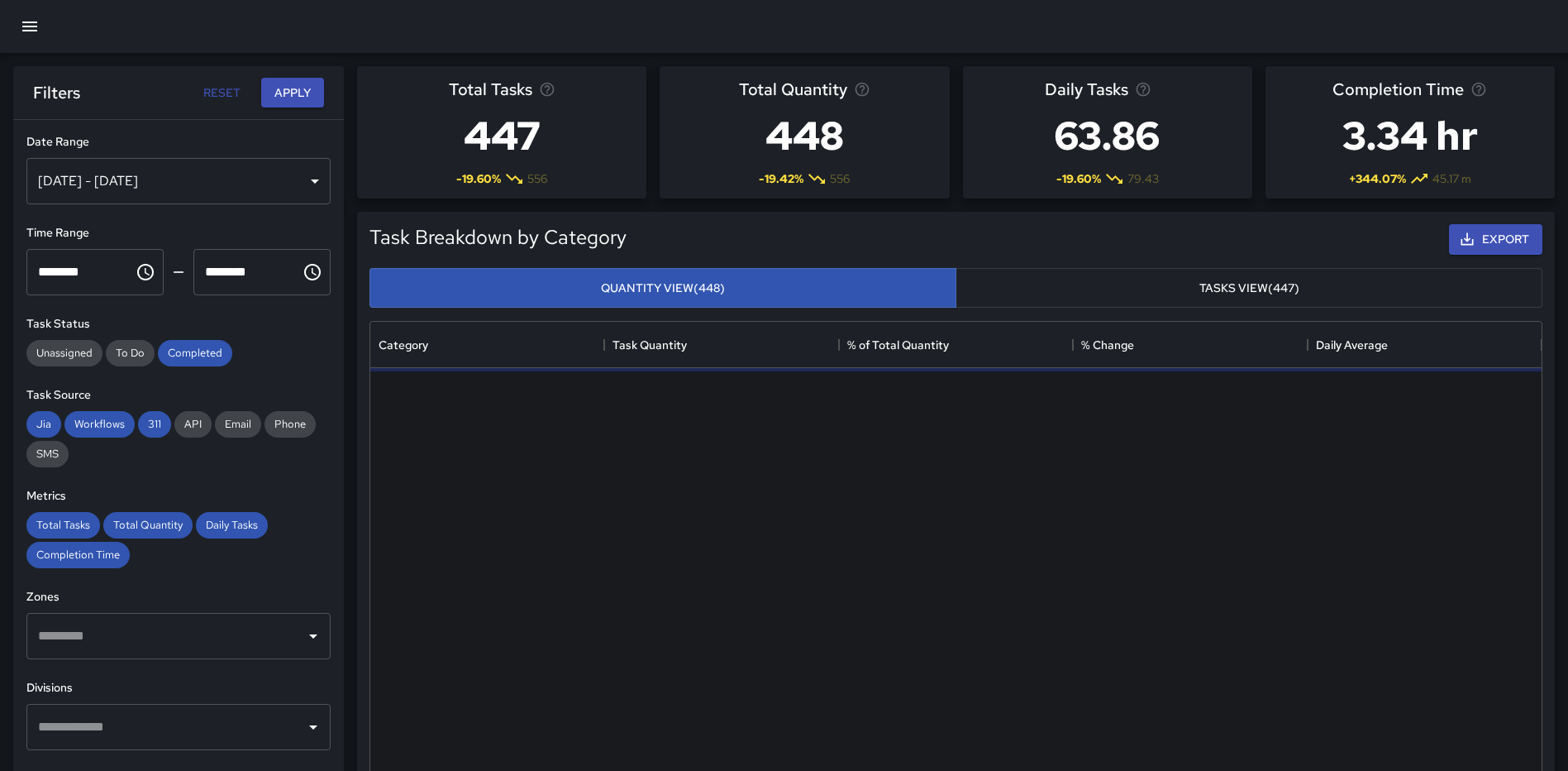
click at [305, 175] on div "[DATE] - [DATE]" at bounding box center [178, 181] width 304 height 46
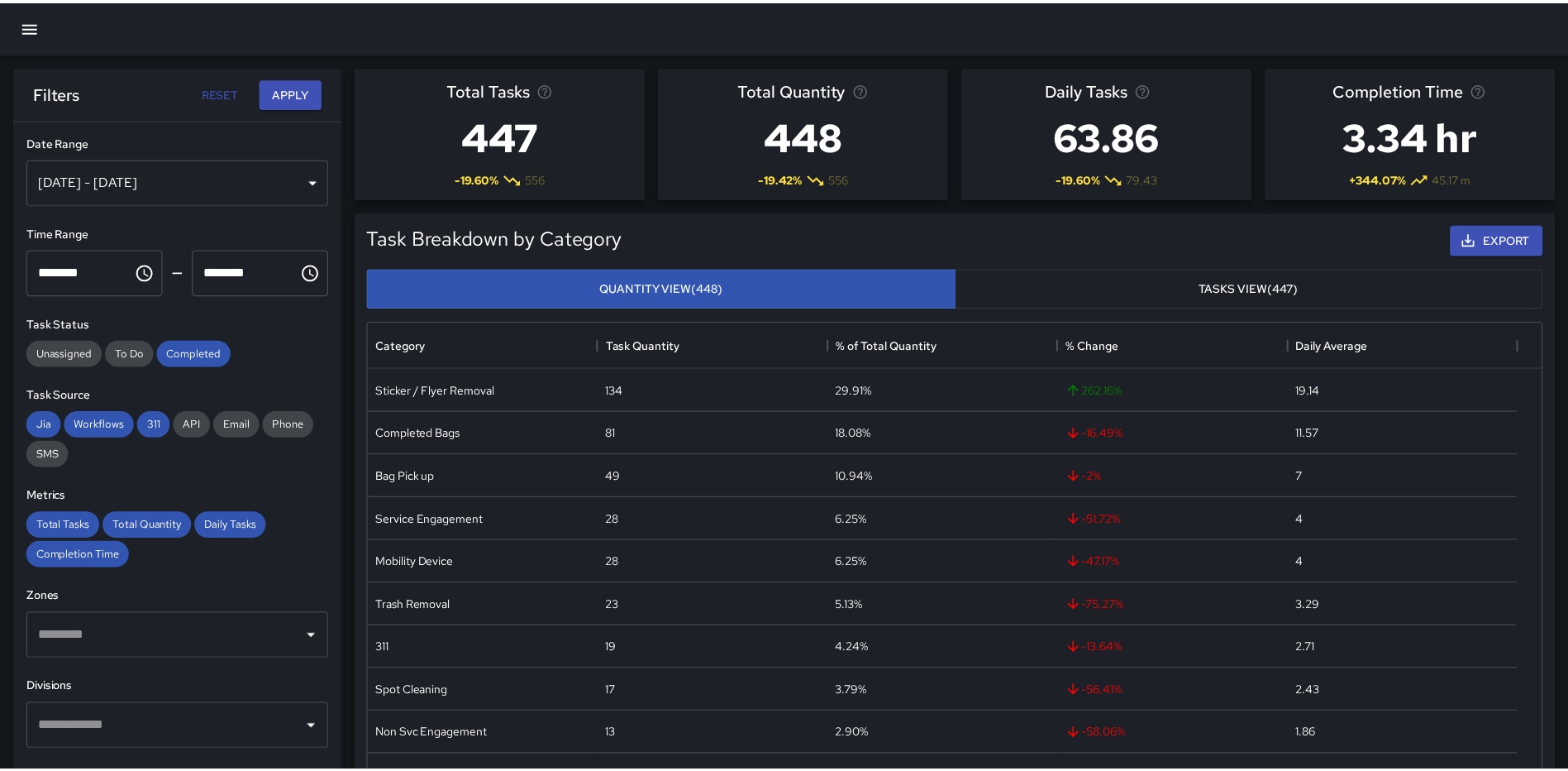
scroll to position [13, 13]
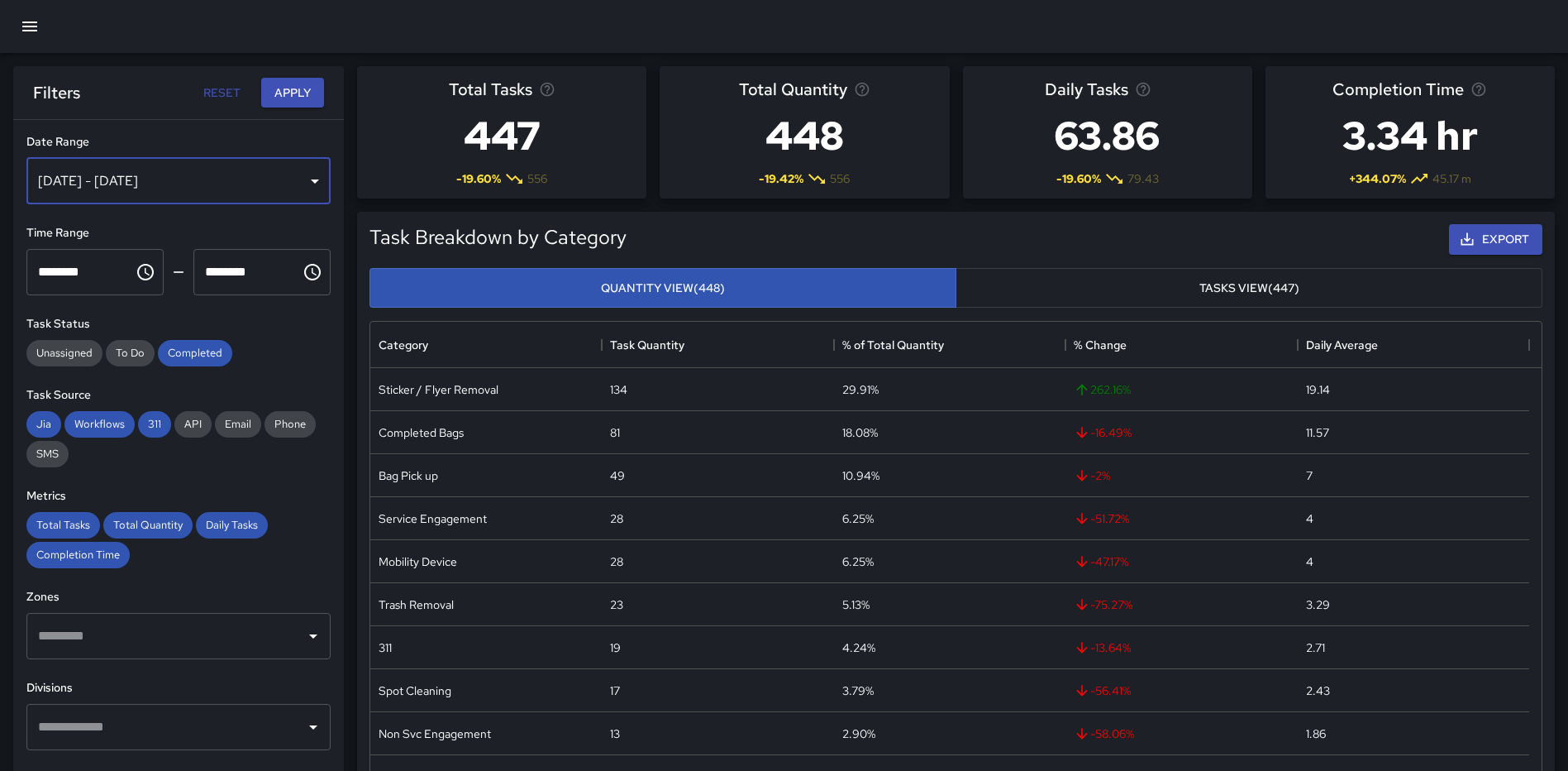
click at [282, 178] on div "[DATE] - [DATE]" at bounding box center [178, 181] width 304 height 46
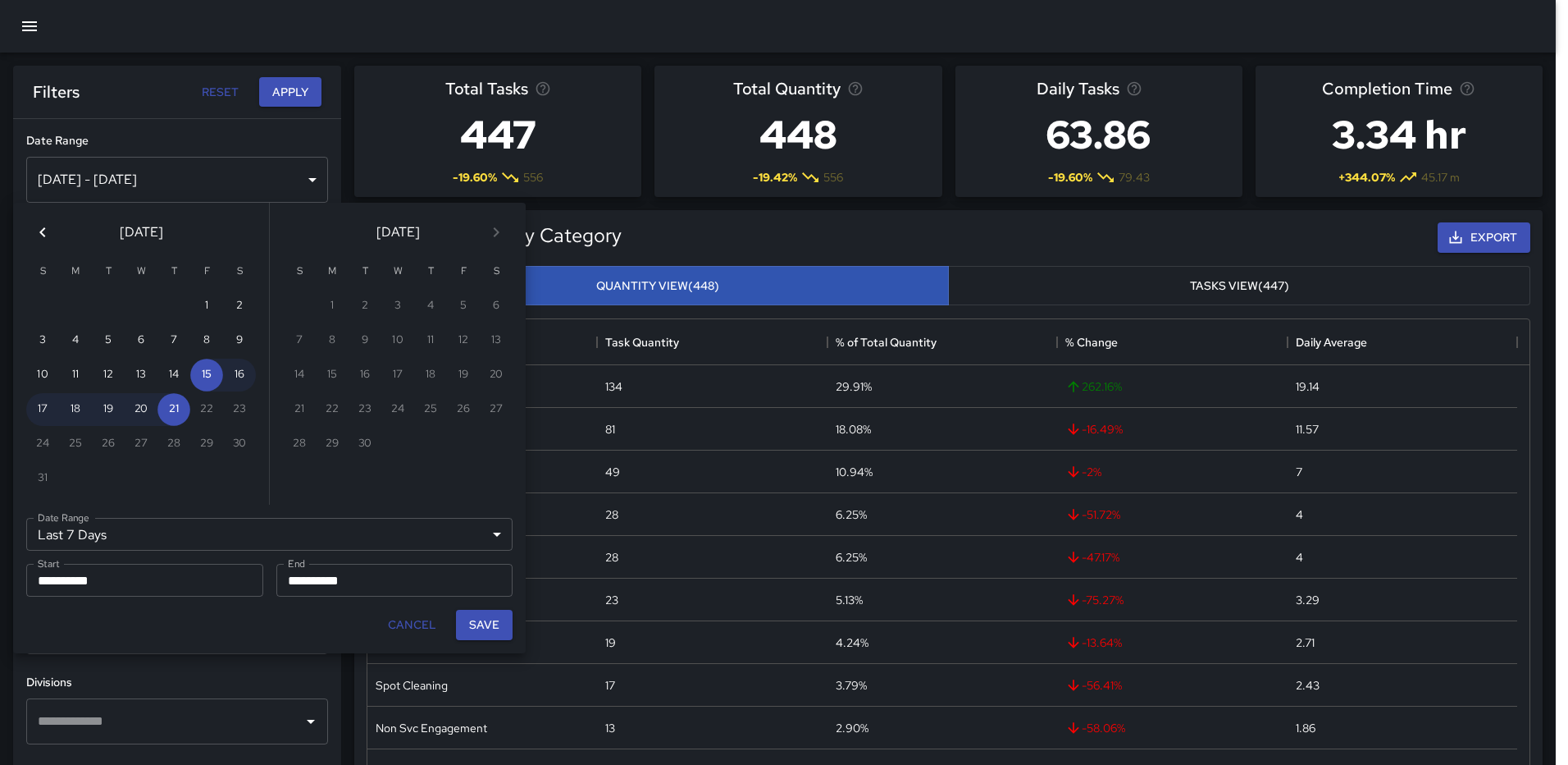
click at [45, 225] on icon "Previous month" at bounding box center [43, 233] width 20 height 20
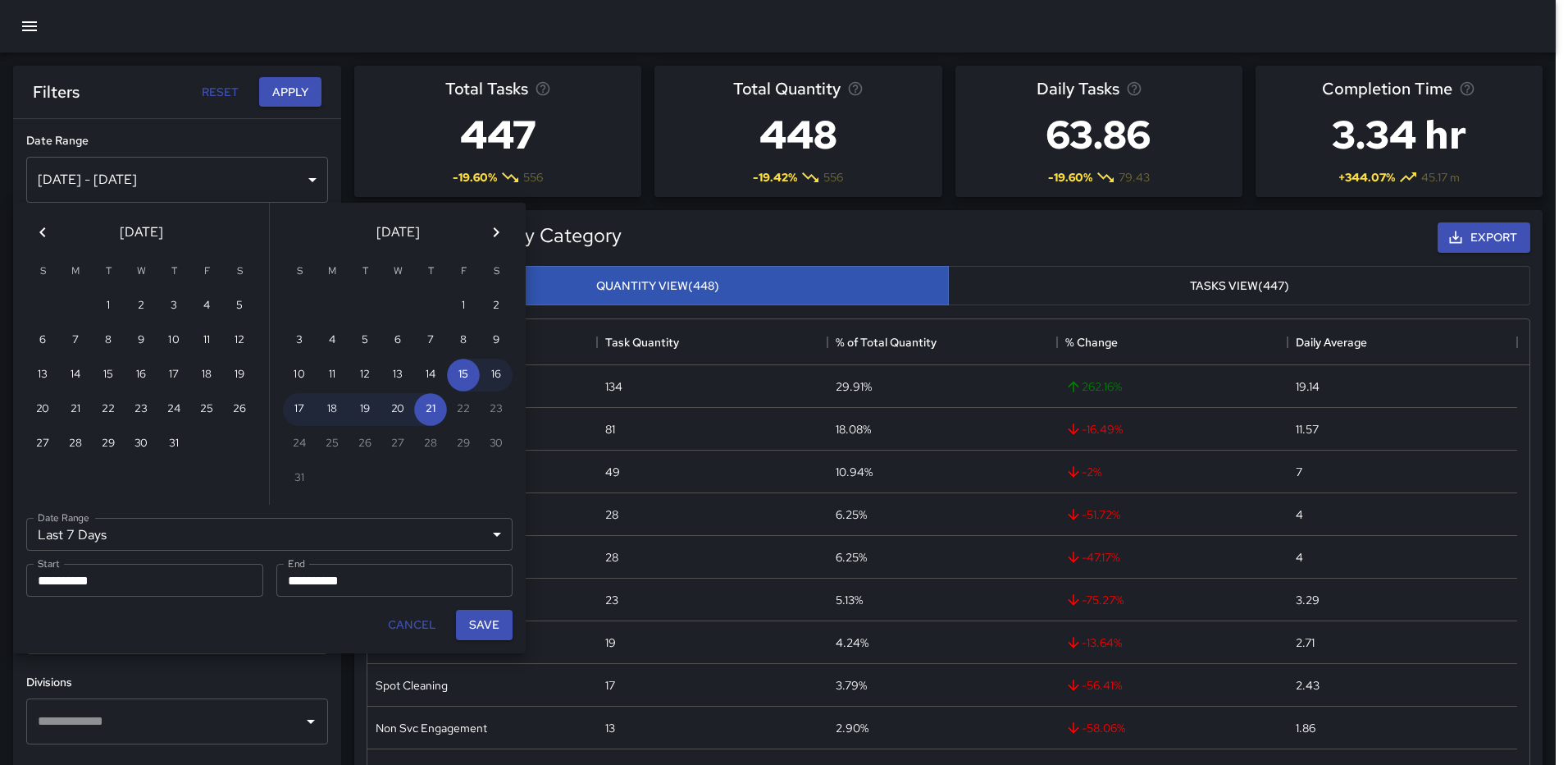
click at [40, 225] on icon "Previous month" at bounding box center [43, 233] width 20 height 20
click at [47, 301] on button "1" at bounding box center [43, 306] width 33 height 33
type input "******"
type input "**********"
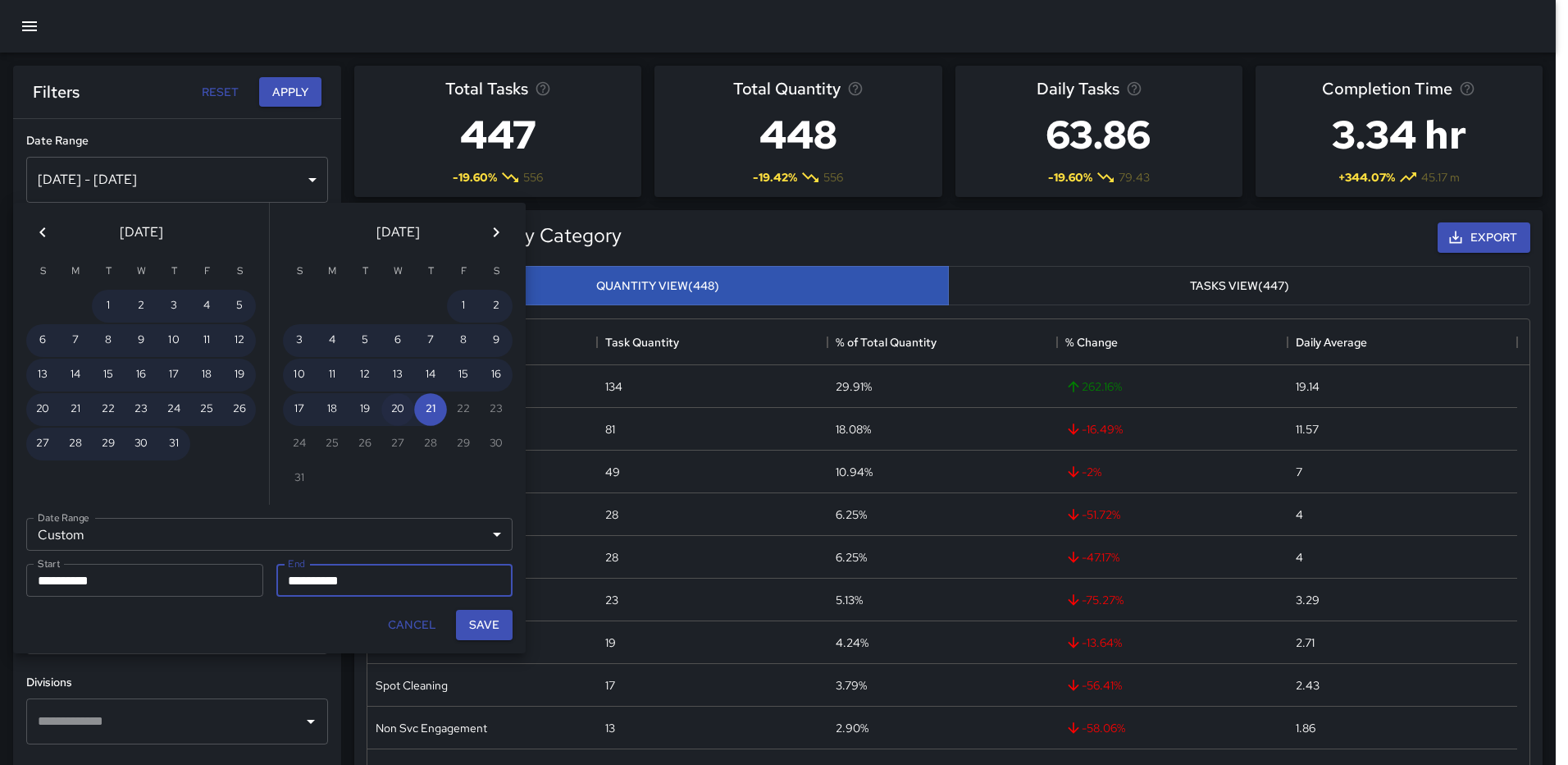
click at [401, 402] on button "20" at bounding box center [398, 409] width 33 height 33
type input "**********"
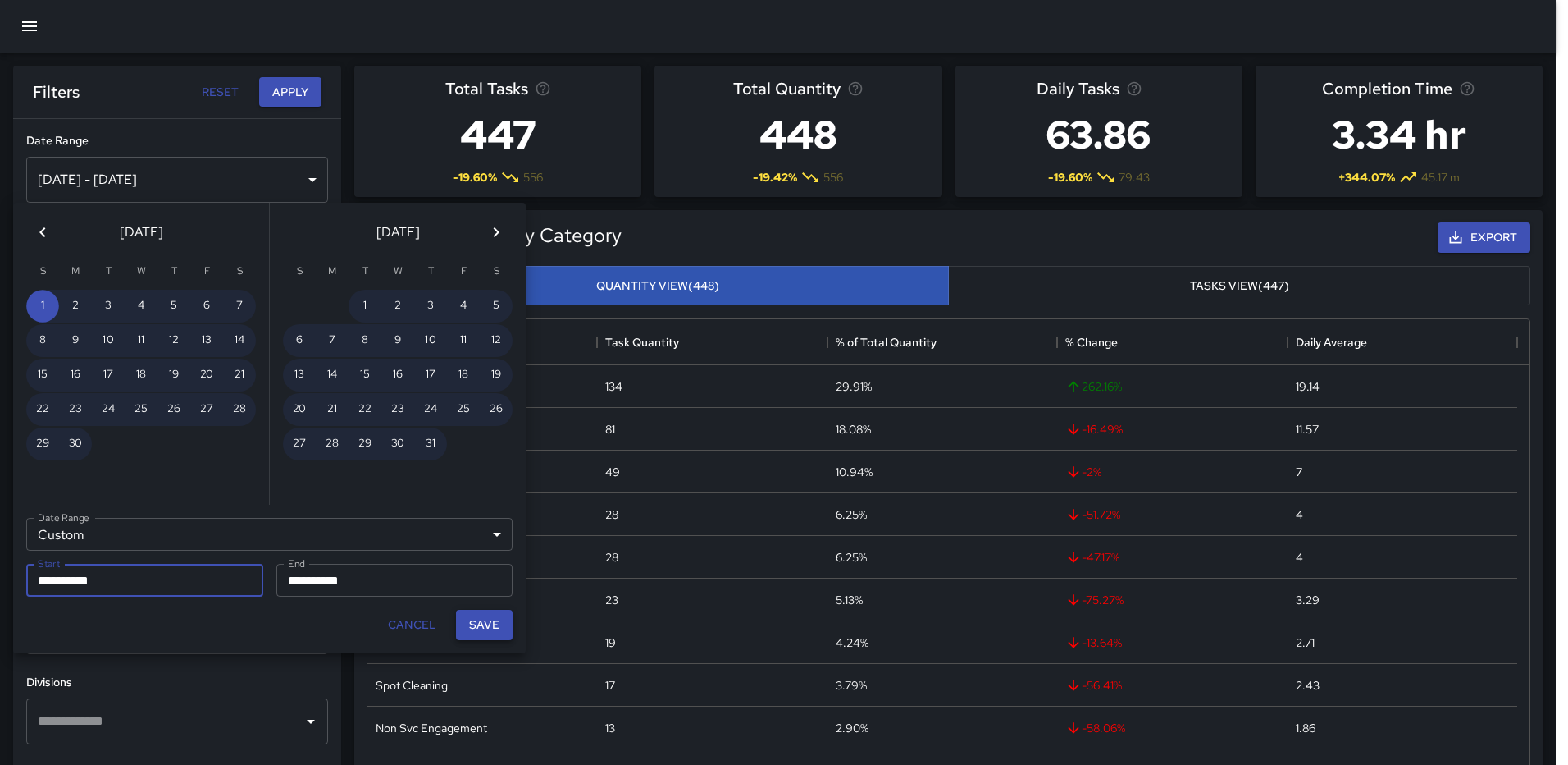
click at [484, 624] on button "Save" at bounding box center [485, 624] width 57 height 30
type input "**********"
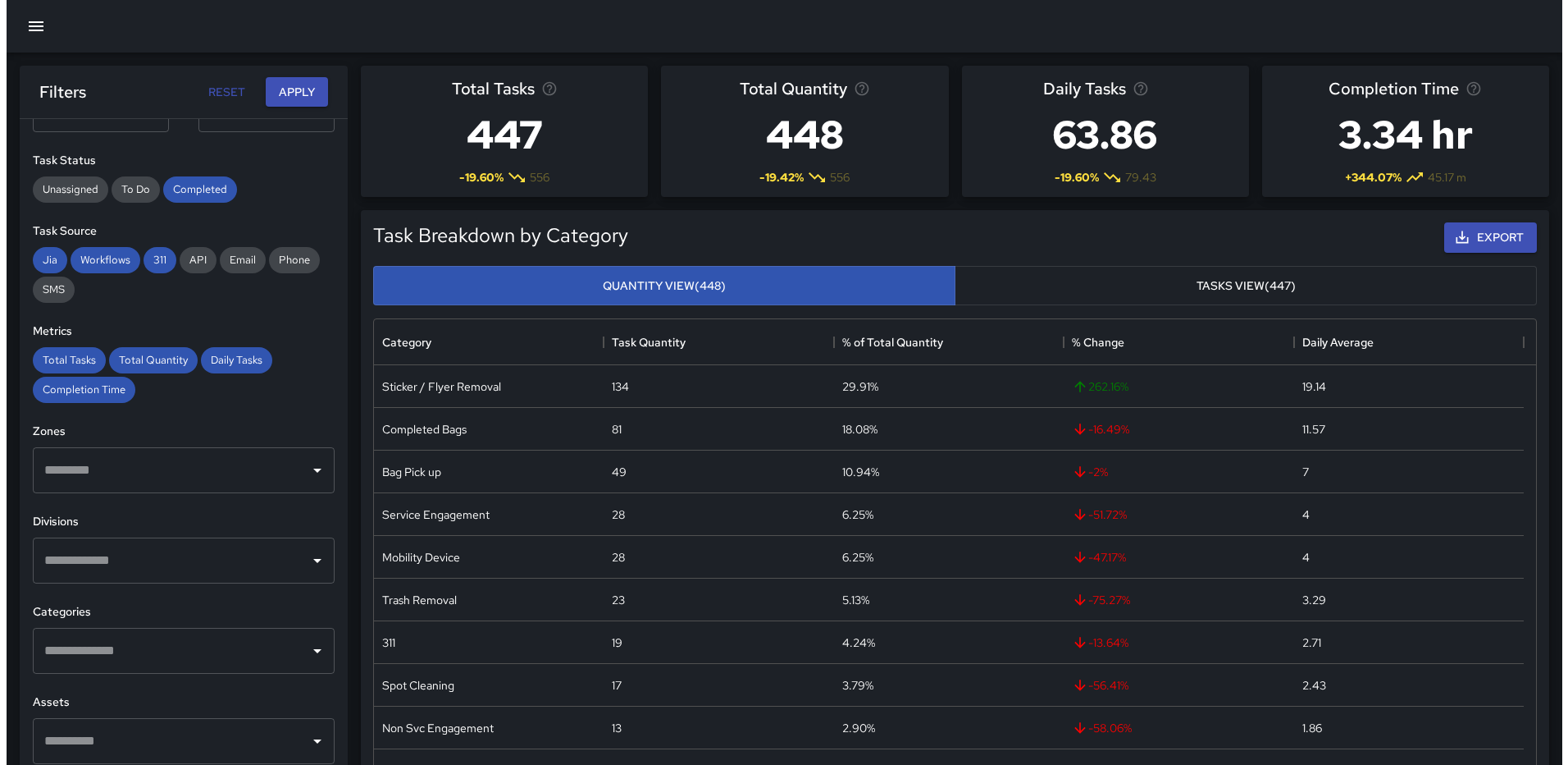
scroll to position [164, 0]
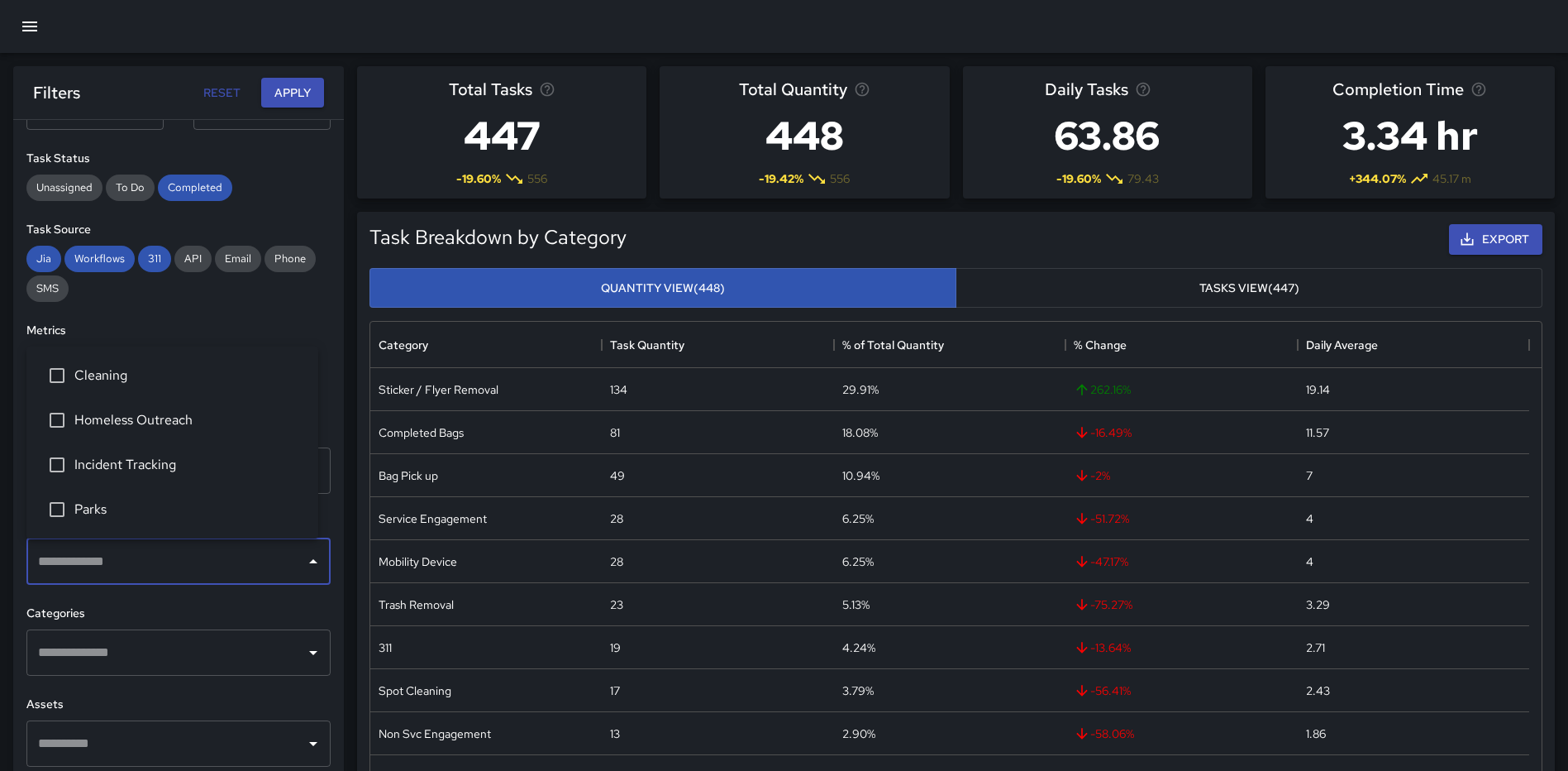
click at [186, 575] on input "text" at bounding box center [166, 561] width 265 height 31
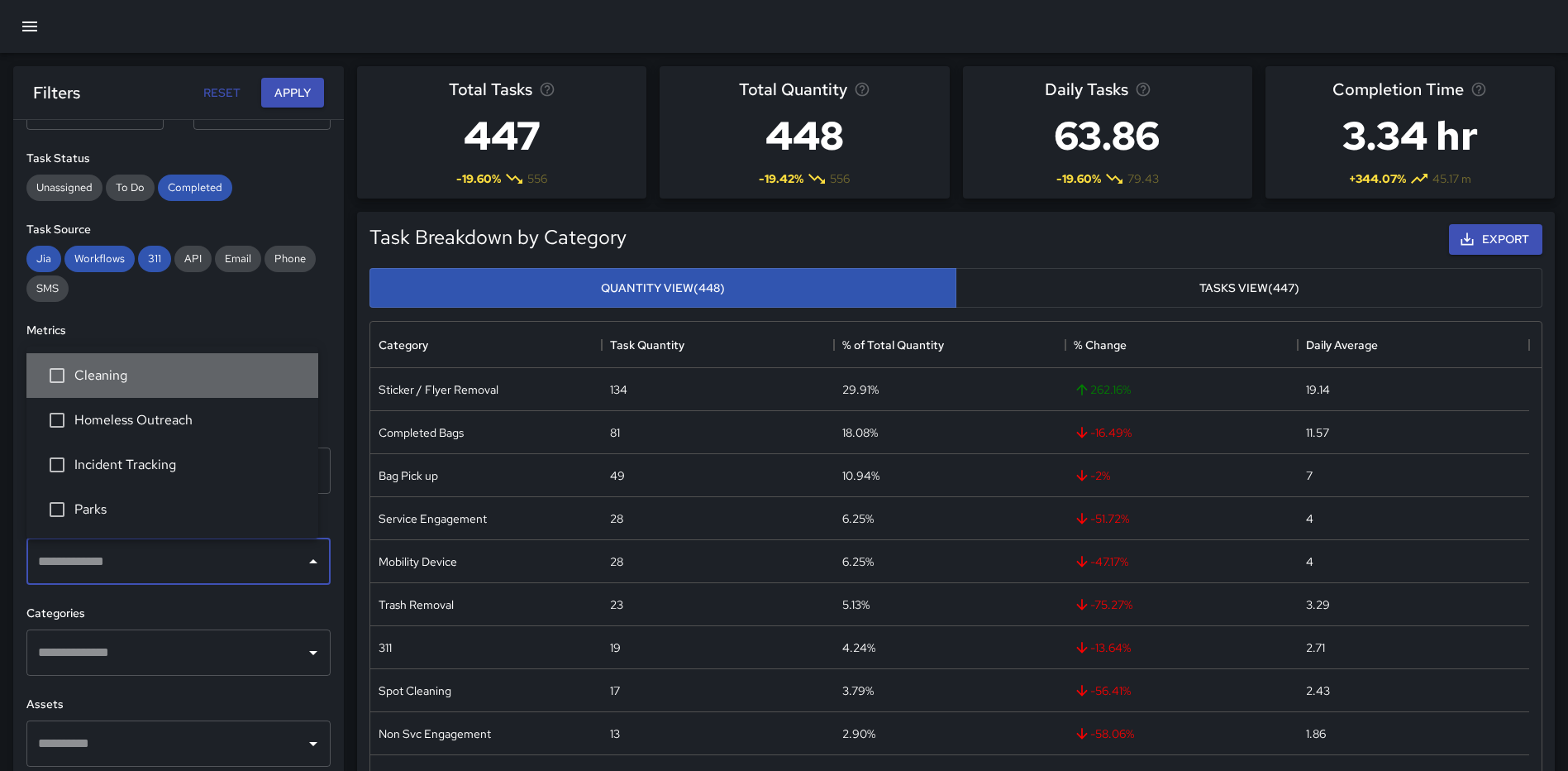
click at [112, 376] on span "Cleaning" at bounding box center [189, 375] width 231 height 20
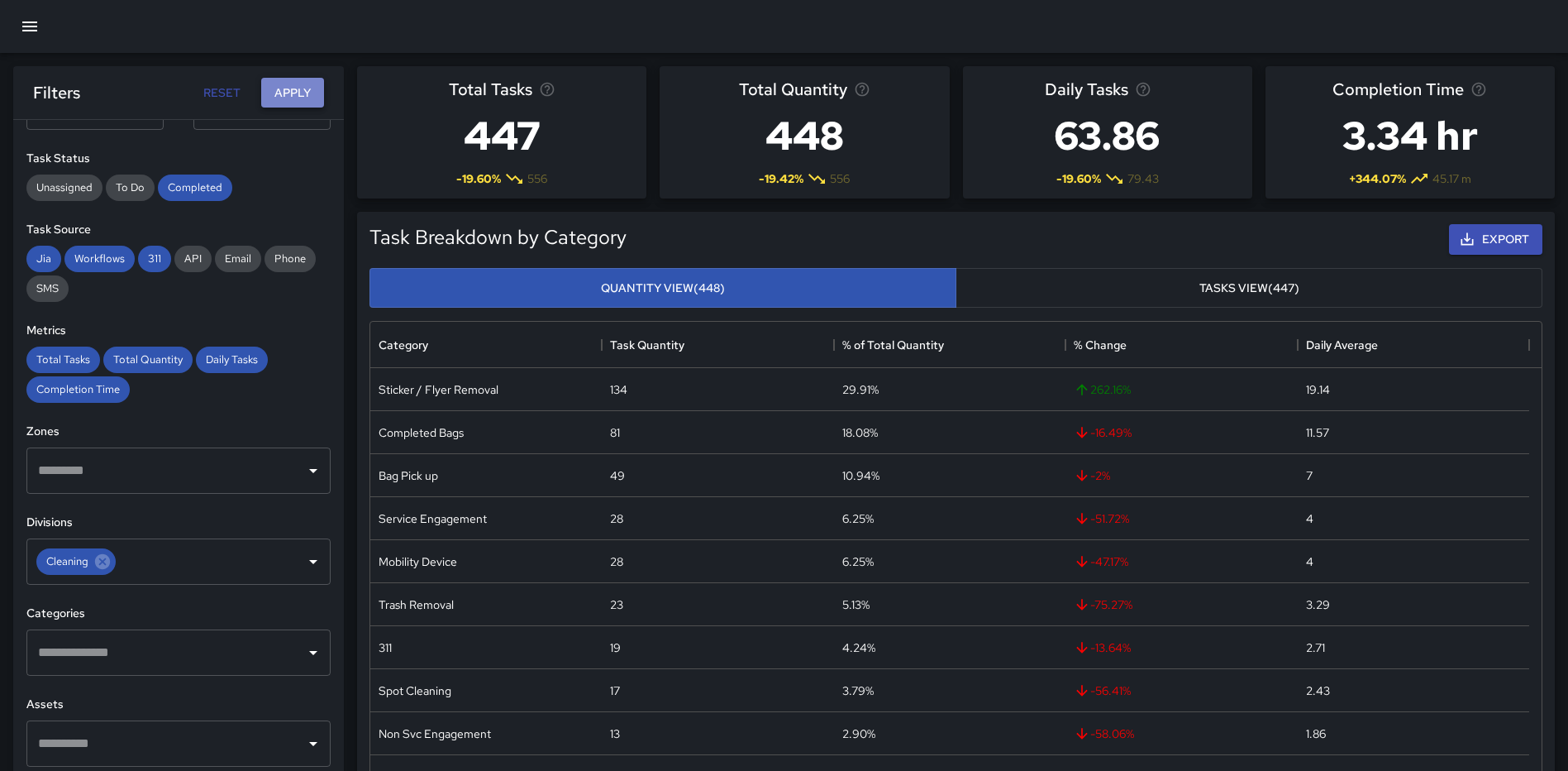
click at [285, 93] on button "Apply" at bounding box center [292, 92] width 63 height 30
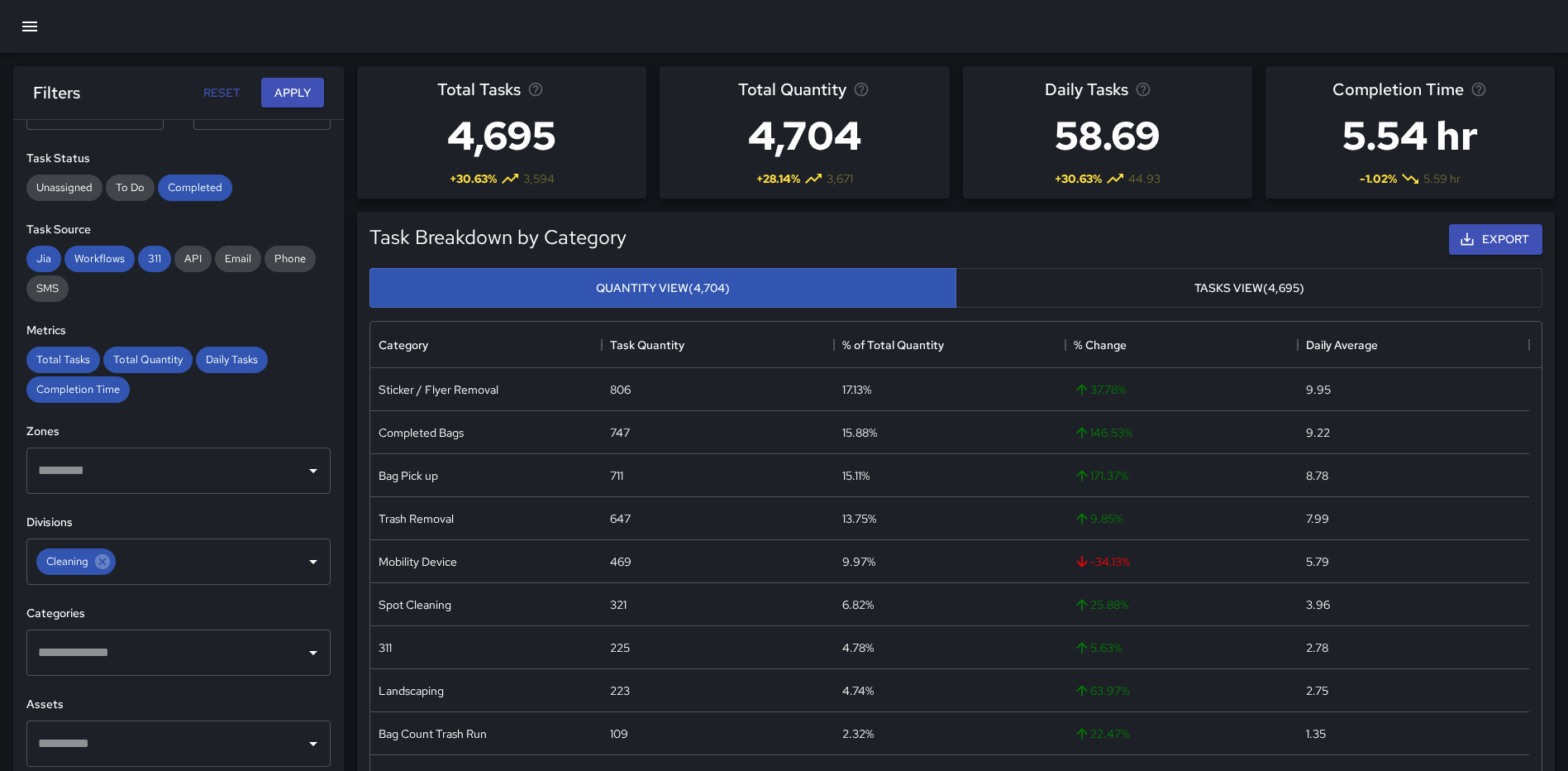
click at [16, 19] on button "button" at bounding box center [29, 26] width 40 height 40
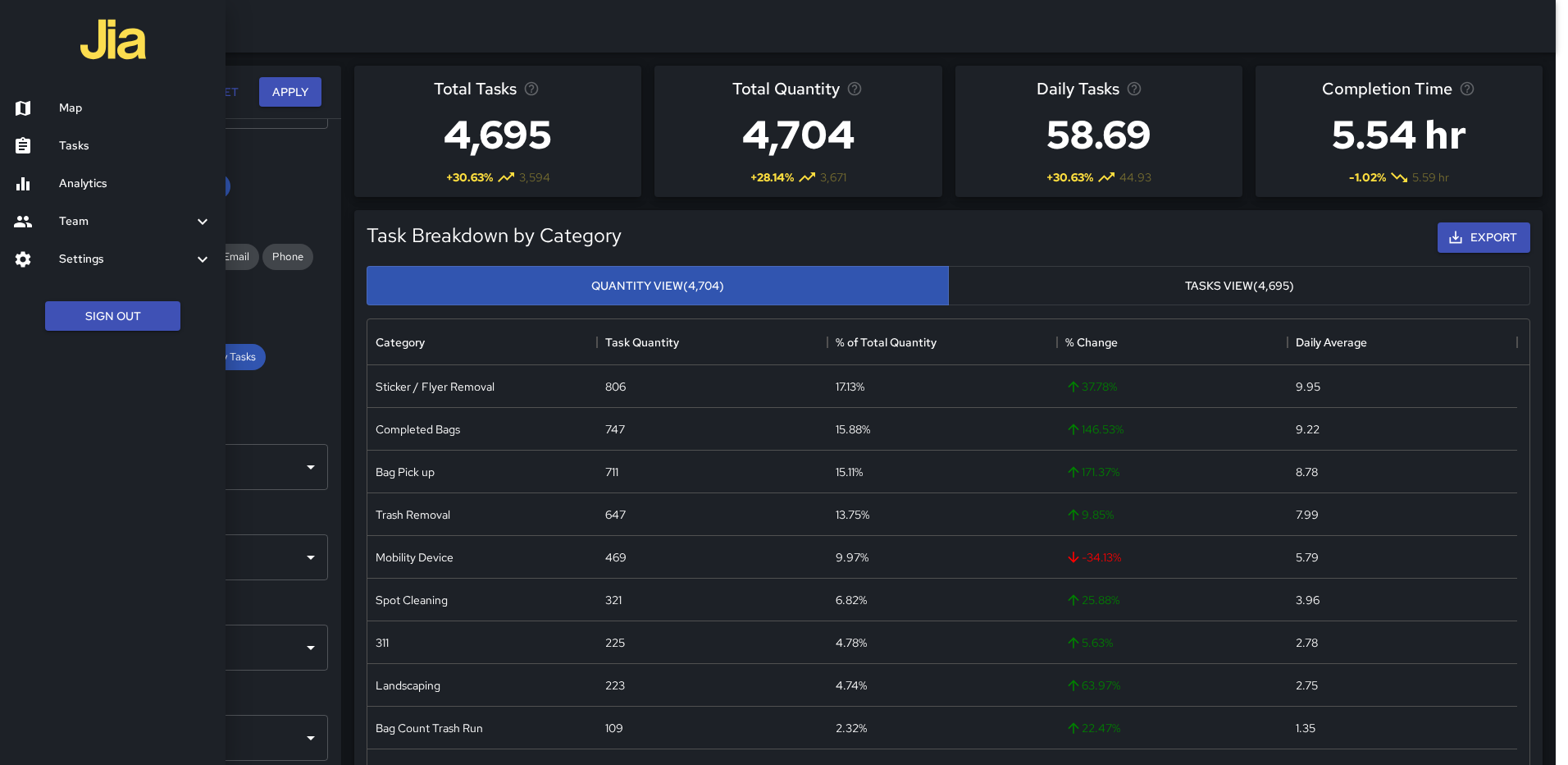
click at [71, 100] on h6 "Map" at bounding box center [136, 109] width 153 height 18
